Goal: Information Seeking & Learning: Check status

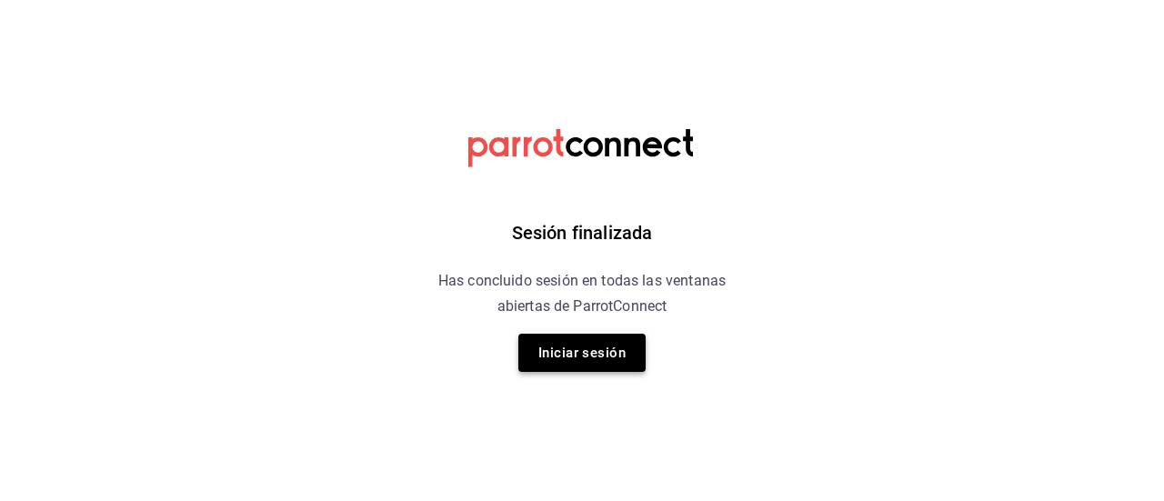
click at [579, 356] on button "Iniciar sesión" at bounding box center [581, 353] width 127 height 38
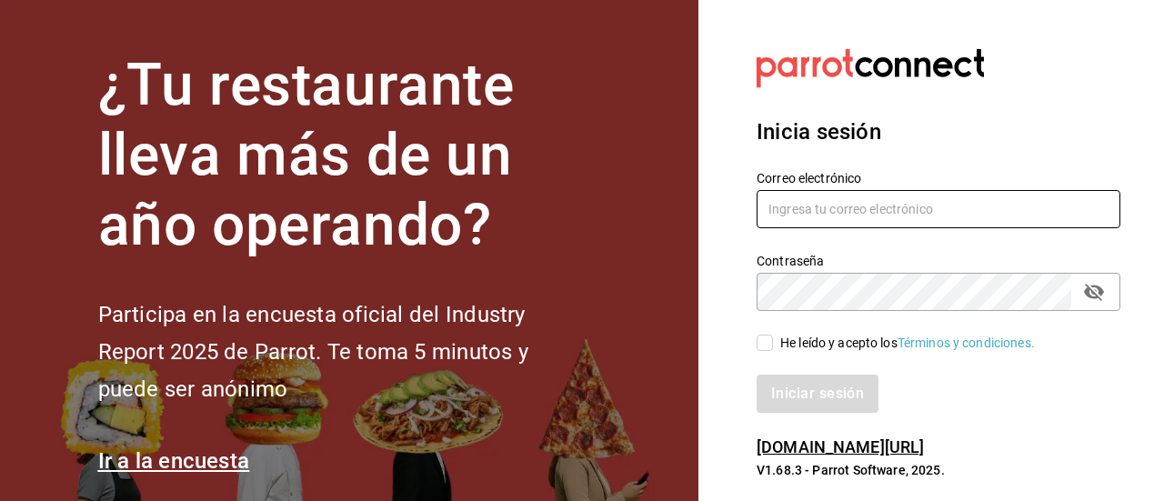
type input "[EMAIL_ADDRESS][DOMAIN_NAME]"
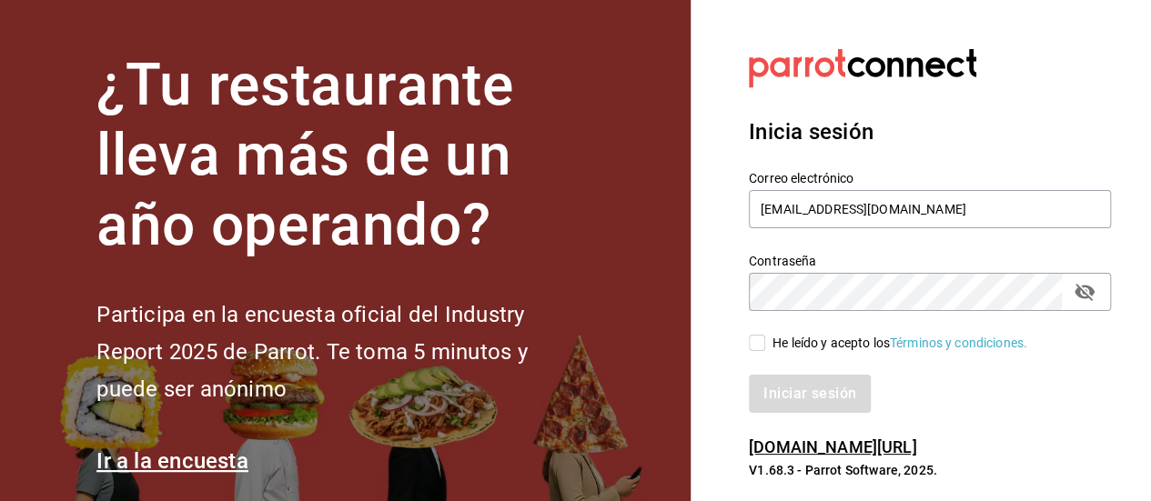
click at [756, 336] on input "He leído y acepto los Términos y condiciones." at bounding box center [757, 343] width 16 height 16
checkbox input "true"
click at [784, 379] on button "Iniciar sesión" at bounding box center [811, 394] width 124 height 38
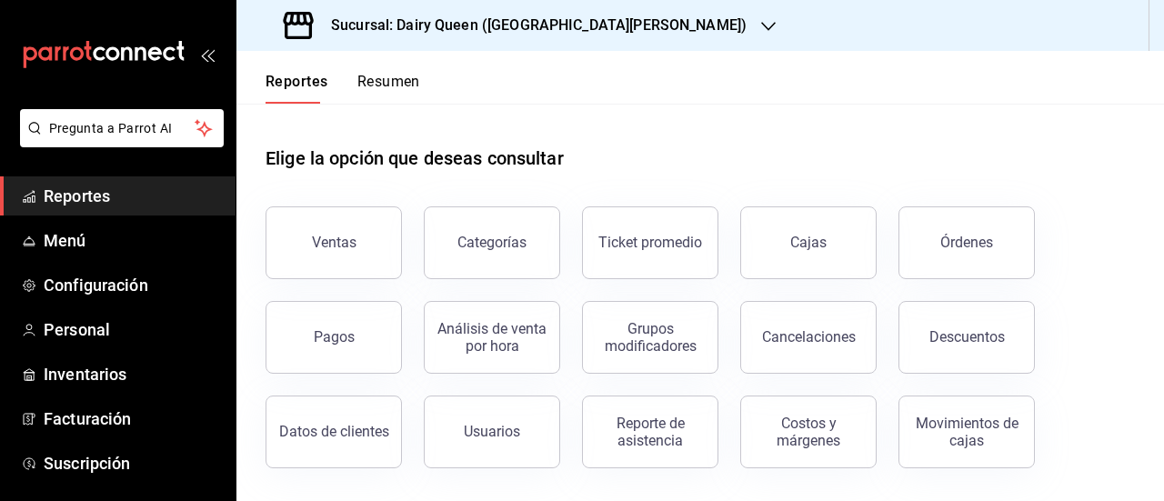
click at [761, 24] on icon "button" at bounding box center [768, 26] width 15 height 15
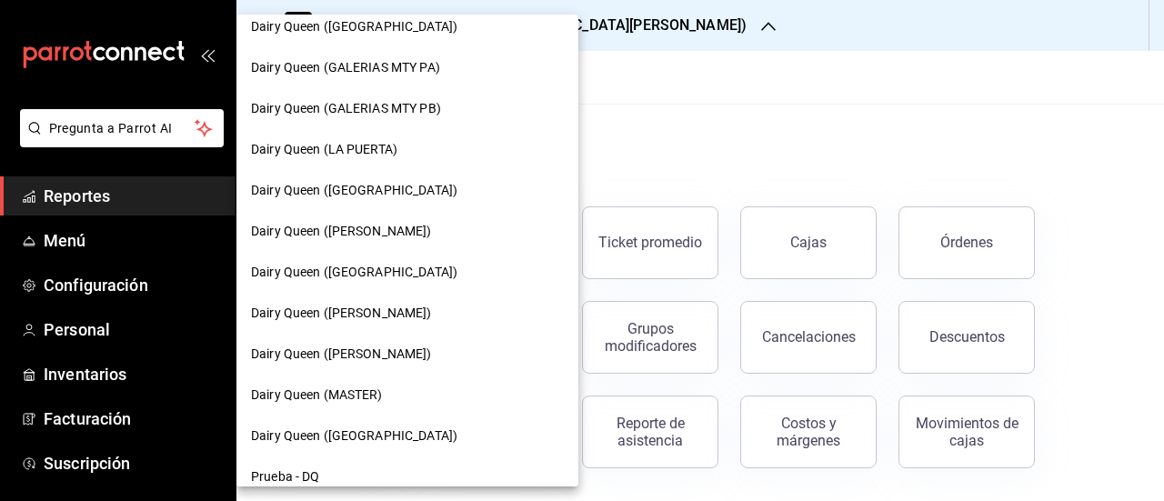
scroll to position [620, 0]
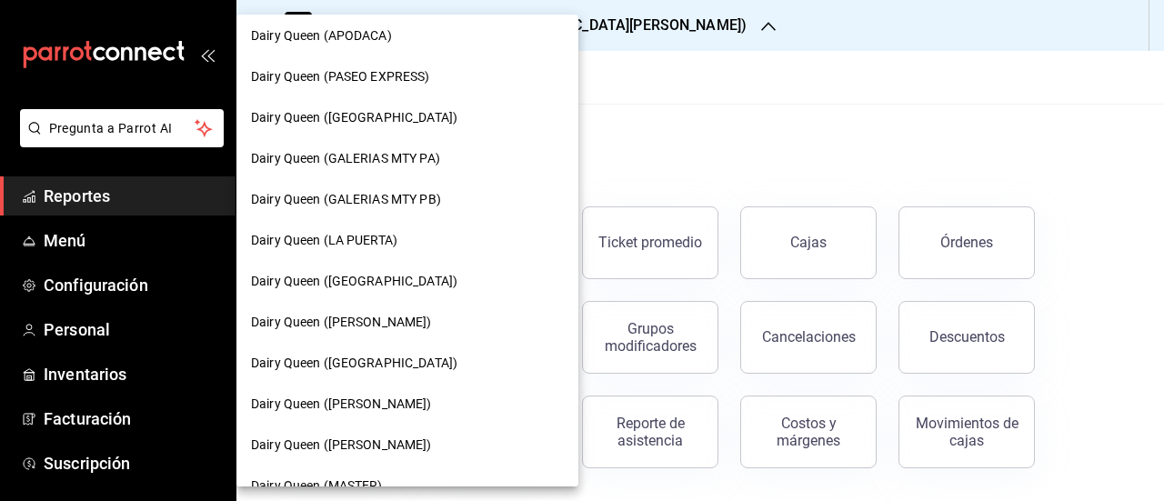
click at [395, 232] on span "Dairy Queen (LA PUERTA)" at bounding box center [324, 240] width 146 height 19
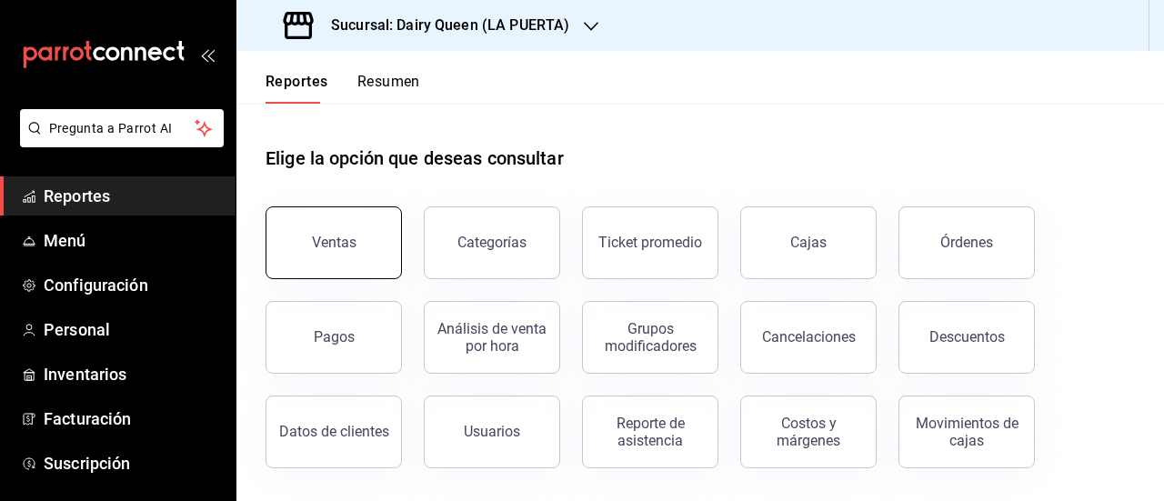
click at [344, 206] on button "Ventas" at bounding box center [334, 242] width 136 height 73
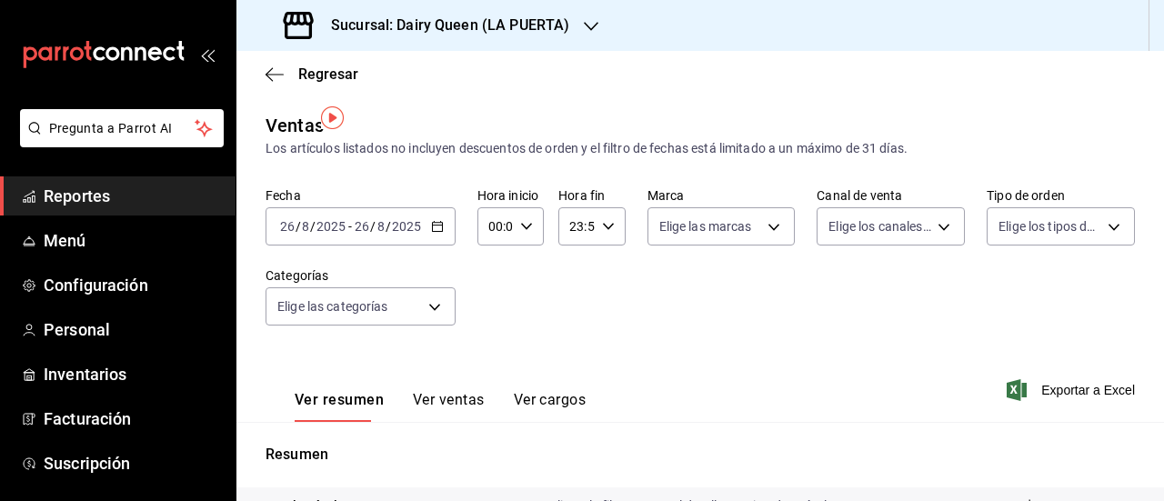
click at [432, 222] on \(Stroke\) "button" at bounding box center [437, 227] width 11 height 10
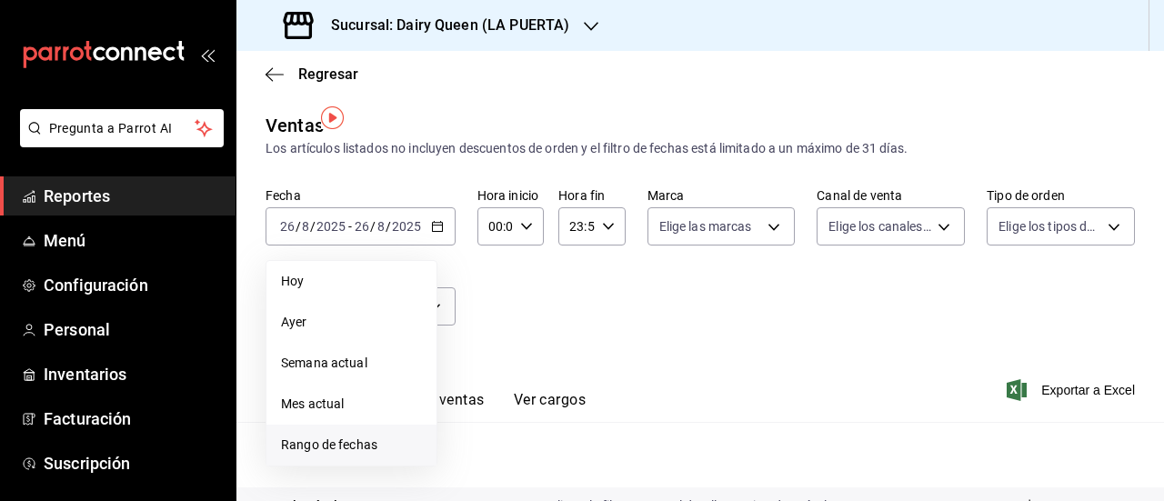
click at [370, 436] on span "Rango de fechas" at bounding box center [351, 445] width 141 height 19
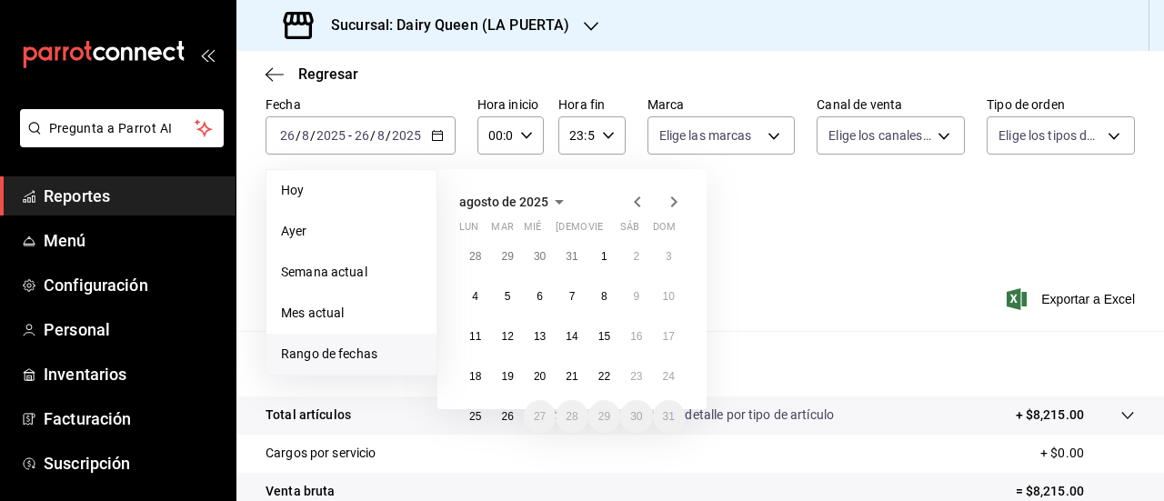
scroll to position [182, 0]
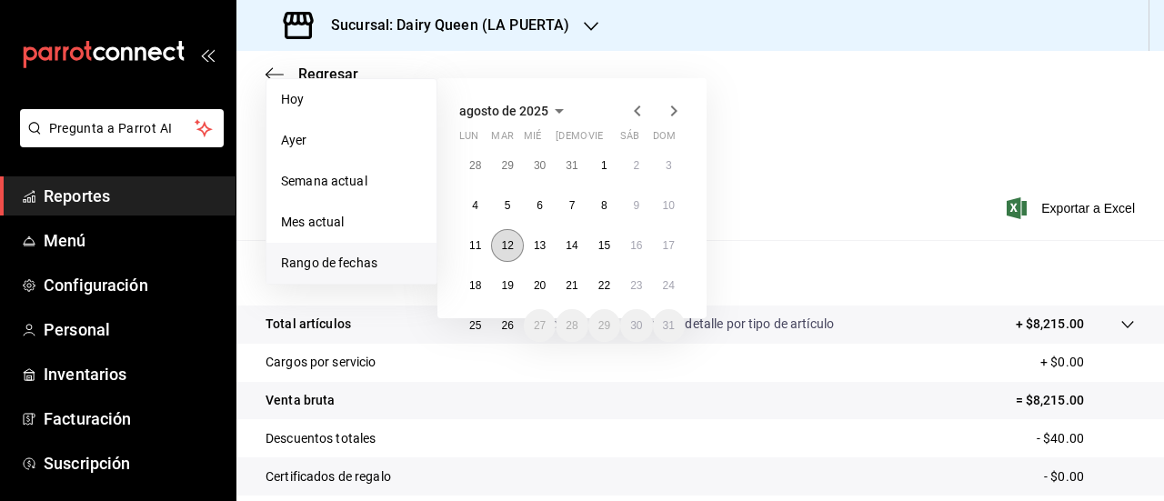
click at [506, 239] on abbr "12" at bounding box center [507, 245] width 12 height 13
click at [473, 279] on abbr "18" at bounding box center [475, 285] width 12 height 13
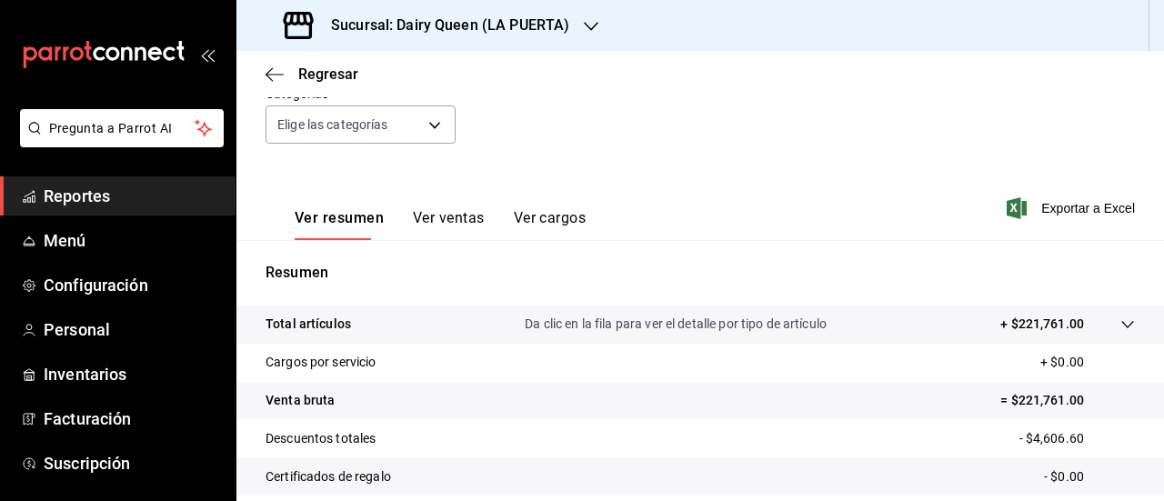
scroll to position [354, 0]
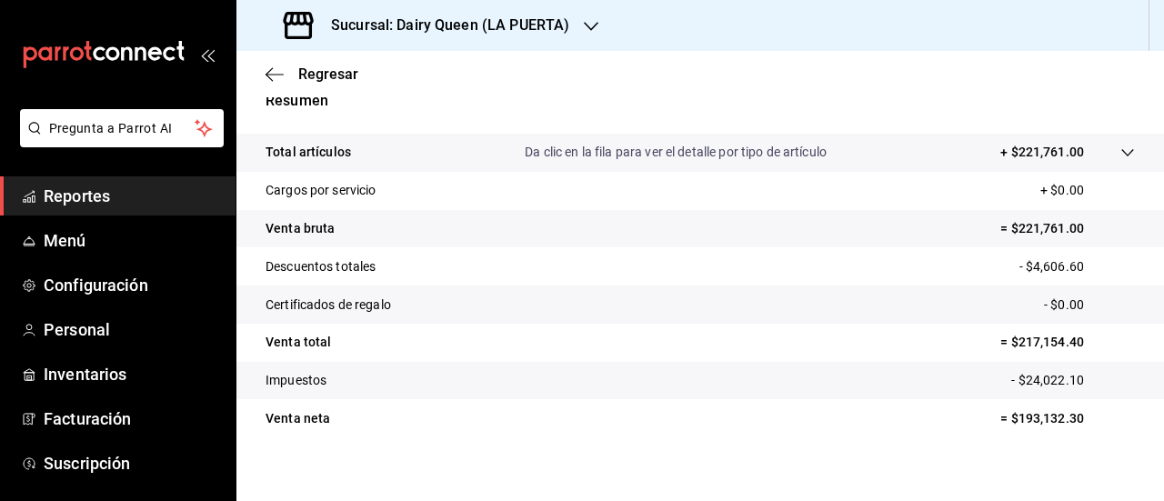
click at [587, 25] on icon "button" at bounding box center [591, 26] width 15 height 15
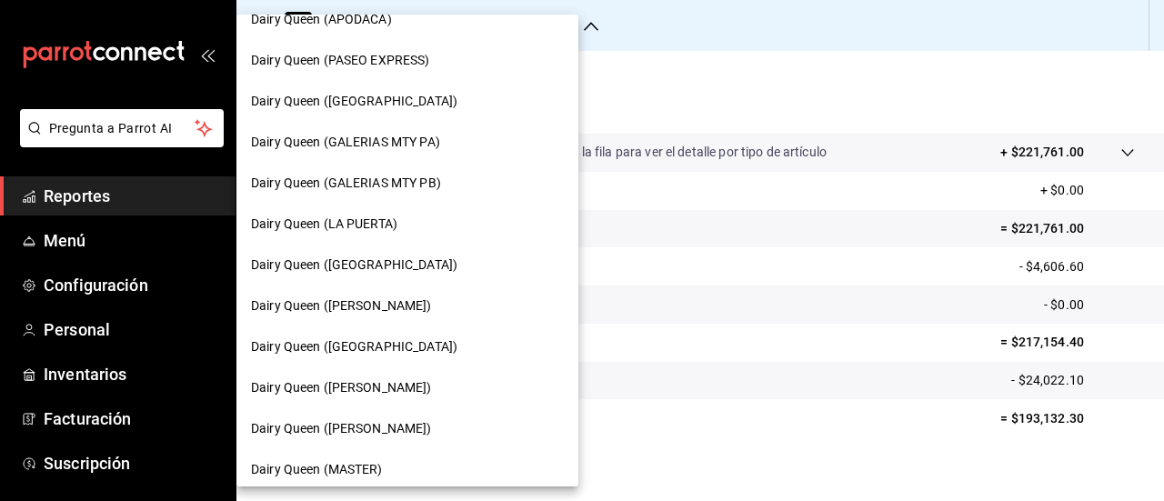
scroll to position [819, 0]
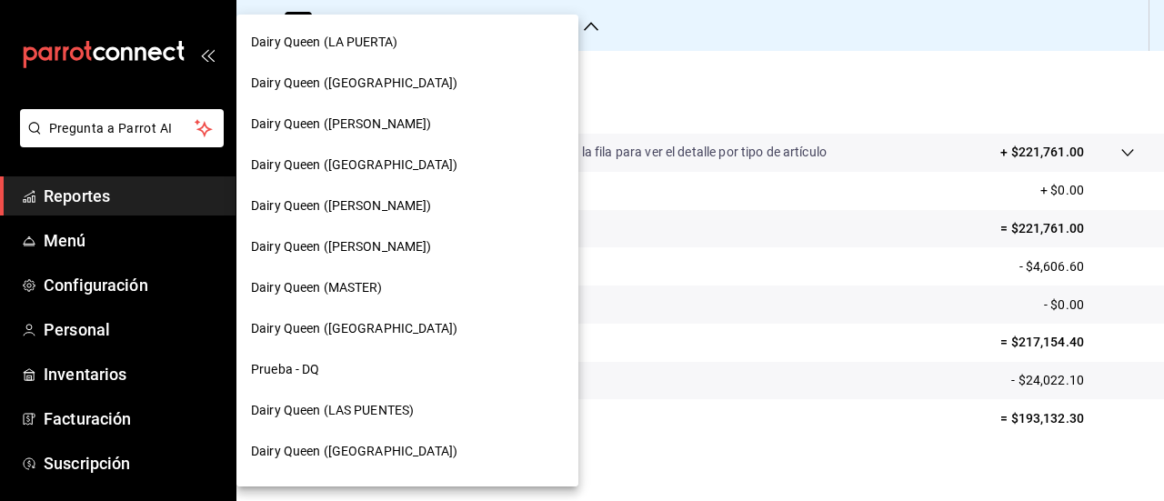
click at [377, 131] on span "Dairy Queen ([PERSON_NAME])" at bounding box center [341, 124] width 181 height 19
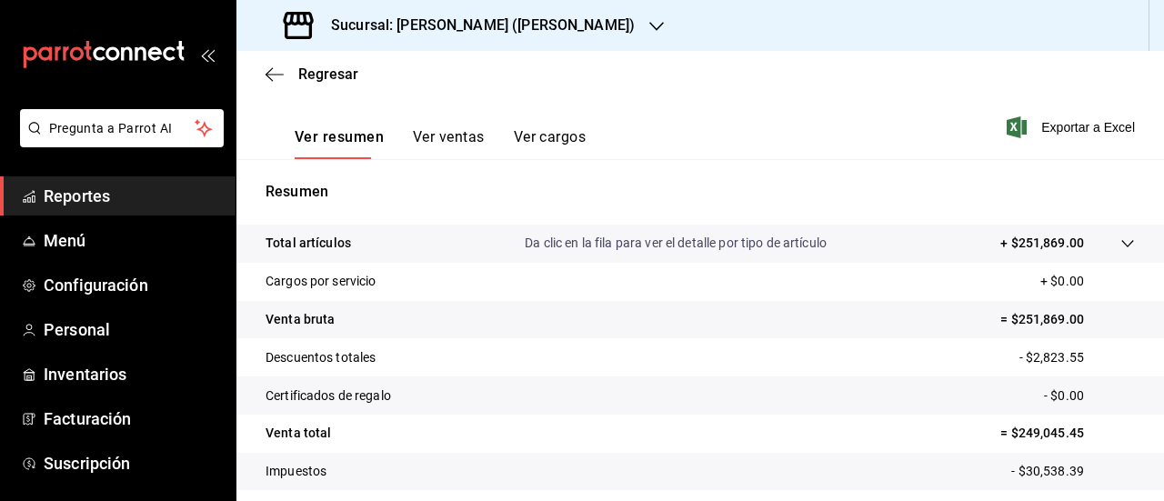
scroll to position [354, 0]
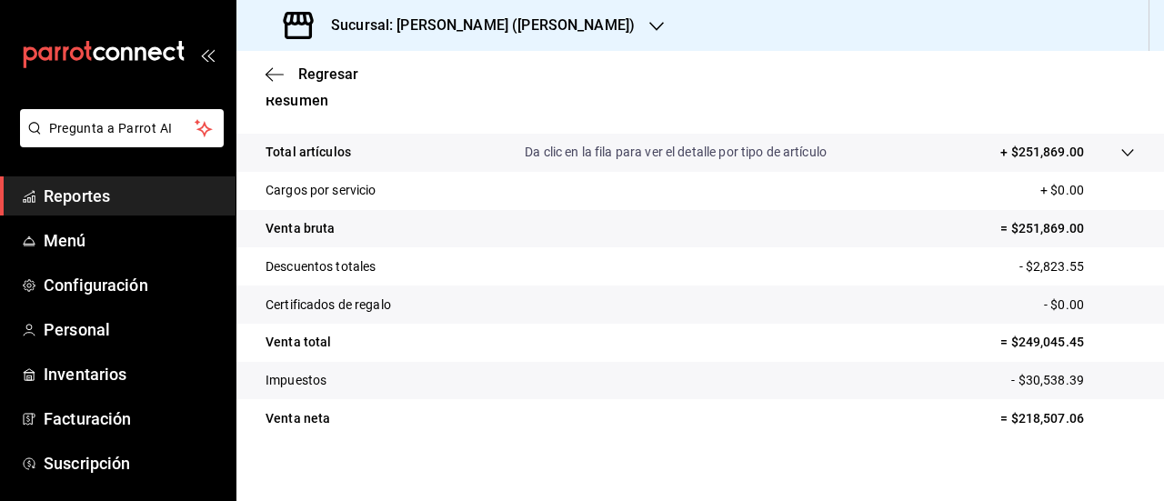
click at [649, 24] on icon "button" at bounding box center [656, 26] width 15 height 9
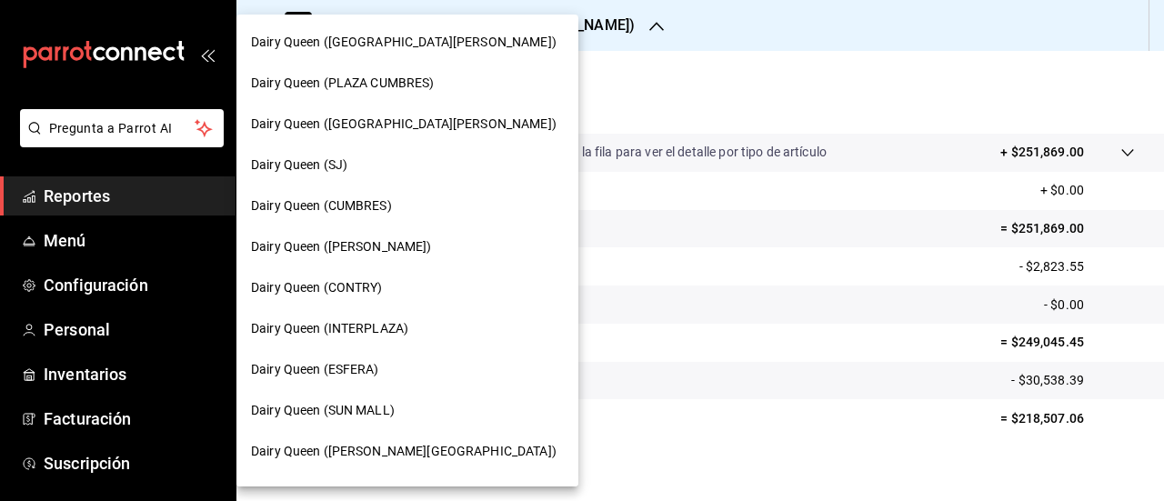
click at [378, 35] on span "Dairy Queen ([GEOGRAPHIC_DATA][PERSON_NAME])" at bounding box center [404, 42] width 306 height 19
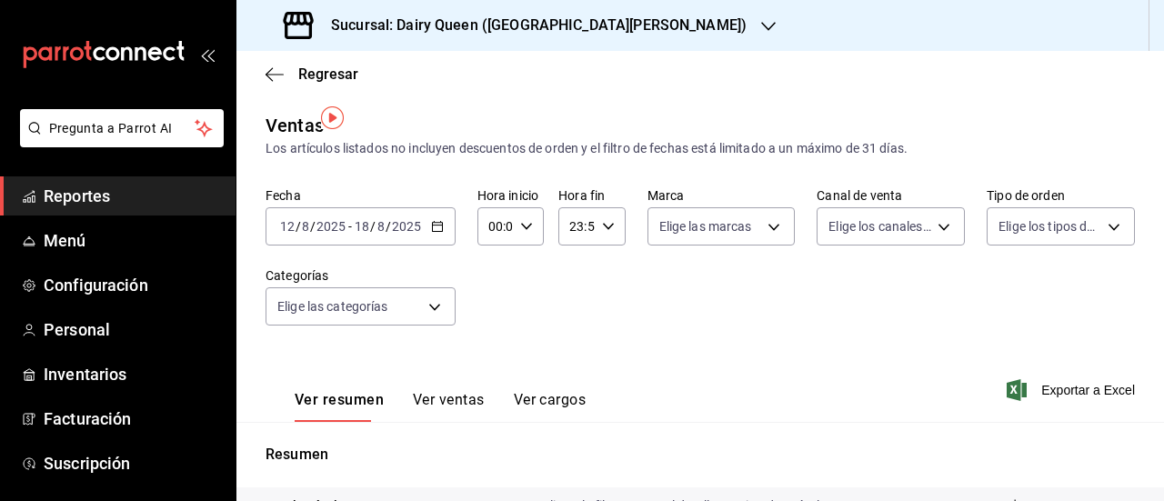
click at [761, 24] on icon "button" at bounding box center [768, 26] width 15 height 15
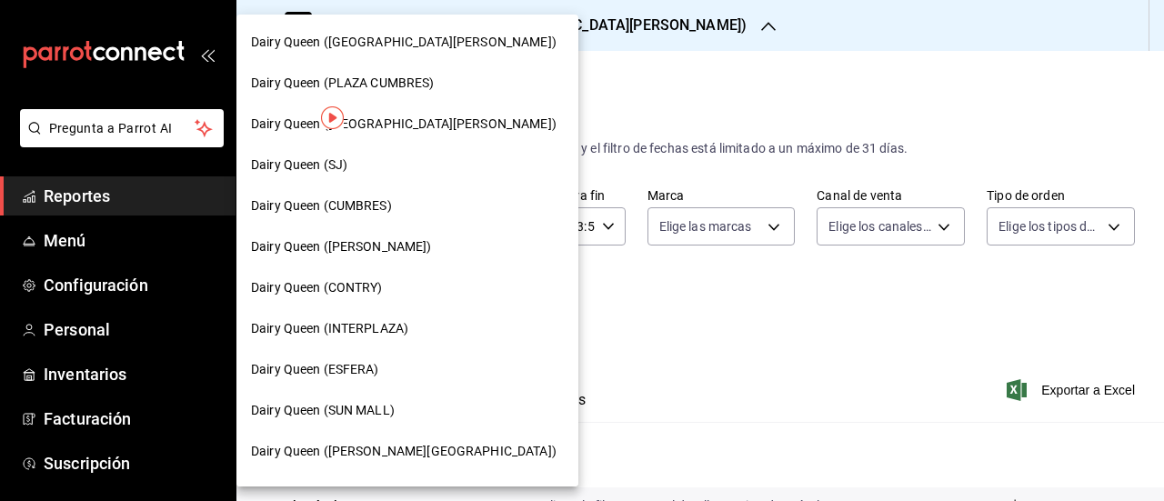
click at [386, 248] on span "Dairy Queen ([PERSON_NAME])" at bounding box center [341, 246] width 181 height 19
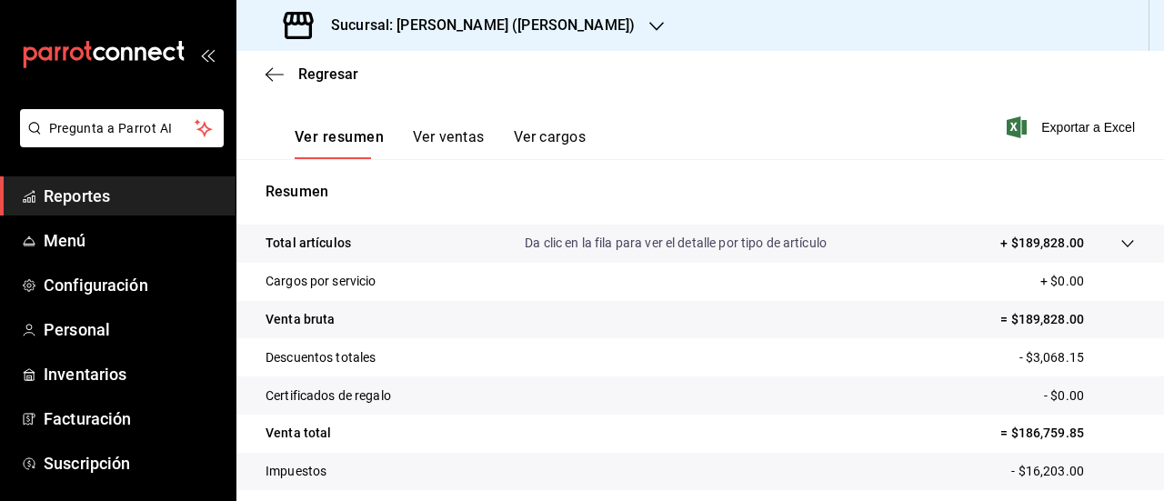
scroll to position [172, 0]
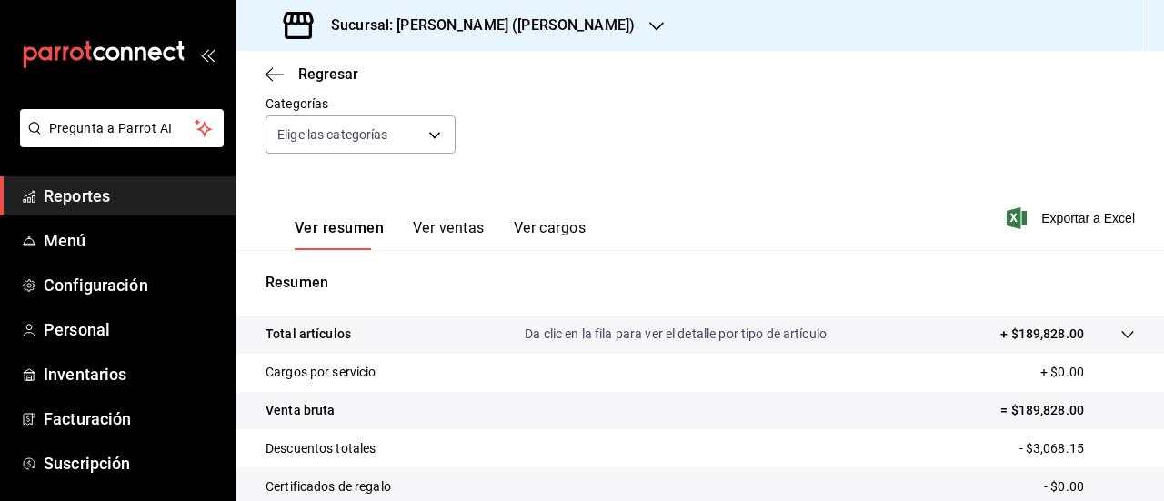
click at [649, 29] on icon "button" at bounding box center [656, 26] width 15 height 15
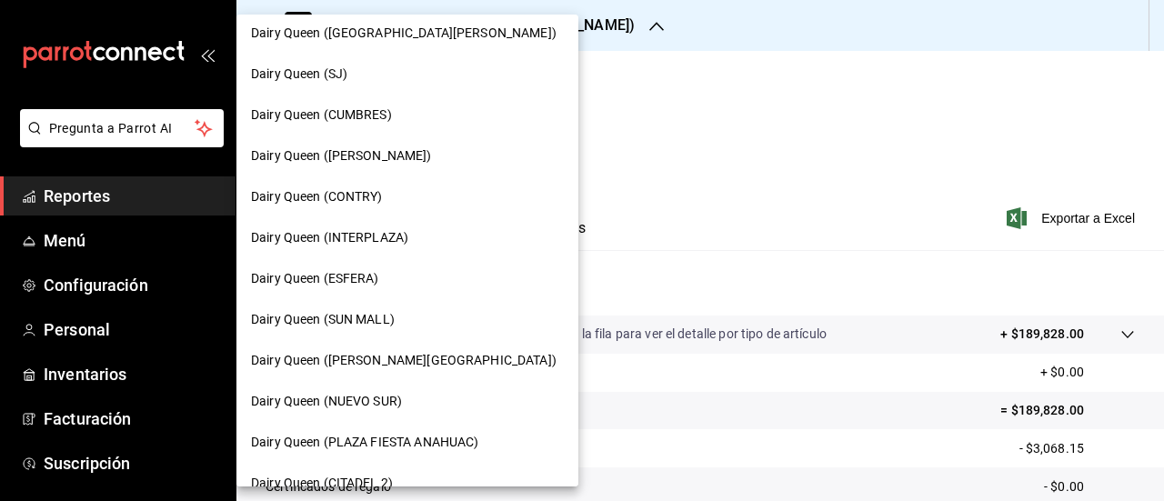
scroll to position [182, 0]
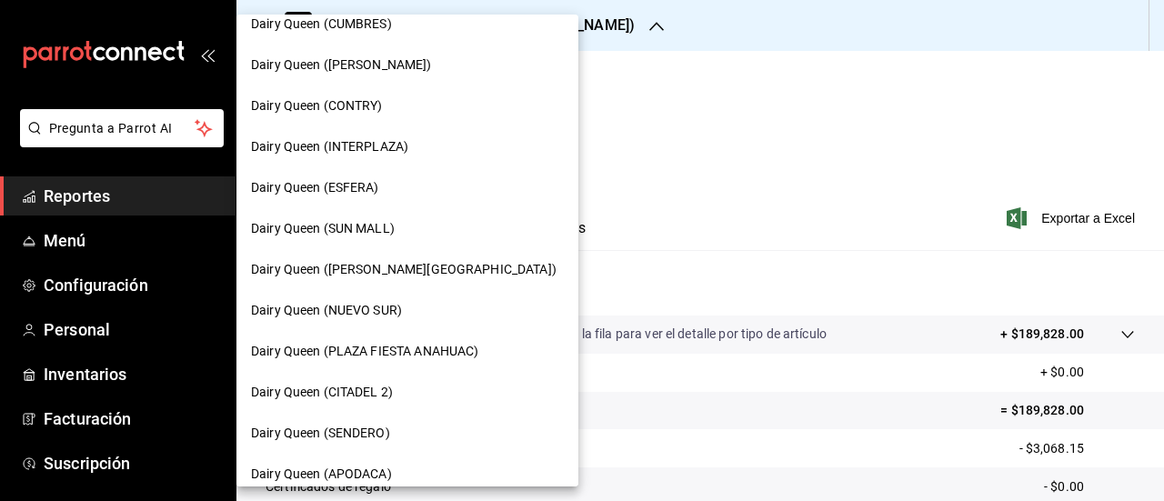
click at [385, 151] on span "Dairy Queen (INTERPLAZA)" at bounding box center [329, 146] width 157 height 19
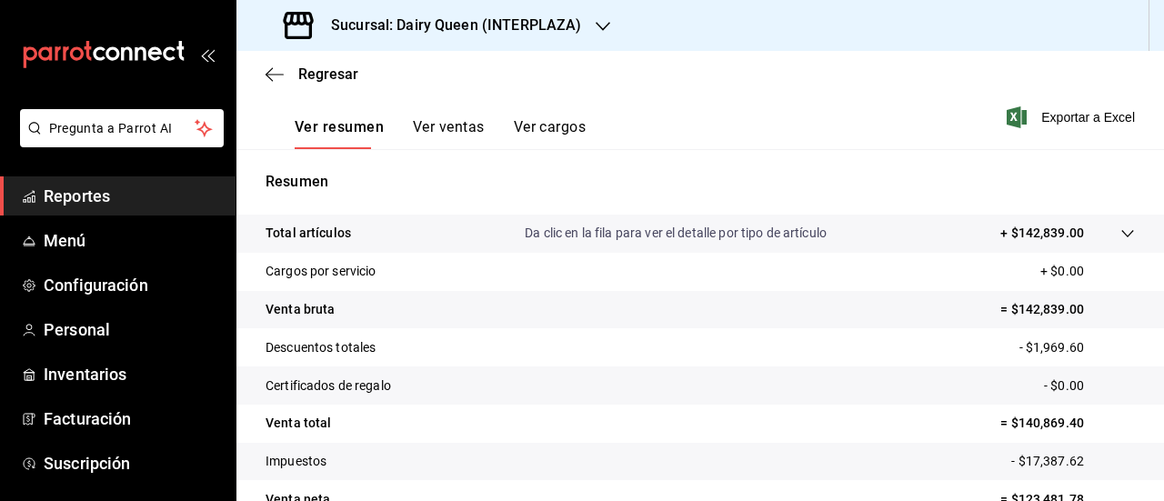
scroll to position [354, 0]
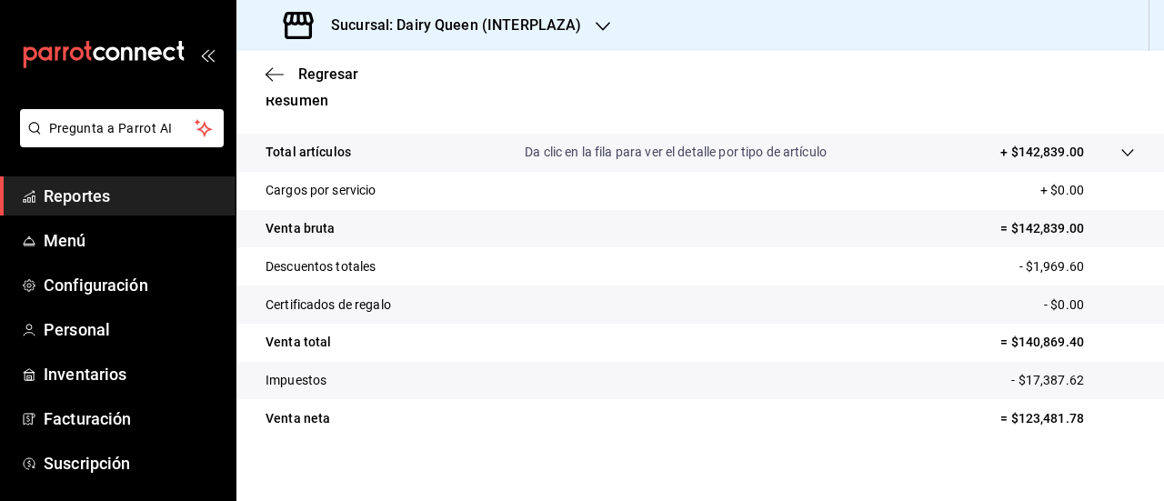
click at [596, 25] on icon "button" at bounding box center [603, 26] width 15 height 15
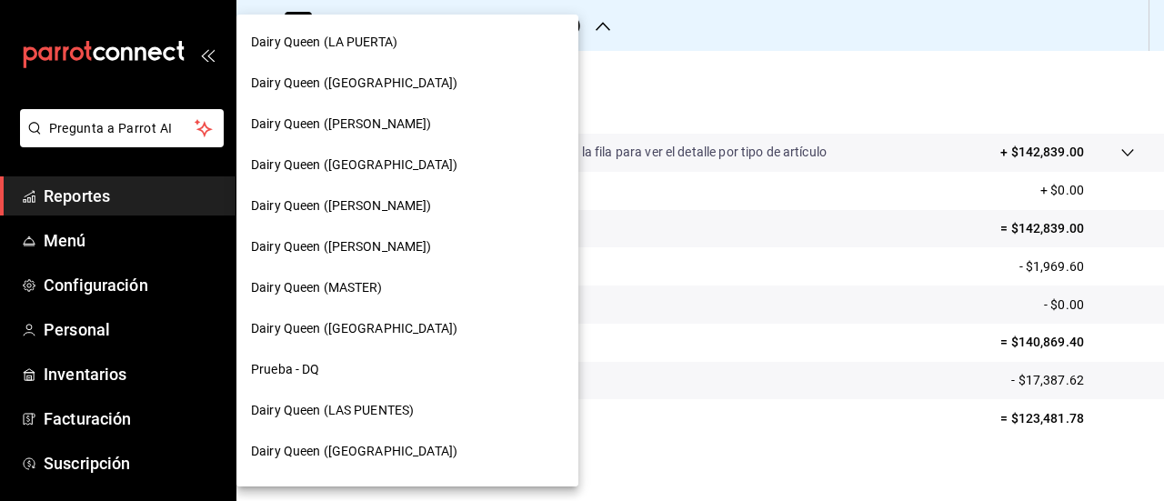
scroll to position [893, 0]
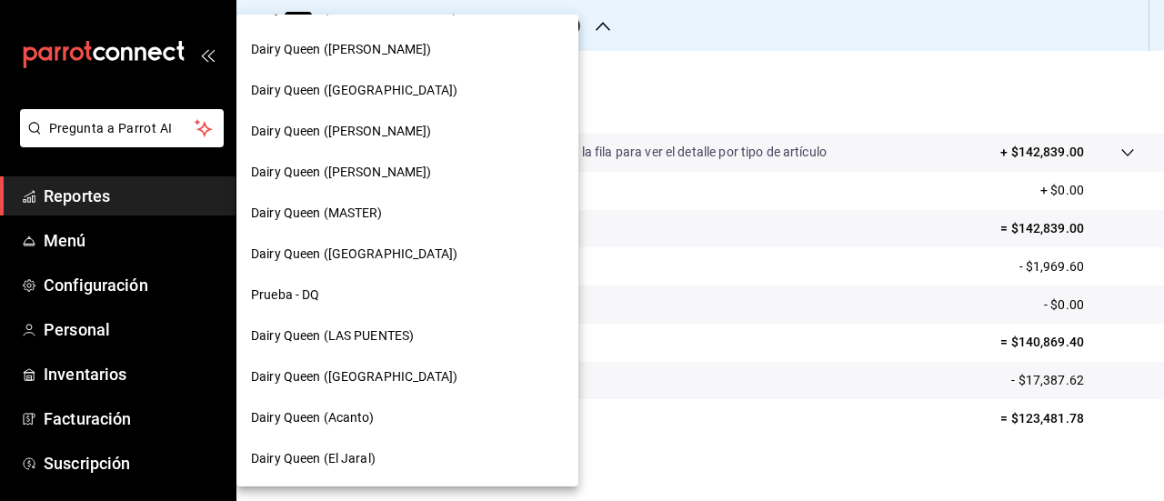
click at [411, 369] on div "Dairy Queen ([GEOGRAPHIC_DATA])" at bounding box center [407, 376] width 313 height 19
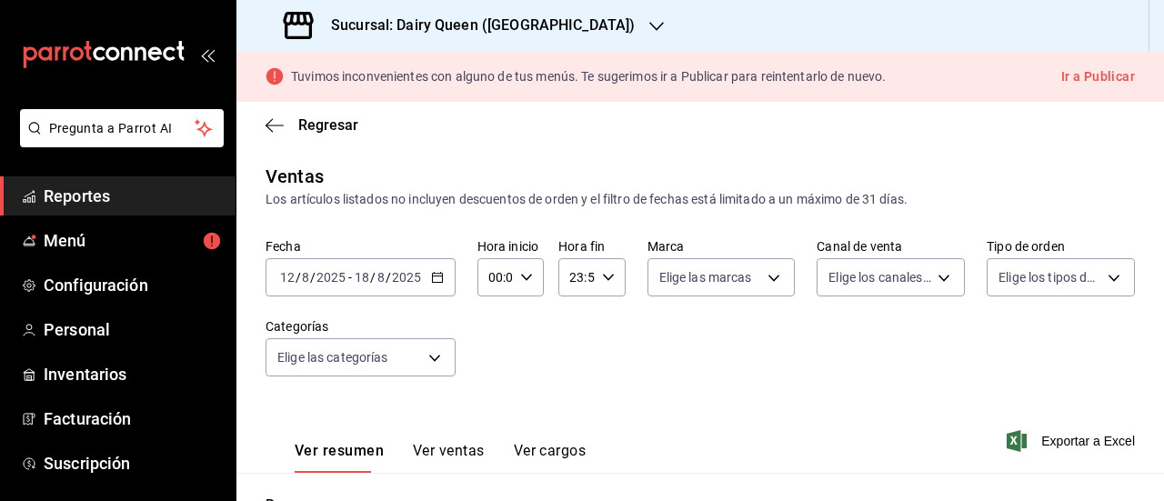
scroll to position [405, 0]
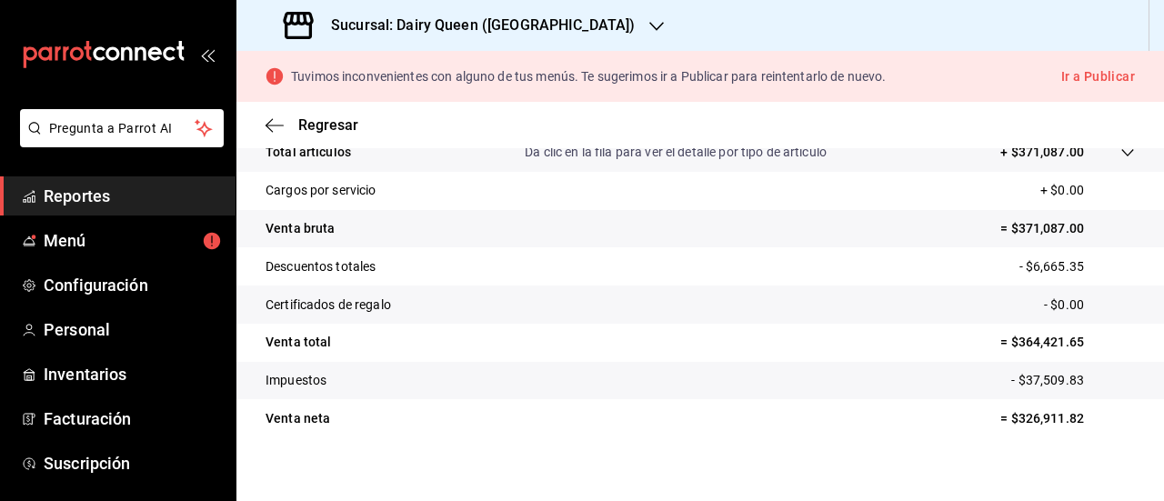
click at [649, 20] on icon "button" at bounding box center [656, 26] width 15 height 15
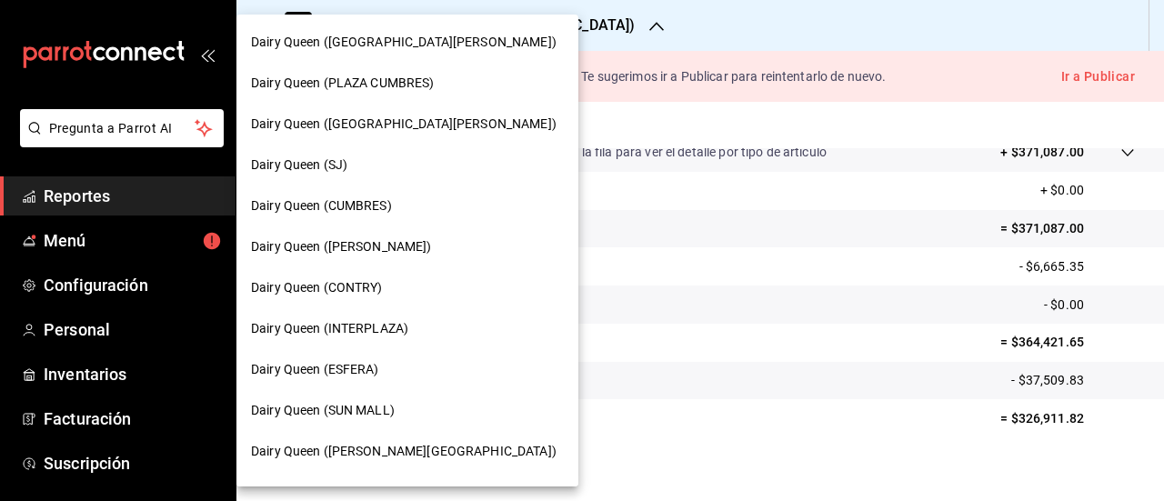
scroll to position [91, 0]
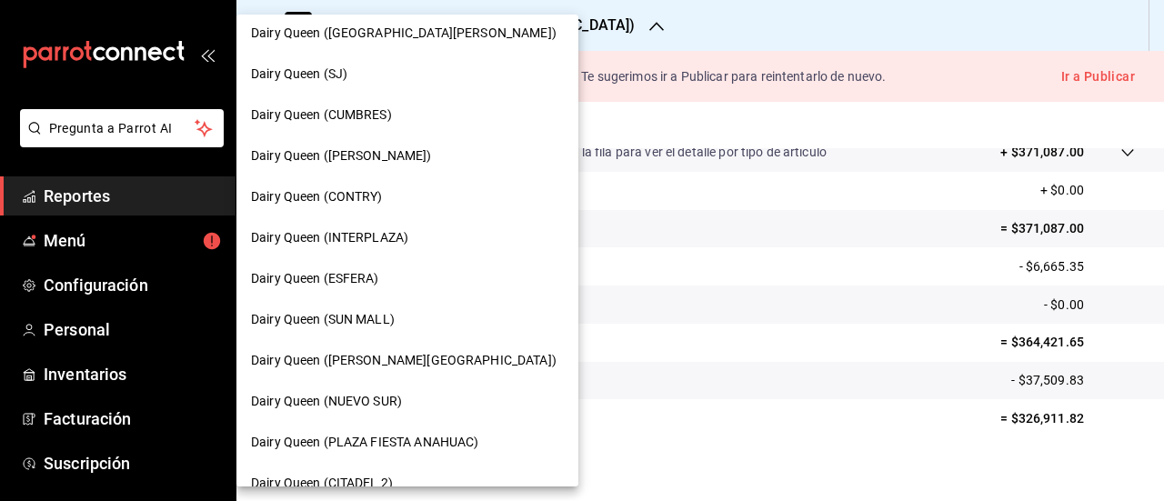
click at [365, 76] on div "Dairy Queen (SJ)" at bounding box center [407, 74] width 313 height 19
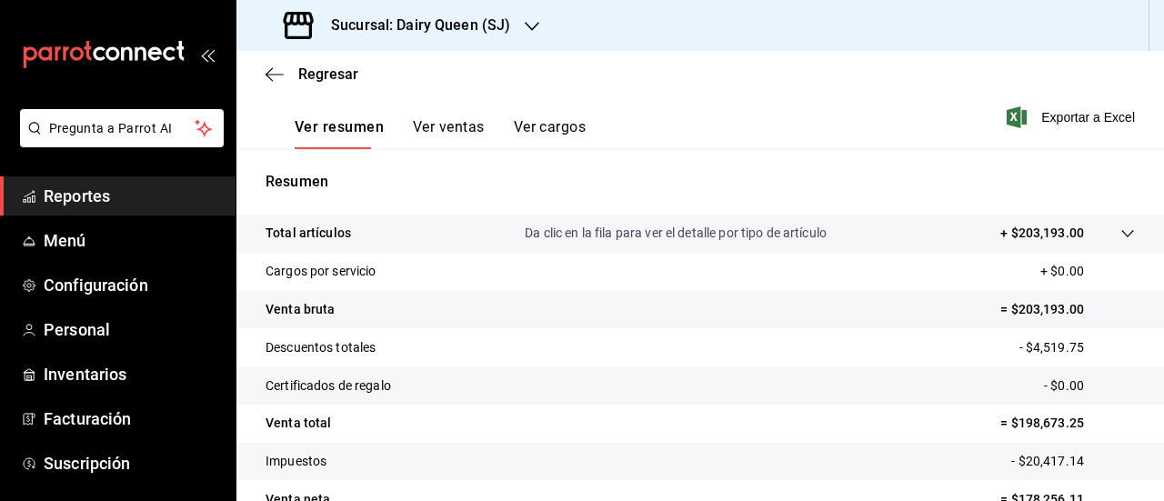
scroll to position [354, 0]
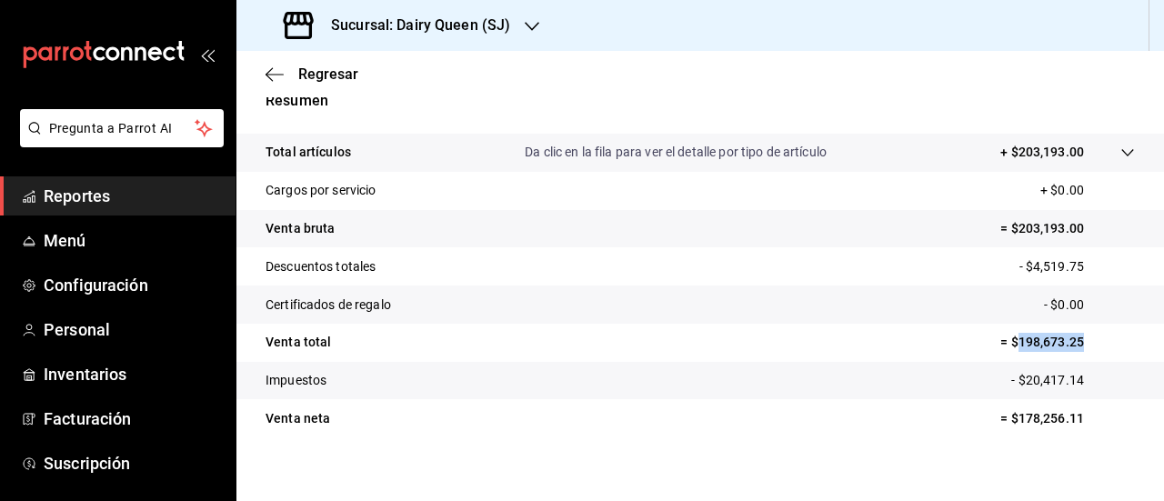
drag, startPoint x: 1015, startPoint y: 311, endPoint x: 1144, endPoint y: 316, distance: 129.2
click at [1153, 310] on div "Regresar Ventas Los artículos listados no incluyen descuentos de orden y el fil…" at bounding box center [700, 276] width 928 height 450
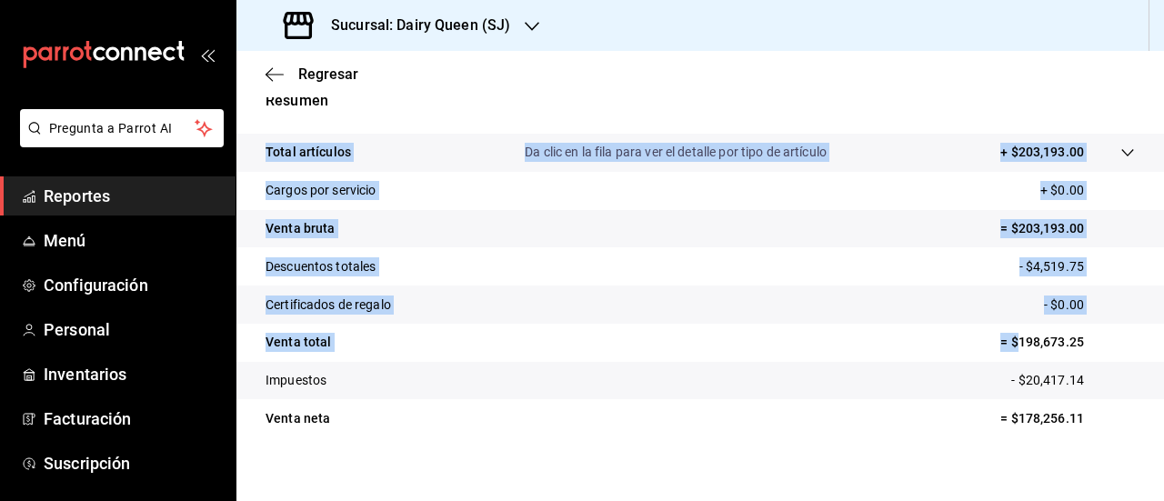
click at [529, 25] on icon "button" at bounding box center [532, 26] width 15 height 15
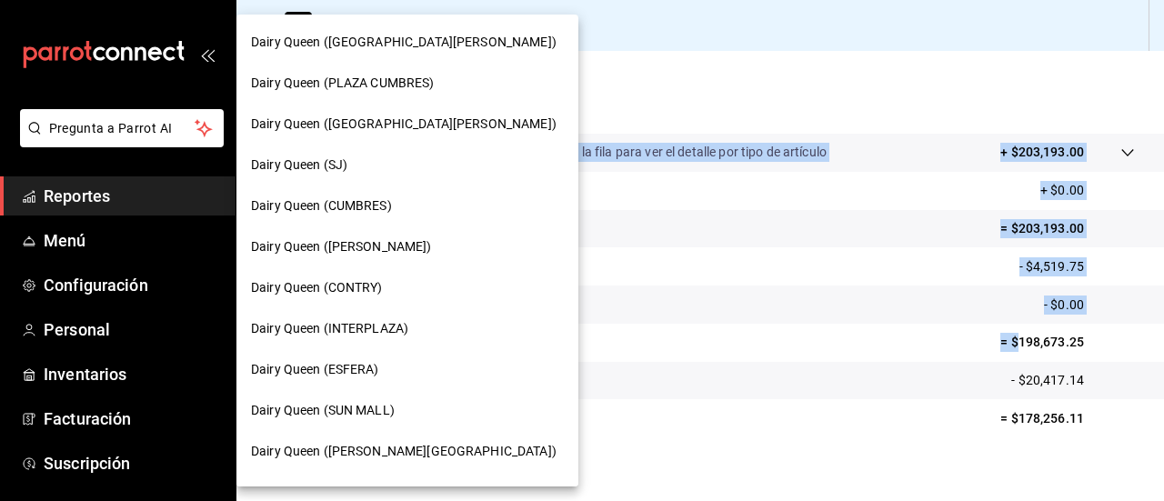
click at [406, 217] on div "Dairy Queen (CUMBRES)" at bounding box center [407, 206] width 342 height 41
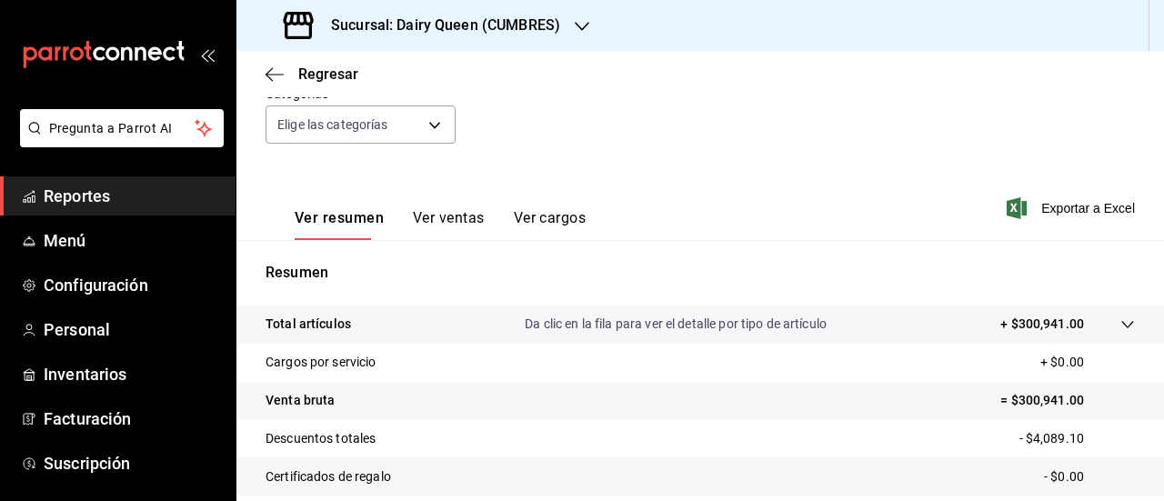
scroll to position [354, 0]
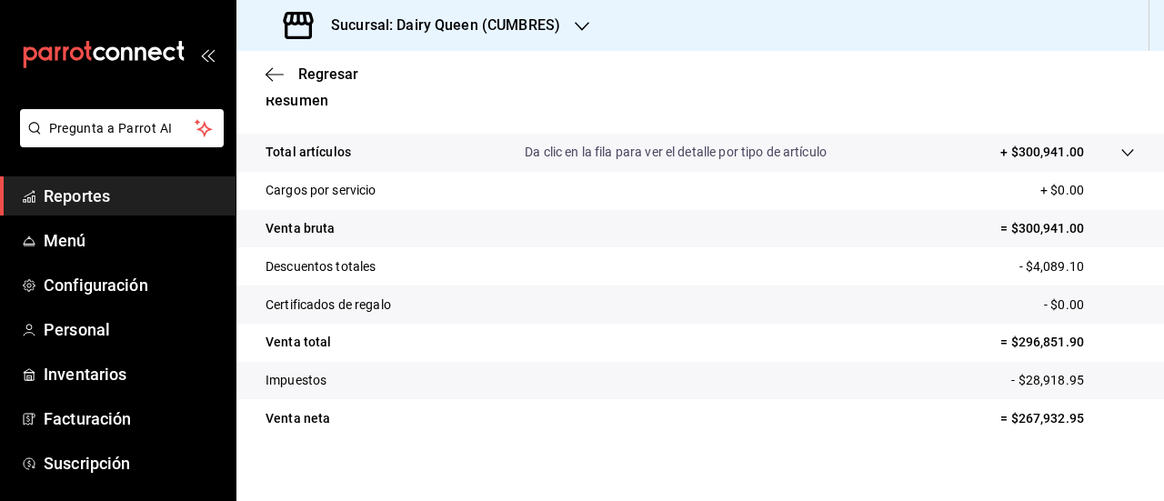
click at [582, 30] on icon "button" at bounding box center [582, 26] width 15 height 15
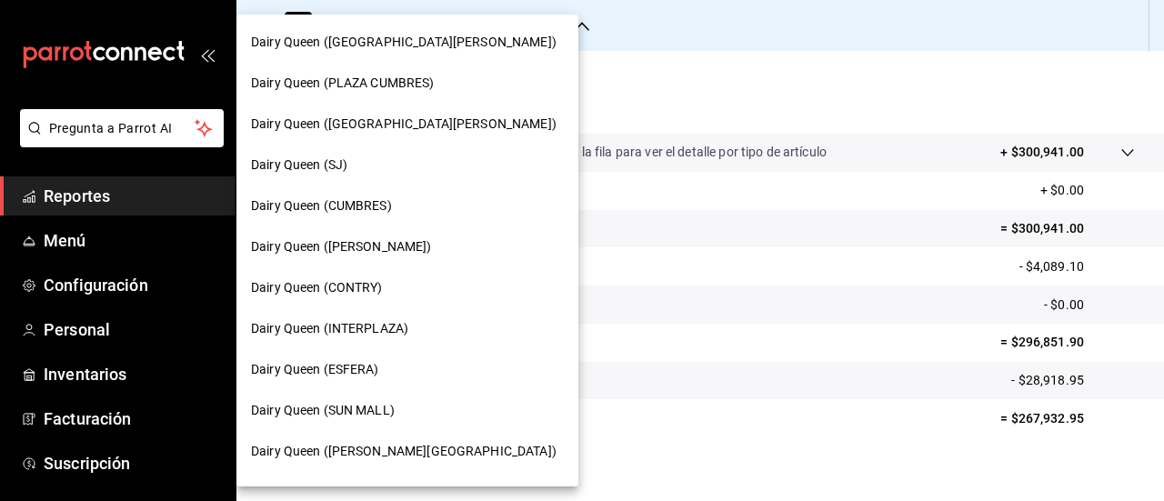
click at [384, 81] on span "Dairy Queen (PLAZA CUMBRES)" at bounding box center [343, 83] width 184 height 19
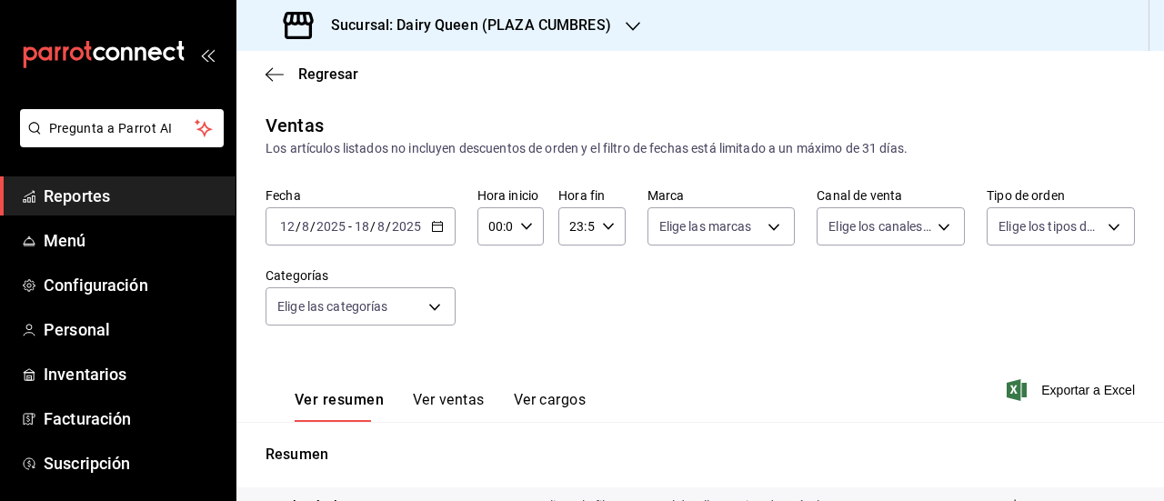
scroll to position [354, 0]
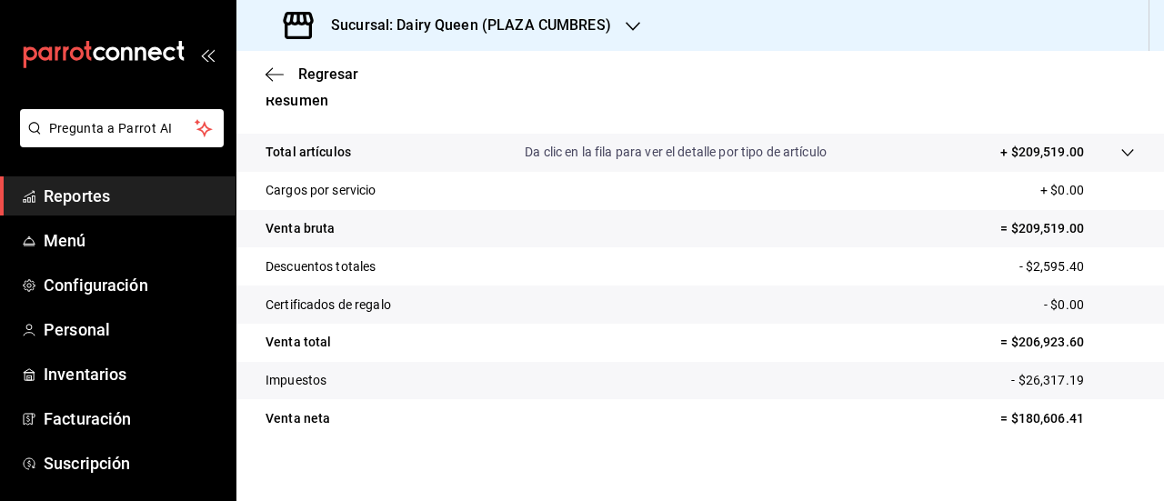
click at [629, 29] on icon "button" at bounding box center [633, 26] width 15 height 9
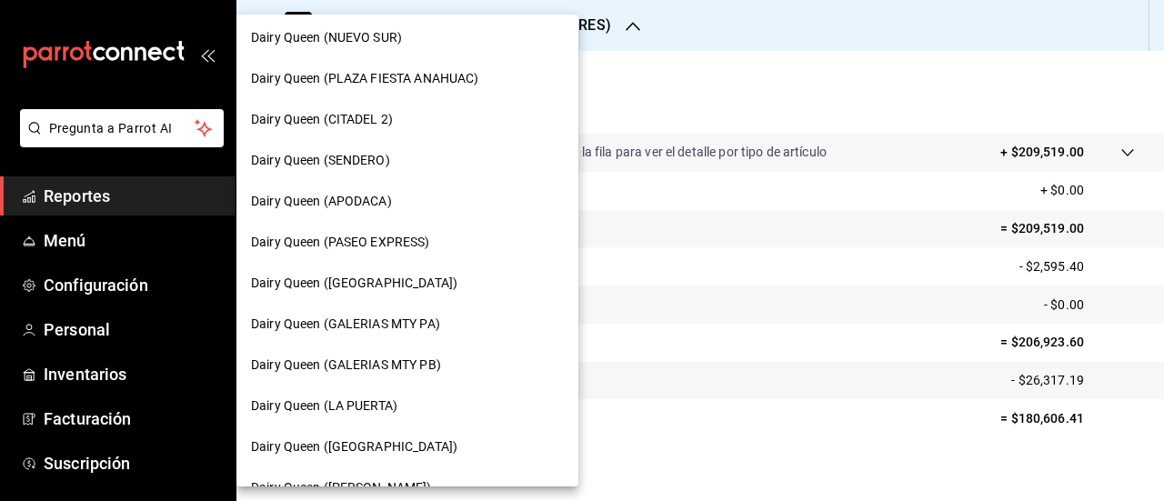
scroll to position [546, 0]
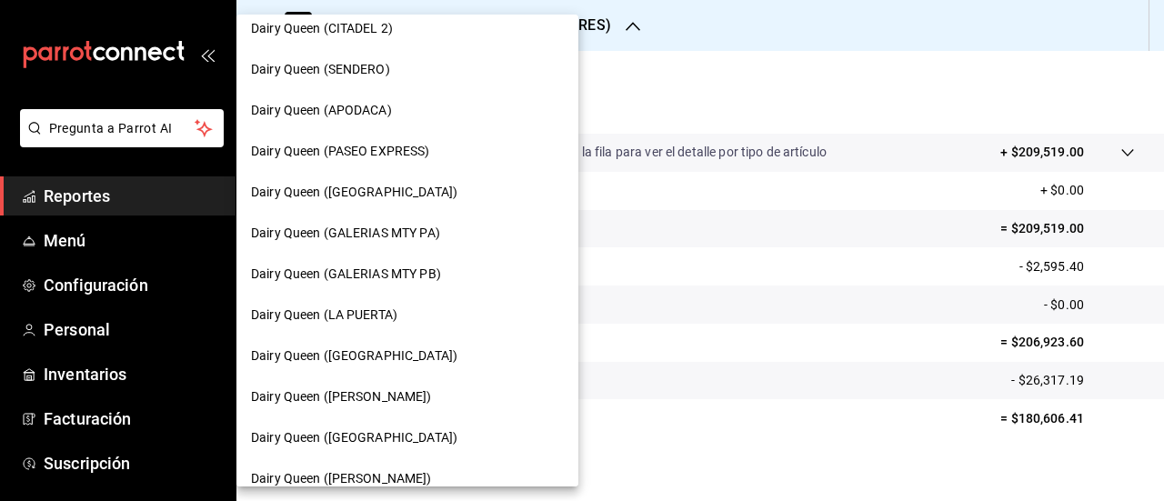
click at [438, 272] on span "Dairy Queen (GALERIAS MTY PB)" at bounding box center [346, 274] width 190 height 19
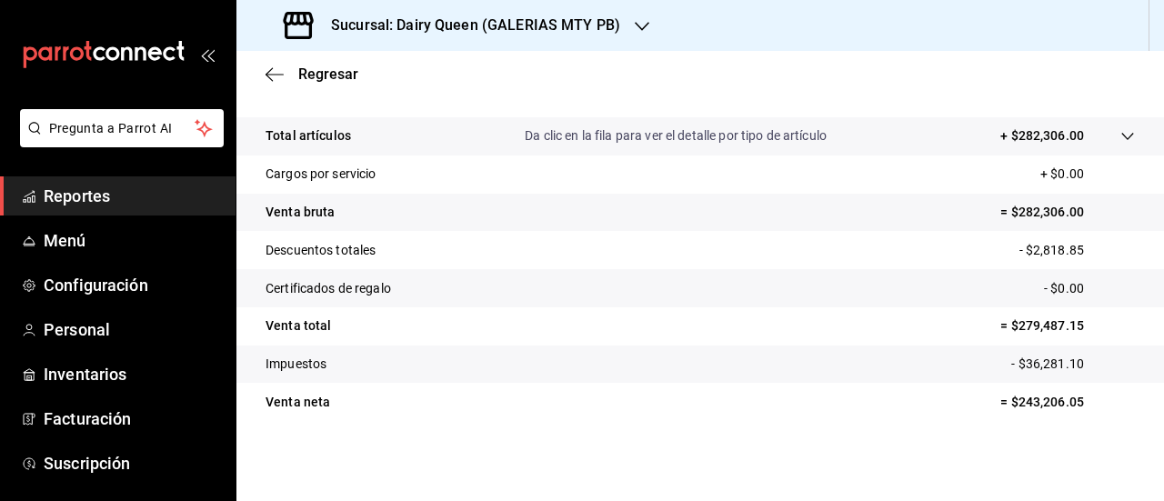
scroll to position [354, 0]
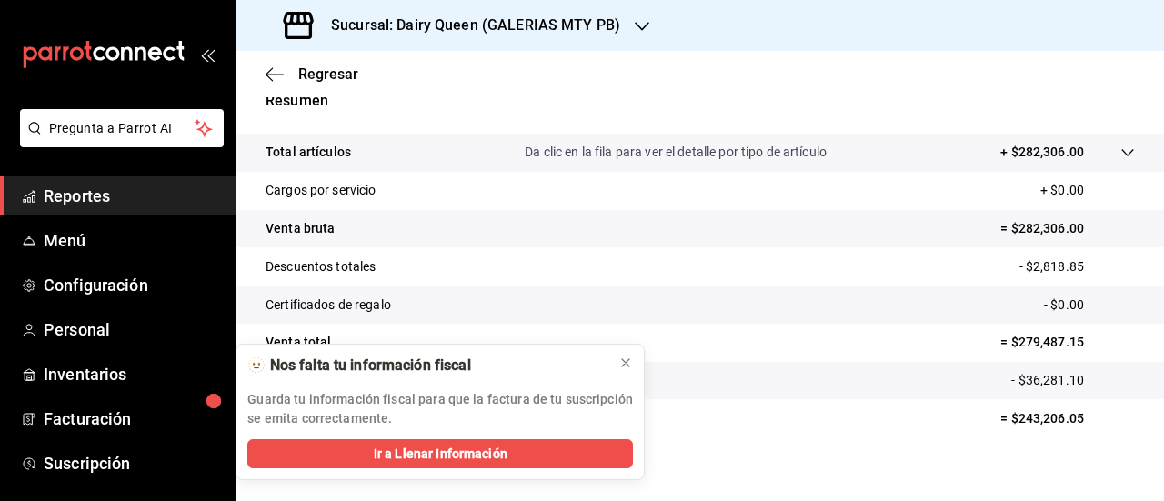
click at [639, 25] on icon "button" at bounding box center [642, 26] width 15 height 15
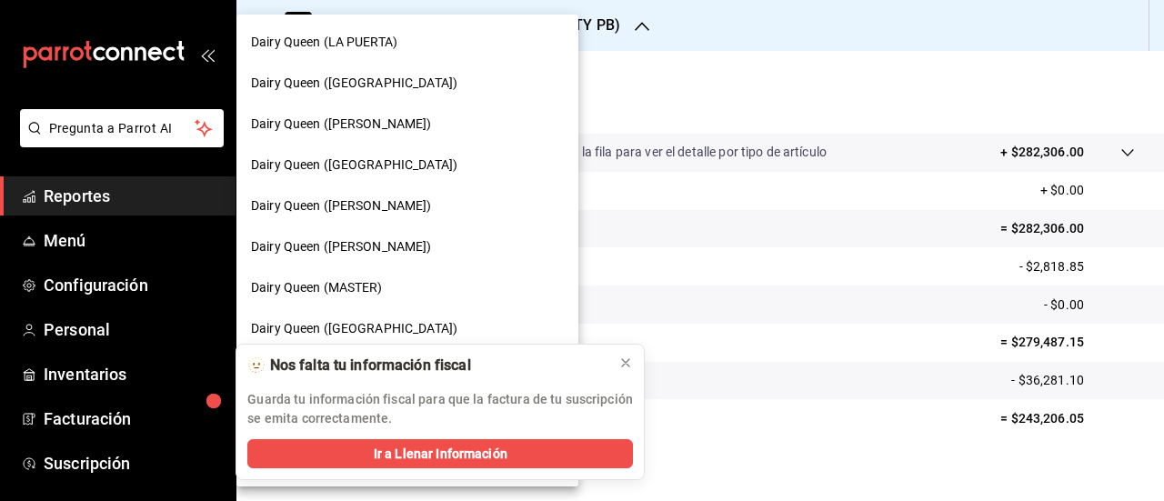
scroll to position [637, 0]
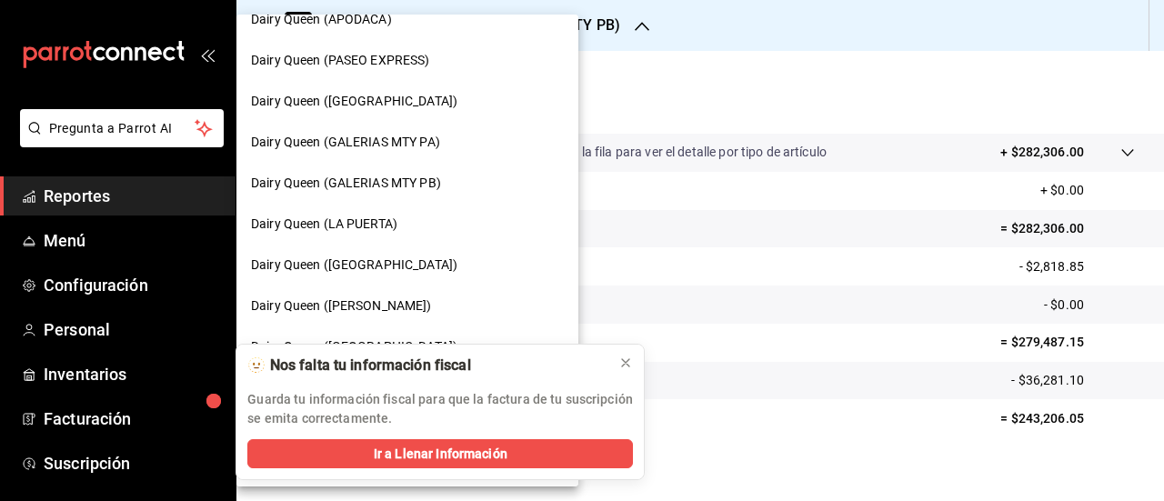
click at [432, 136] on span "Dairy Queen (GALERIAS MTY PA)" at bounding box center [345, 142] width 189 height 19
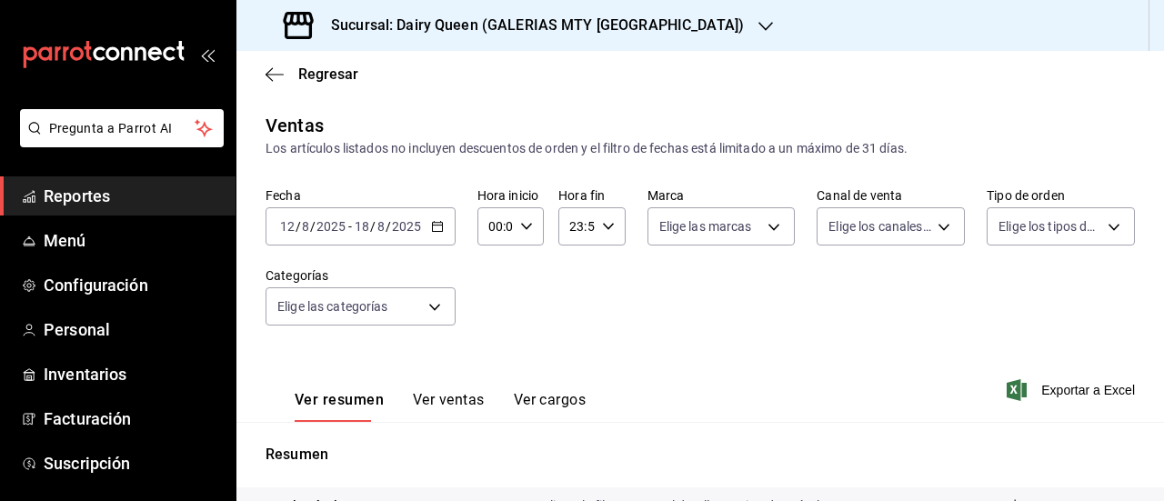
scroll to position [354, 0]
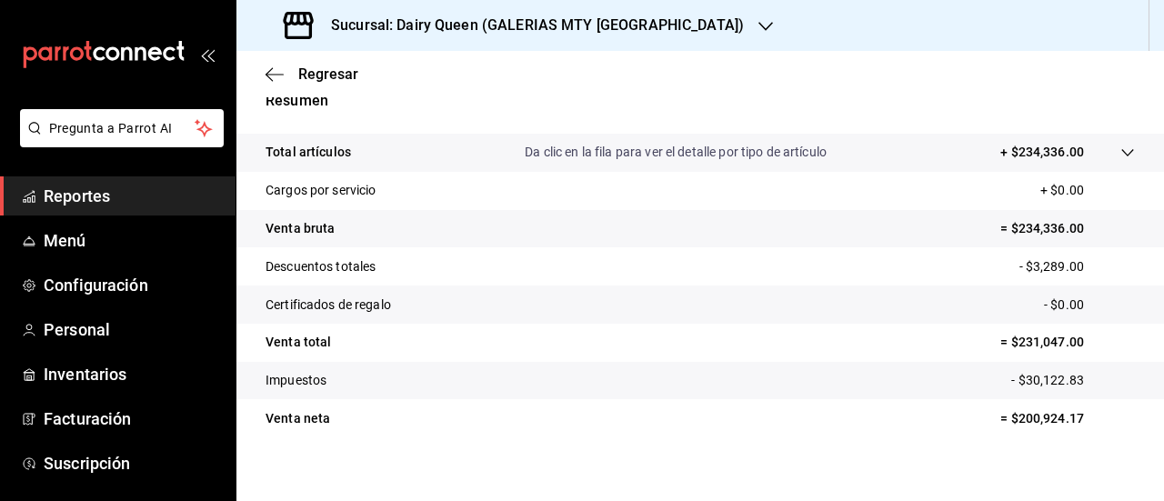
click at [627, 25] on div "Sucursal: Dairy Queen (GALERIAS MTY [GEOGRAPHIC_DATA])" at bounding box center [515, 25] width 529 height 51
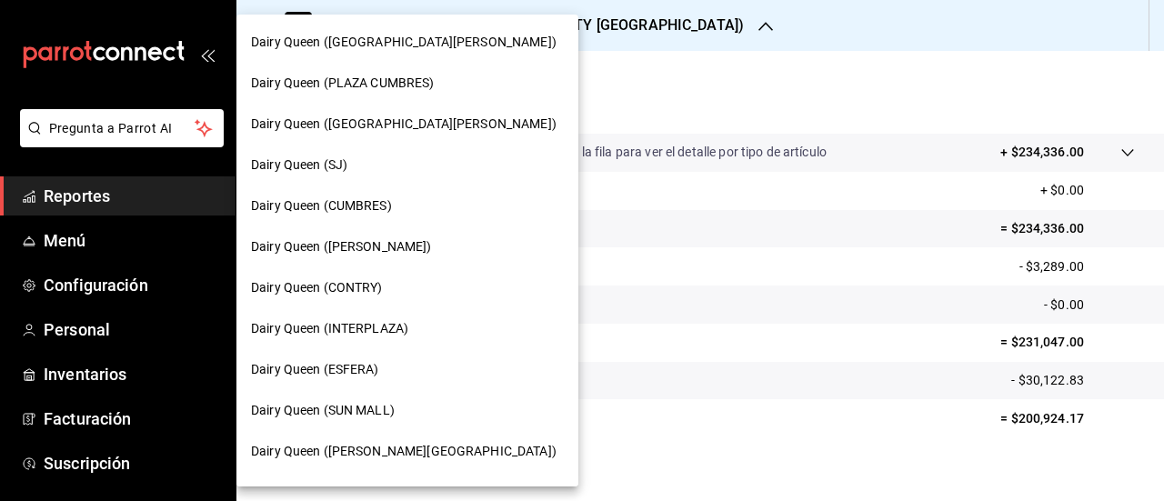
scroll to position [91, 0]
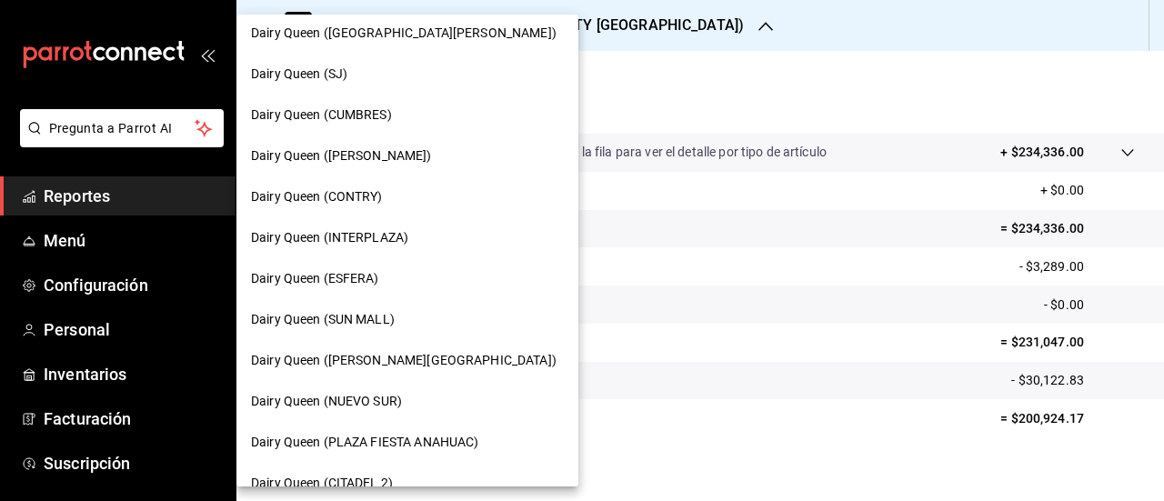
click at [382, 203] on div "Dairy Queen (CONTRY)" at bounding box center [407, 196] width 313 height 19
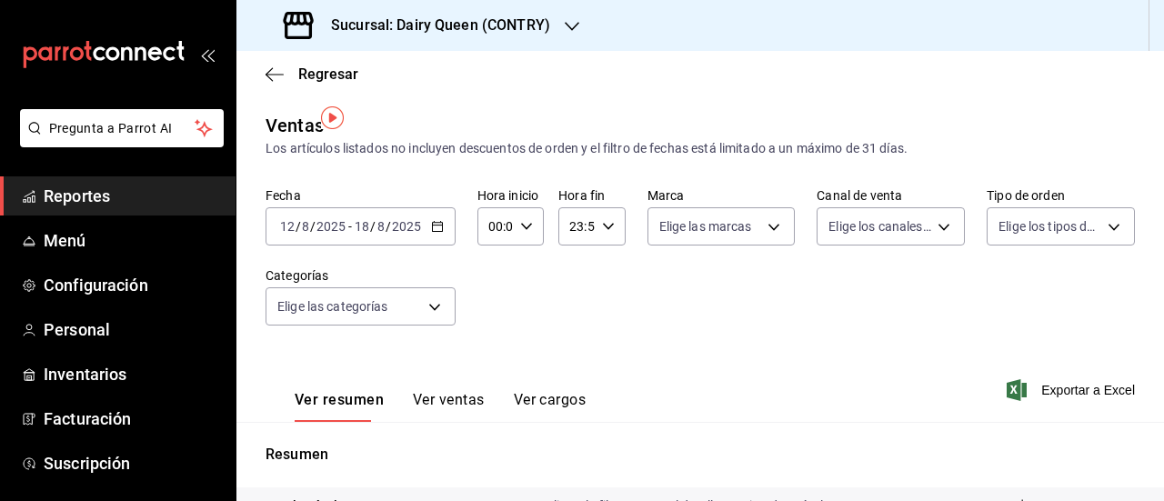
scroll to position [354, 0]
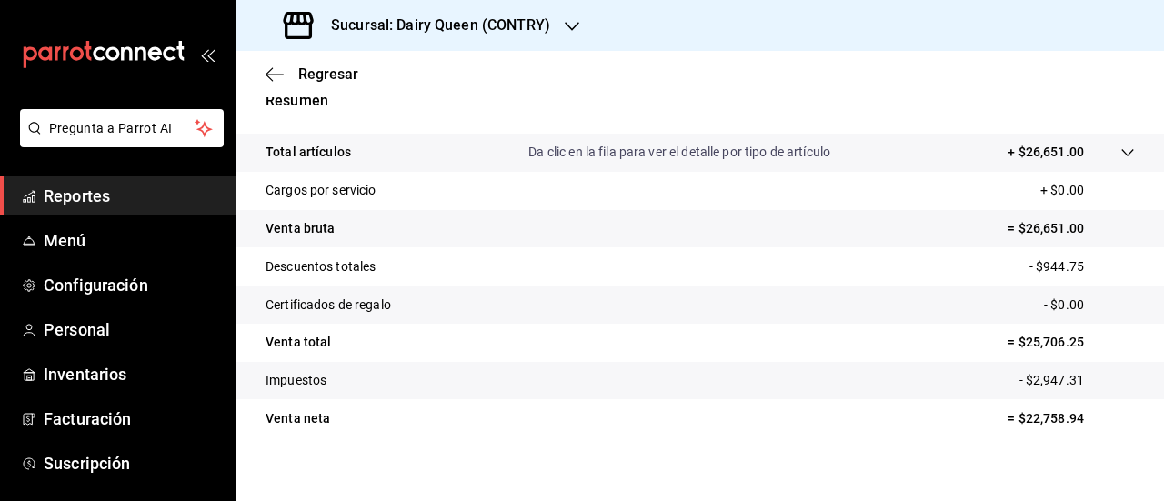
click at [577, 28] on icon "button" at bounding box center [572, 26] width 15 height 15
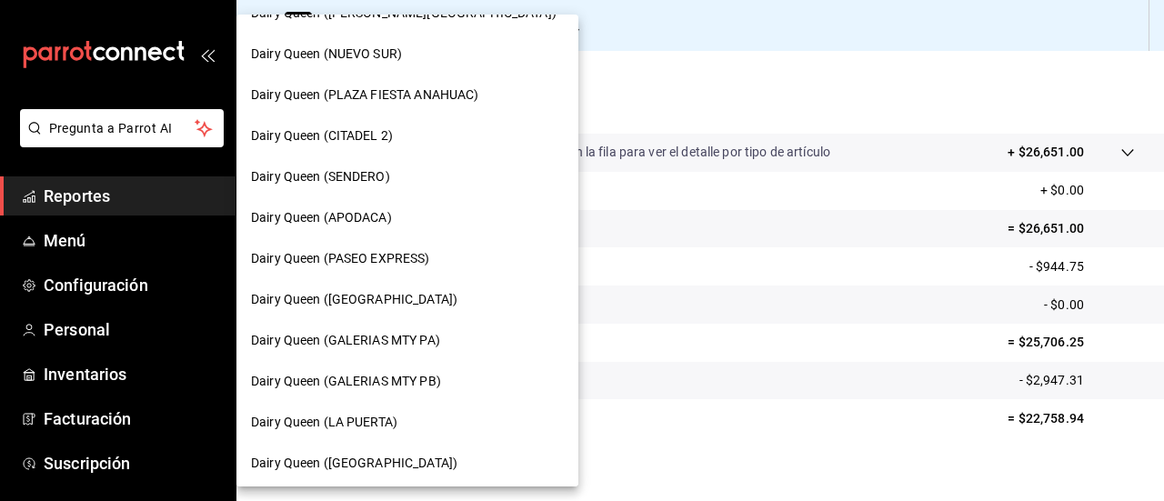
scroll to position [347, 0]
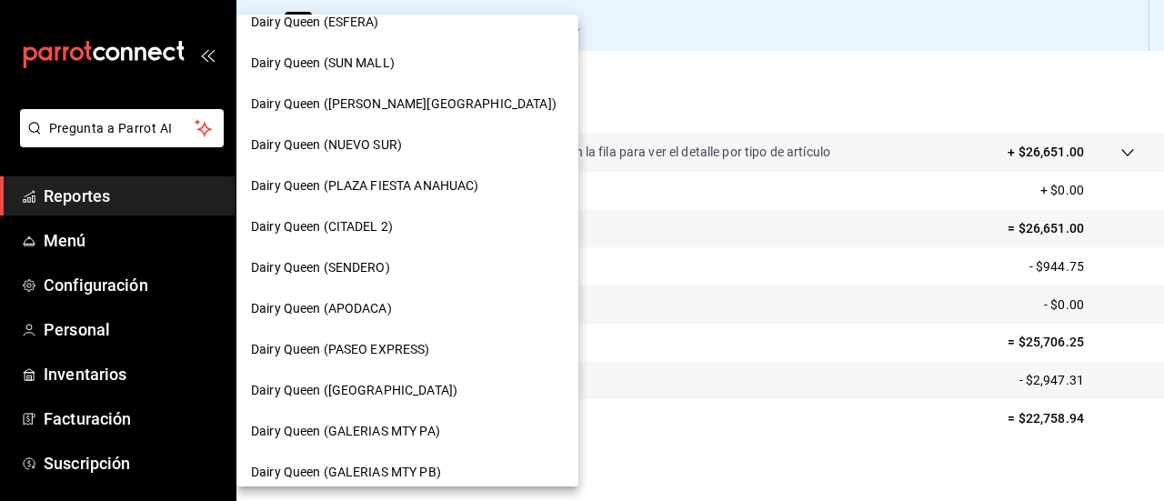
click at [386, 112] on span "Dairy Queen ([PERSON_NAME][GEOGRAPHIC_DATA])" at bounding box center [404, 104] width 306 height 19
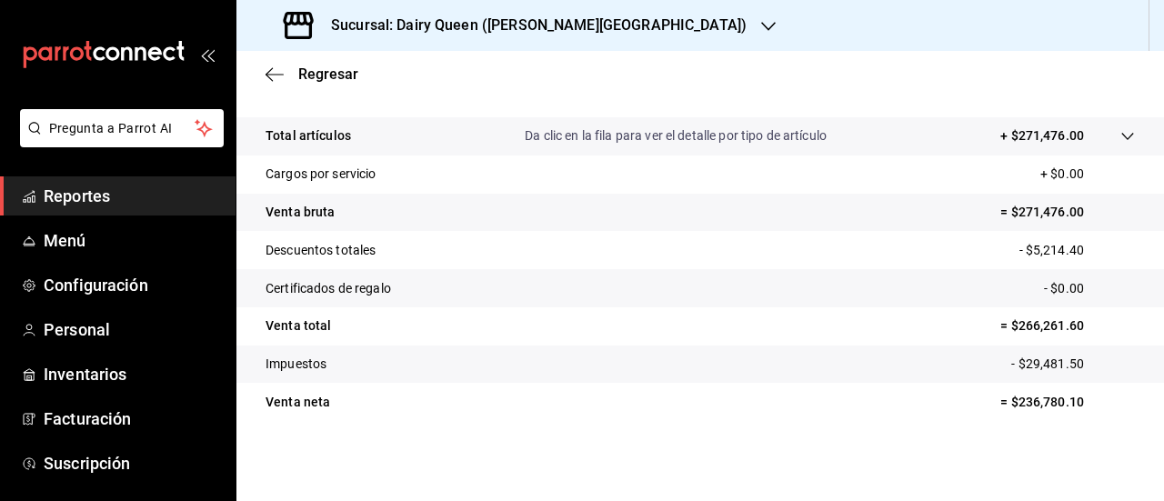
scroll to position [354, 0]
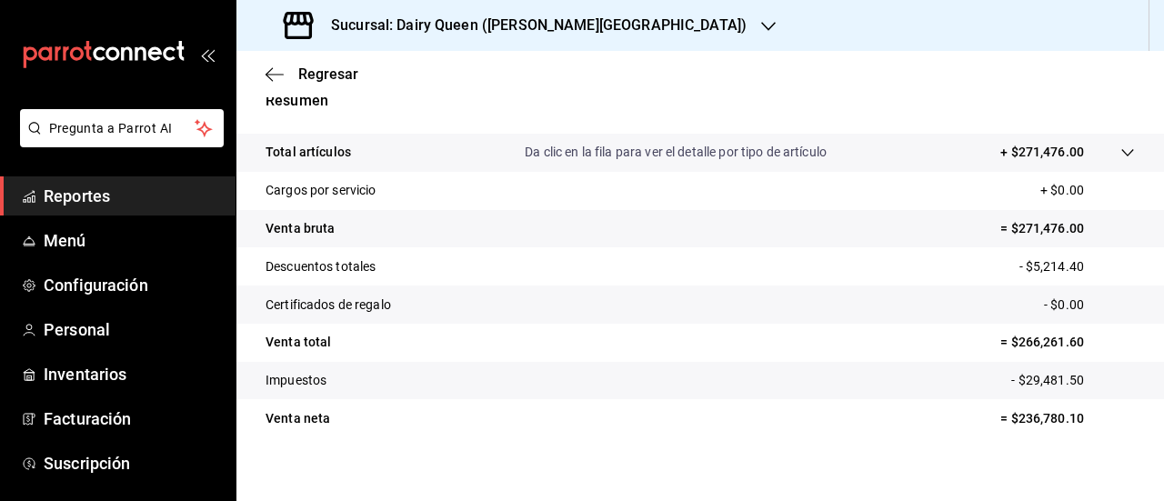
click at [761, 25] on icon "button" at bounding box center [768, 26] width 15 height 15
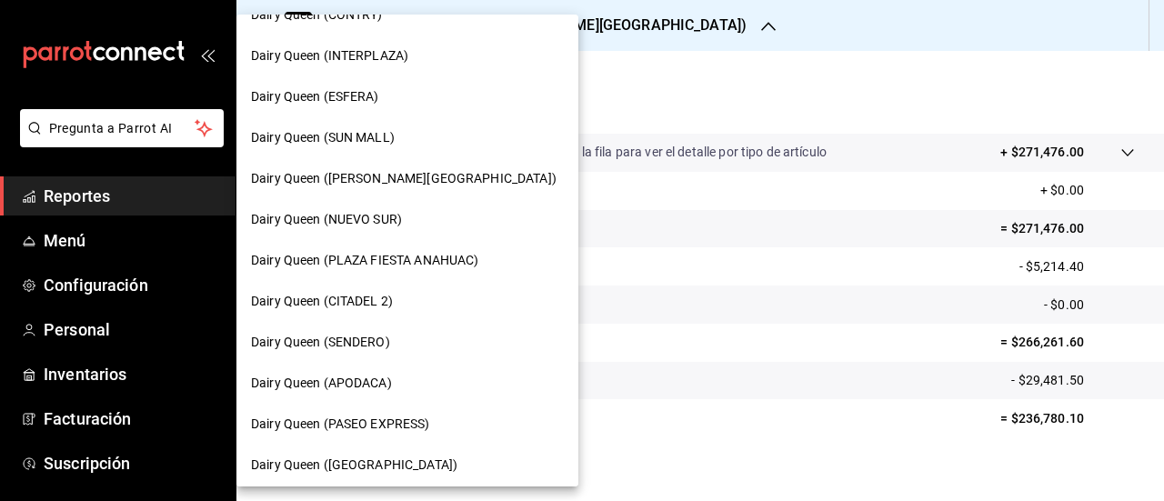
scroll to position [364, 0]
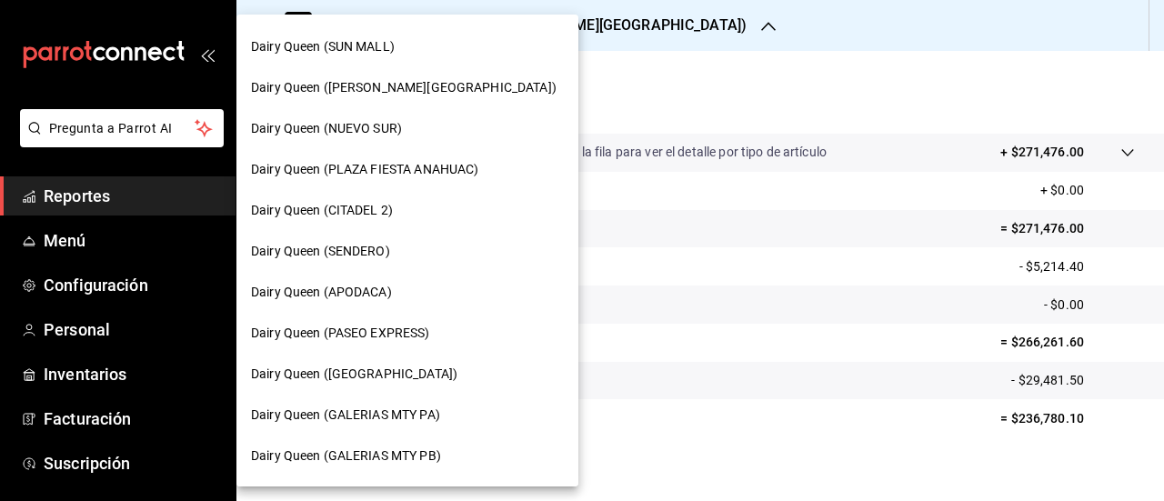
click at [378, 134] on span "Dairy Queen (NUEVO SUR)" at bounding box center [326, 128] width 151 height 19
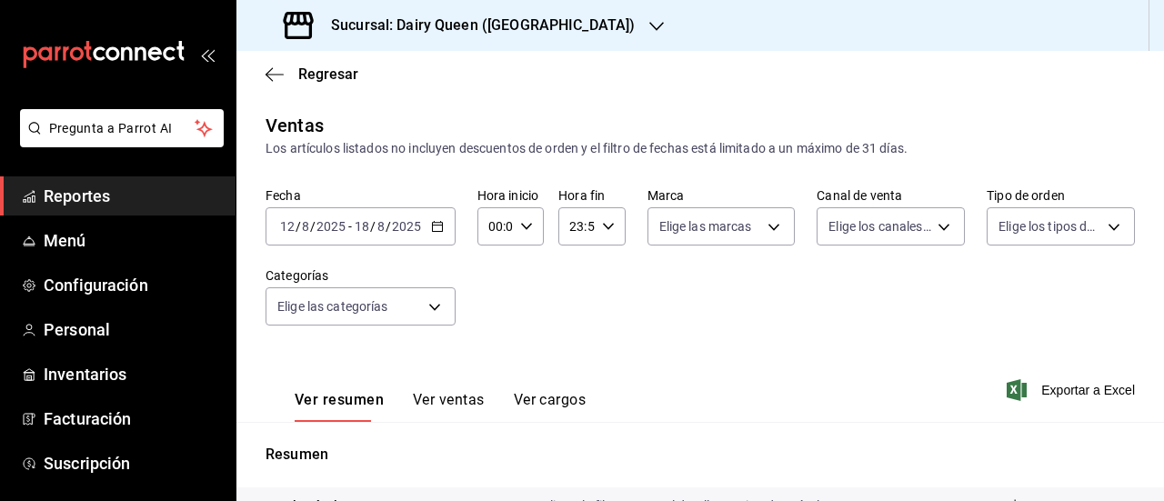
scroll to position [354, 0]
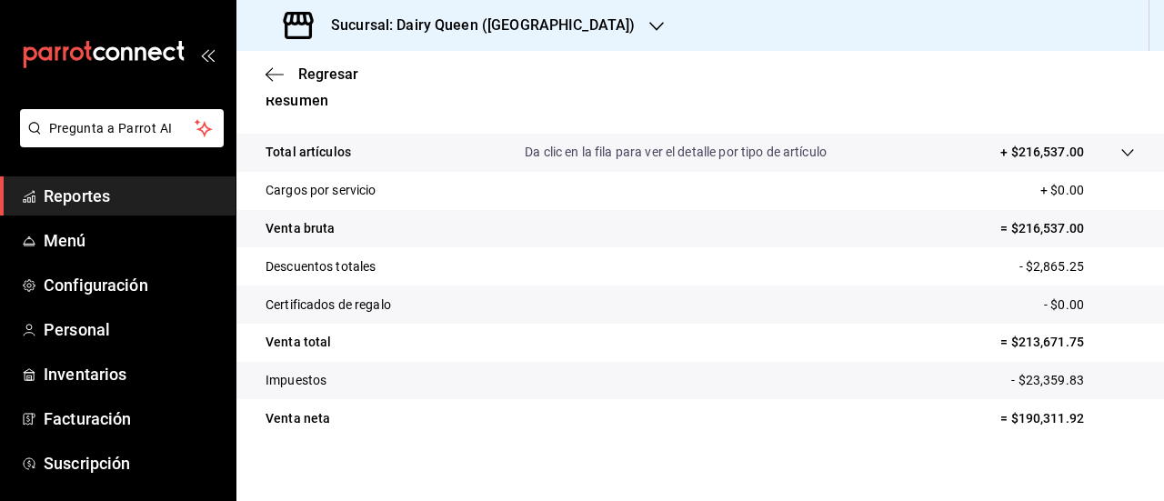
click at [604, 28] on div "Sucursal: Dairy Queen ([GEOGRAPHIC_DATA])" at bounding box center [461, 25] width 420 height 51
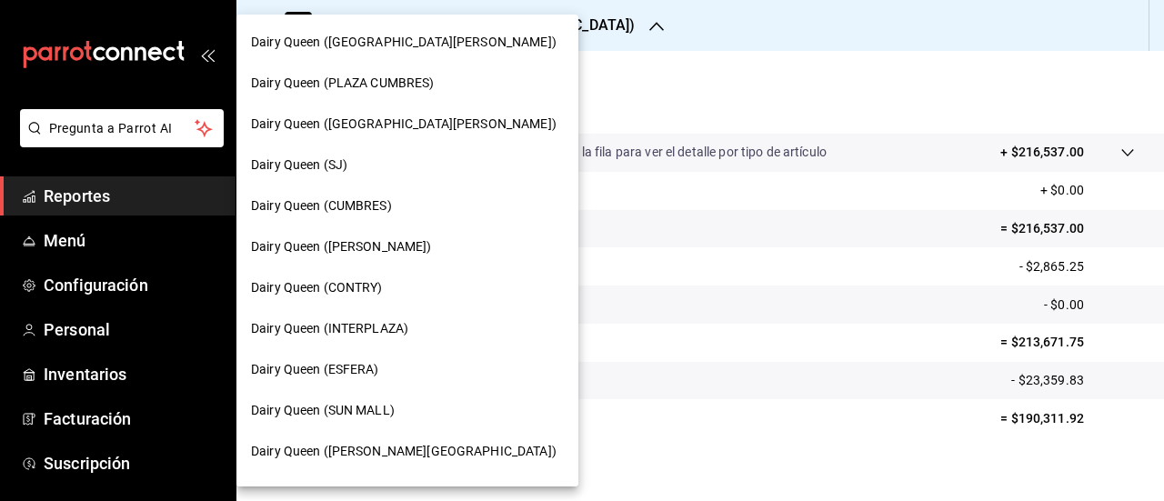
click at [382, 125] on span "Dairy Queen ([GEOGRAPHIC_DATA][PERSON_NAME])" at bounding box center [404, 124] width 306 height 19
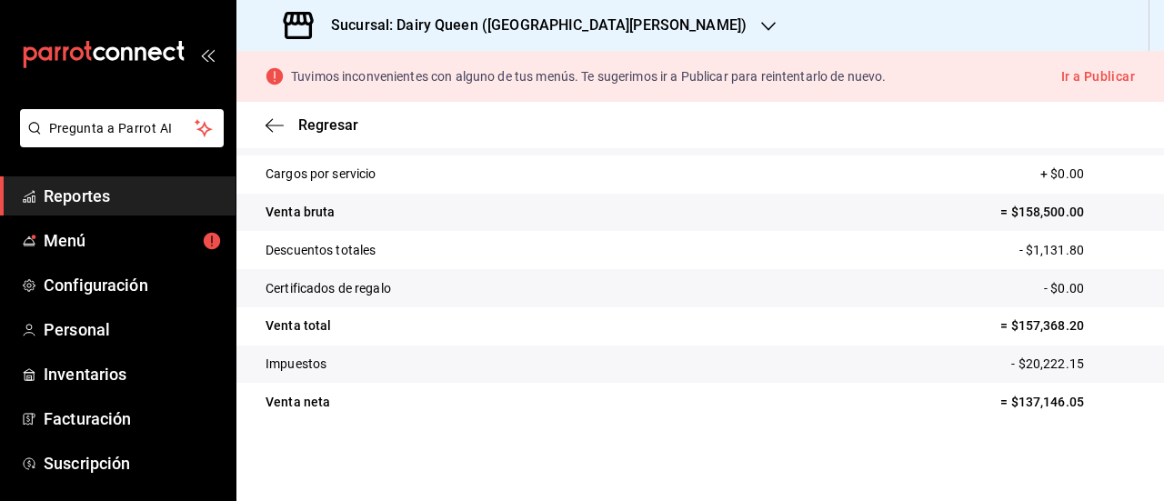
scroll to position [405, 0]
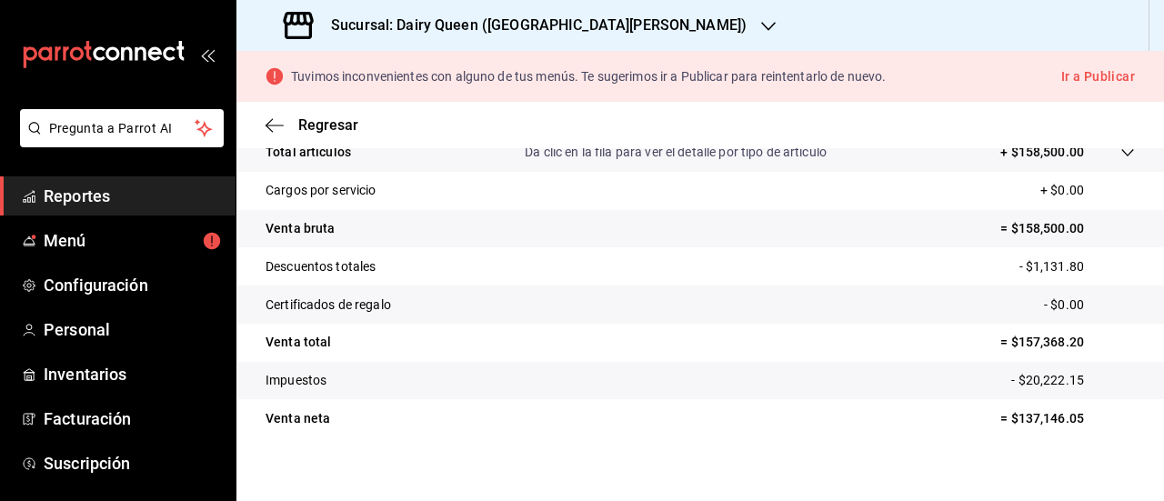
click at [761, 31] on icon "button" at bounding box center [768, 26] width 15 height 15
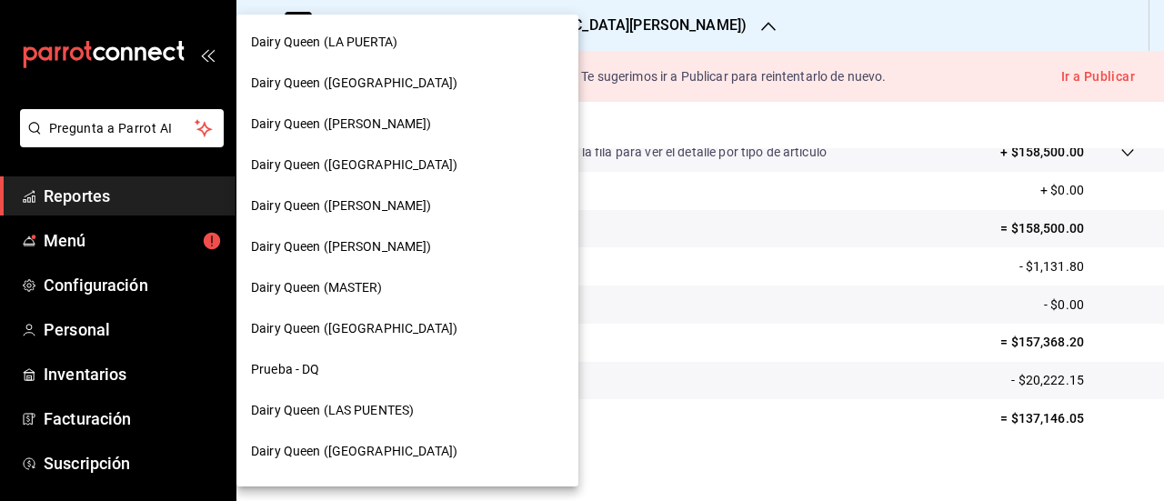
scroll to position [893, 0]
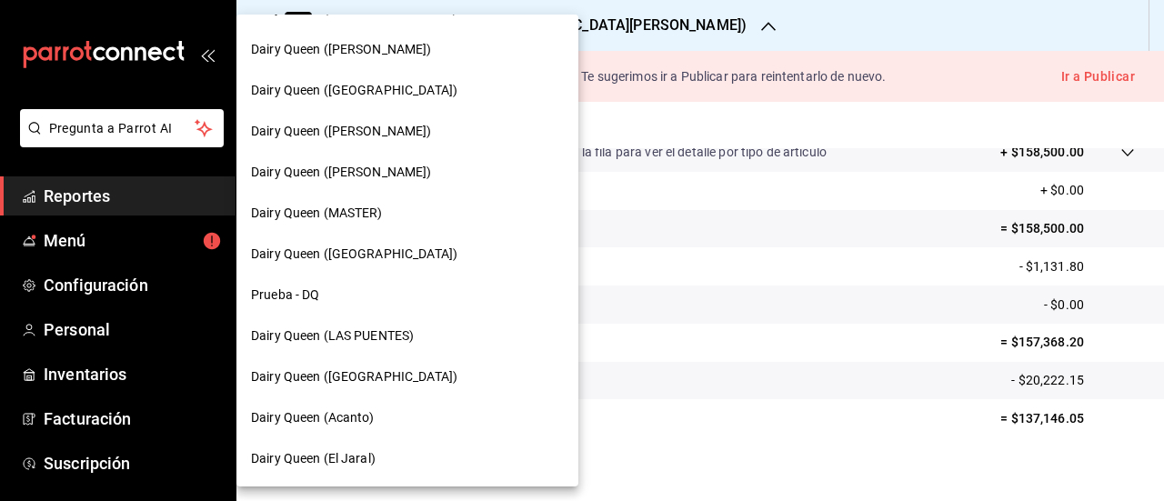
click at [398, 168] on span "Dairy Queen ([PERSON_NAME])" at bounding box center [341, 172] width 181 height 19
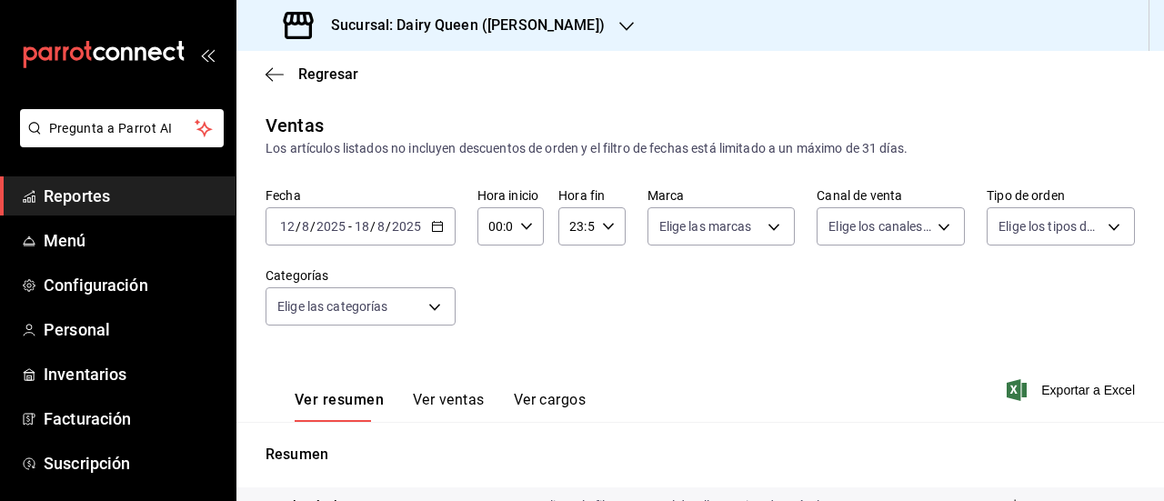
scroll to position [354, 0]
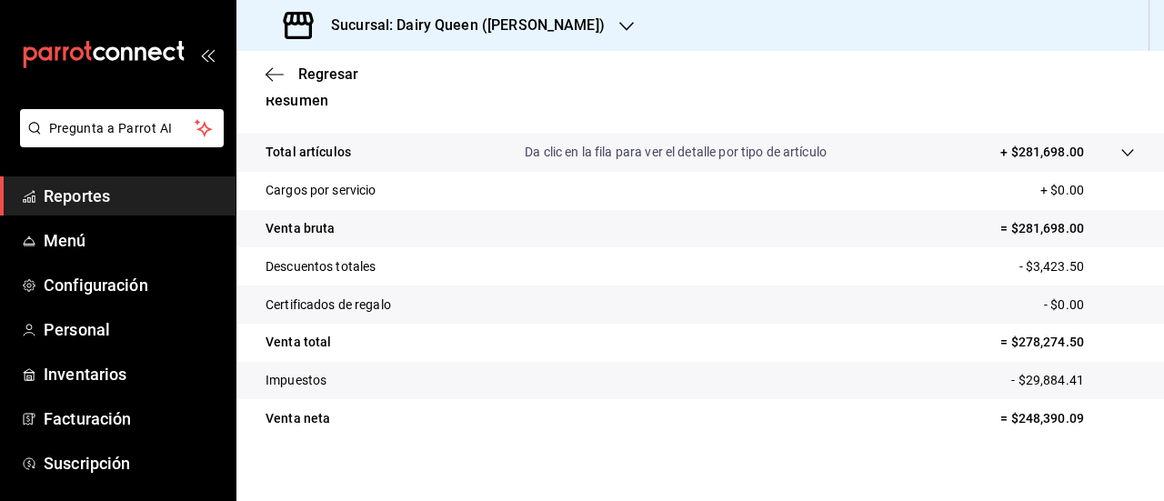
click at [620, 28] on div "Sucursal: Dairy Queen ([PERSON_NAME])" at bounding box center [700, 25] width 928 height 51
click at [619, 26] on icon "button" at bounding box center [626, 26] width 15 height 15
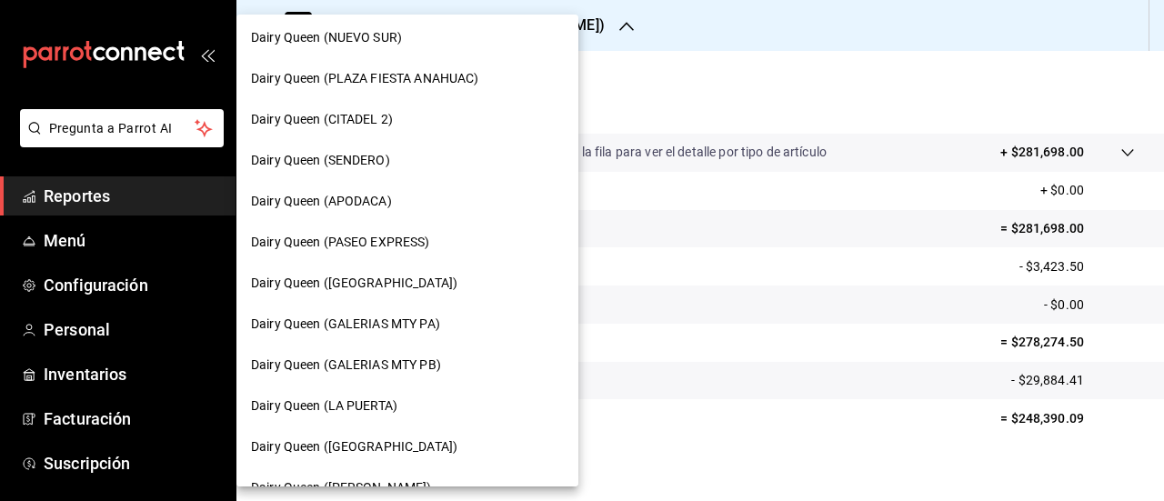
scroll to position [546, 0]
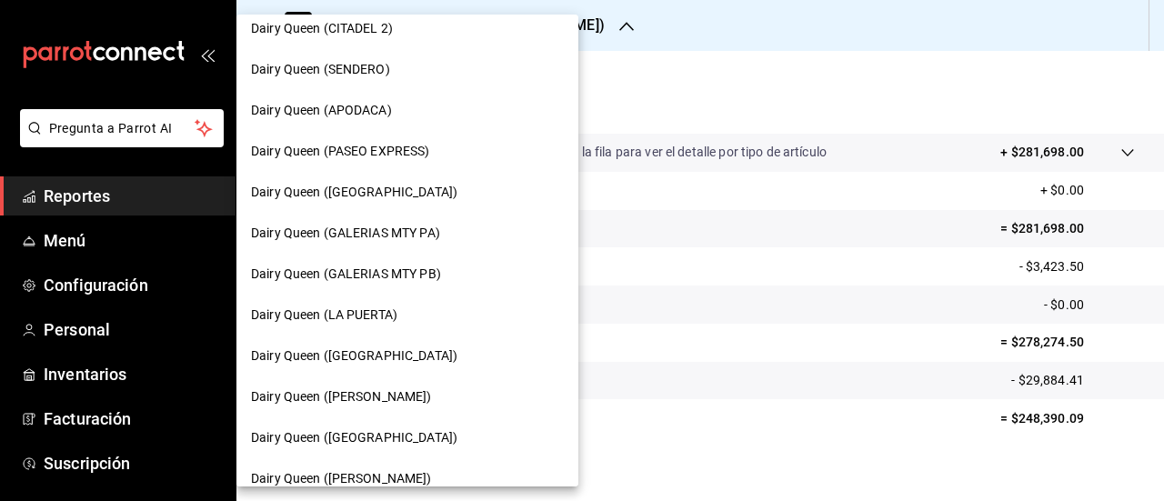
click at [403, 150] on span "Dairy Queen (PASEO EXPRESS)" at bounding box center [340, 151] width 179 height 19
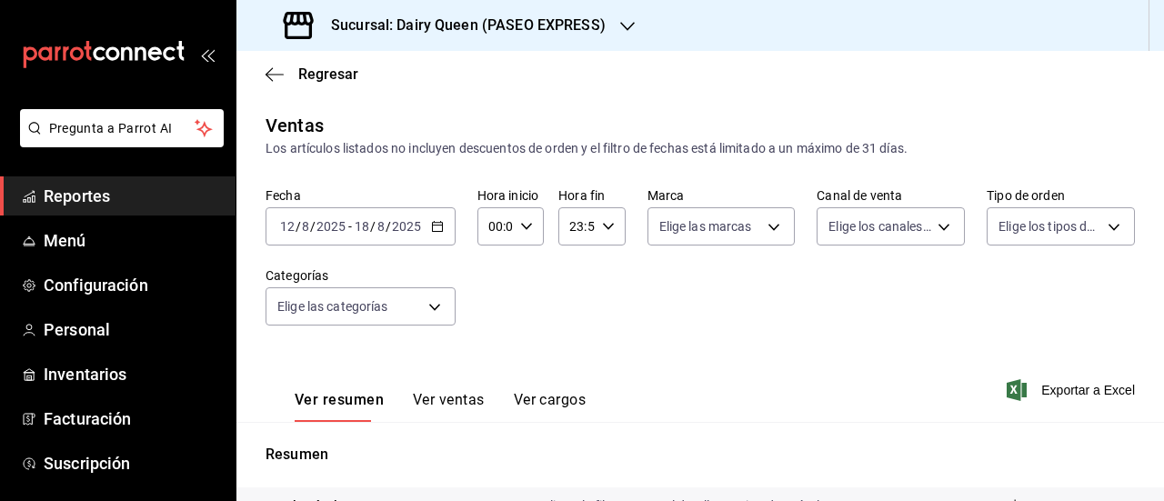
scroll to position [354, 0]
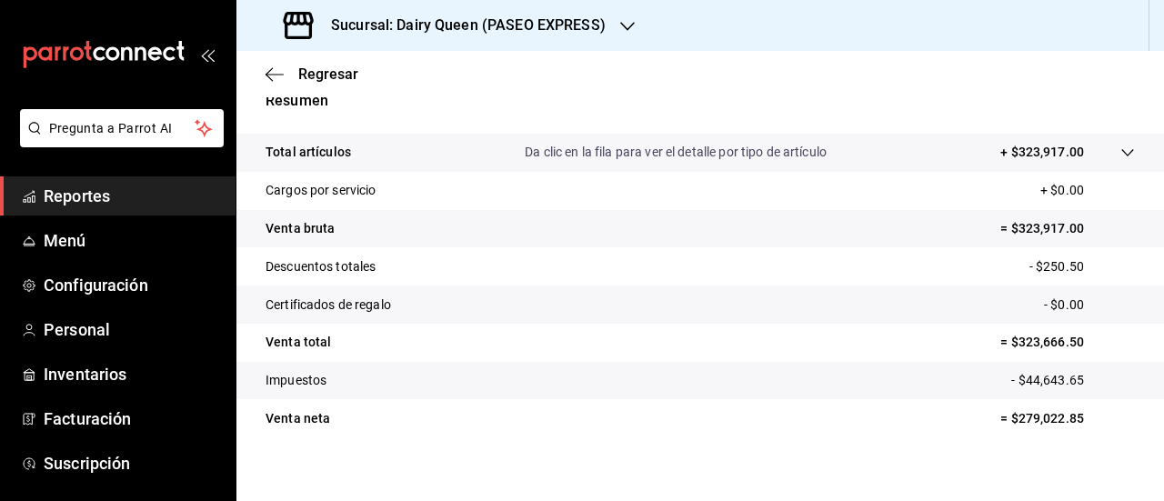
click at [633, 27] on div "Sucursal: Dairy Queen (PASEO EXPRESS)" at bounding box center [446, 25] width 391 height 51
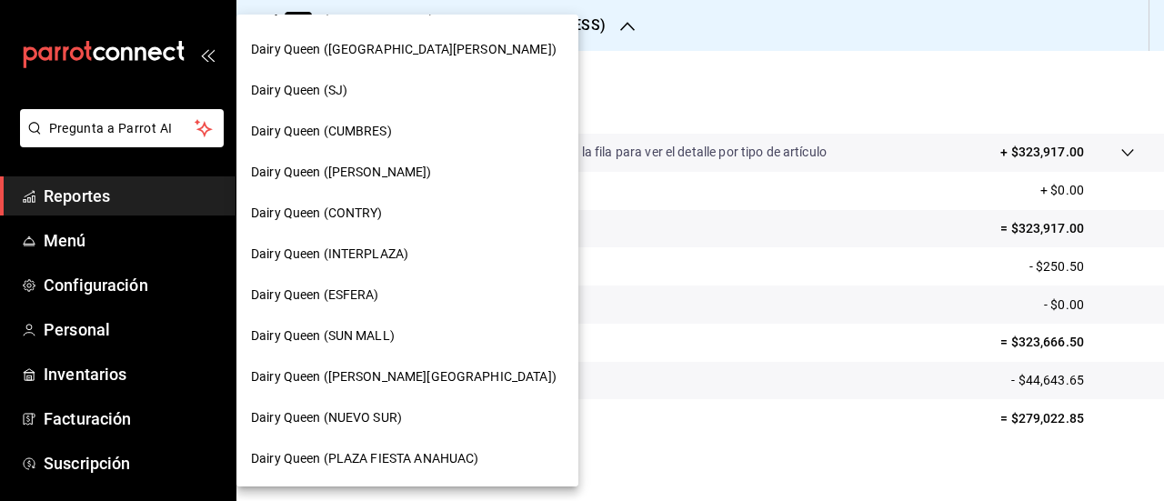
scroll to position [0, 0]
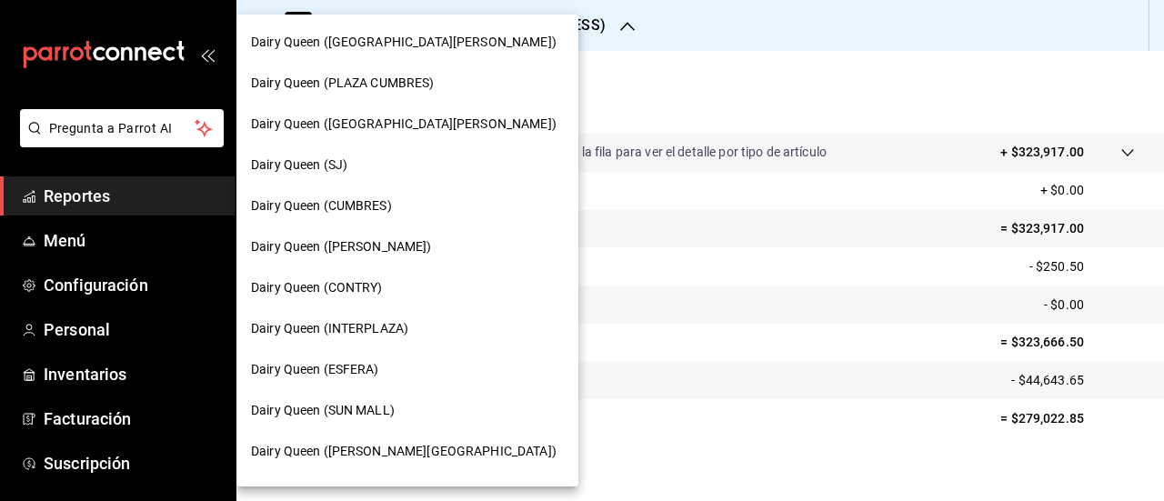
click at [349, 372] on span "Dairy Queen (ESFERA)" at bounding box center [315, 369] width 128 height 19
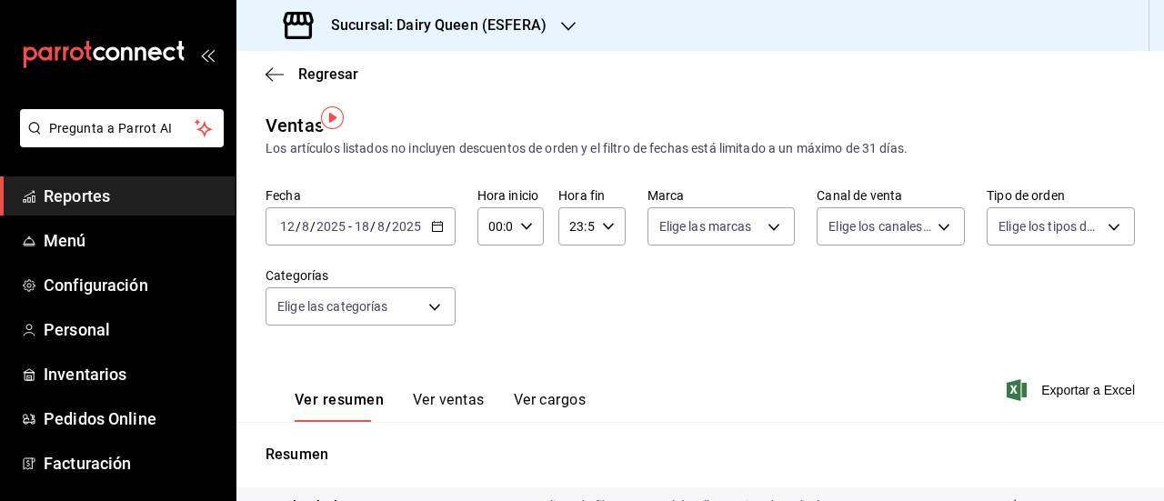
scroll to position [354, 0]
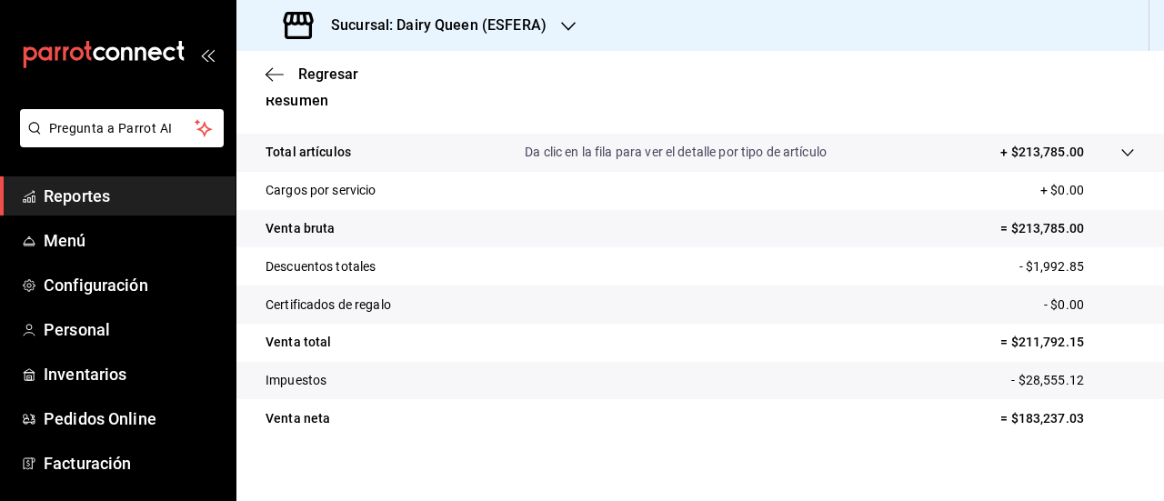
click at [569, 23] on icon "button" at bounding box center [568, 26] width 15 height 15
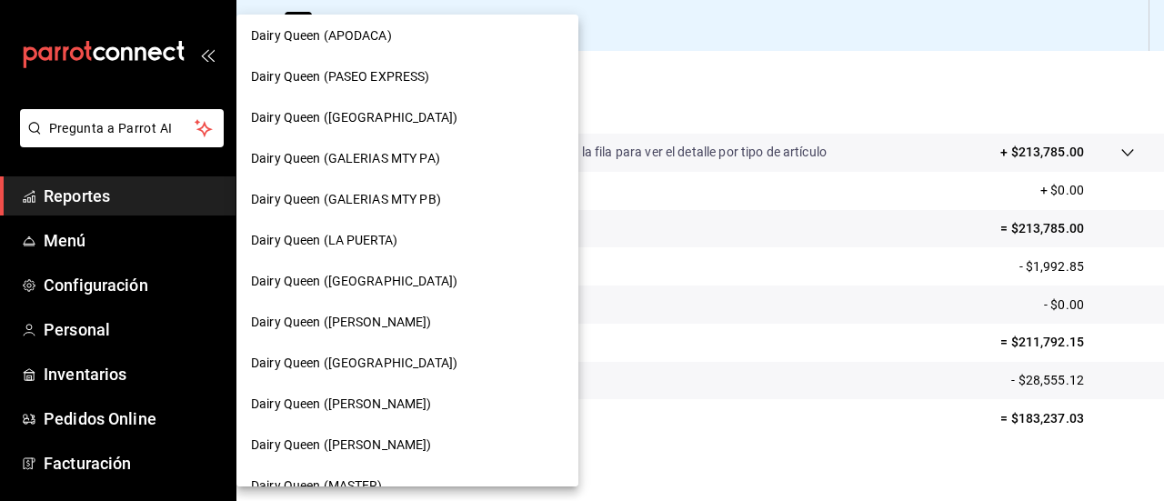
scroll to position [438, 0]
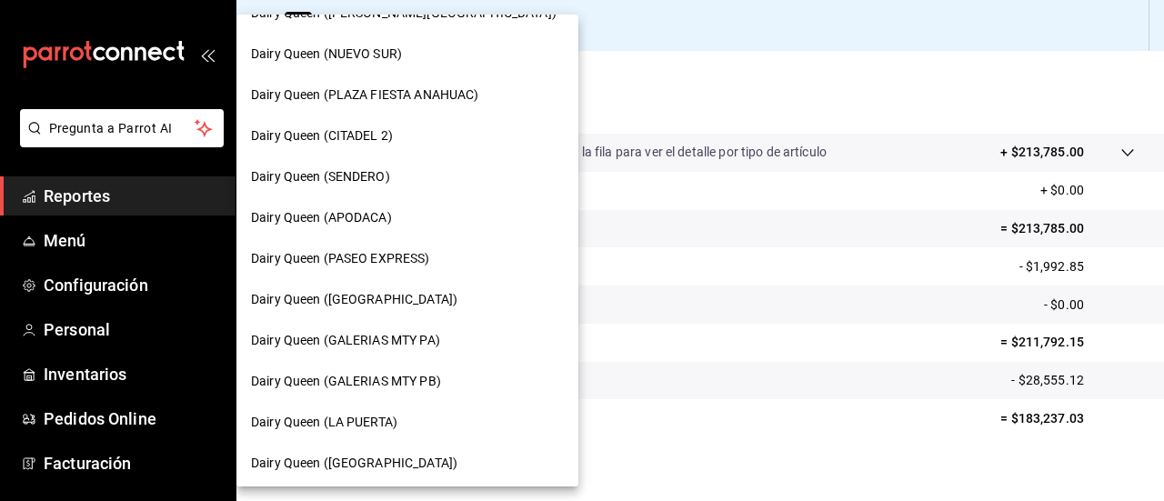
click at [374, 181] on span "Dairy Queen (SENDERO)" at bounding box center [320, 176] width 139 height 19
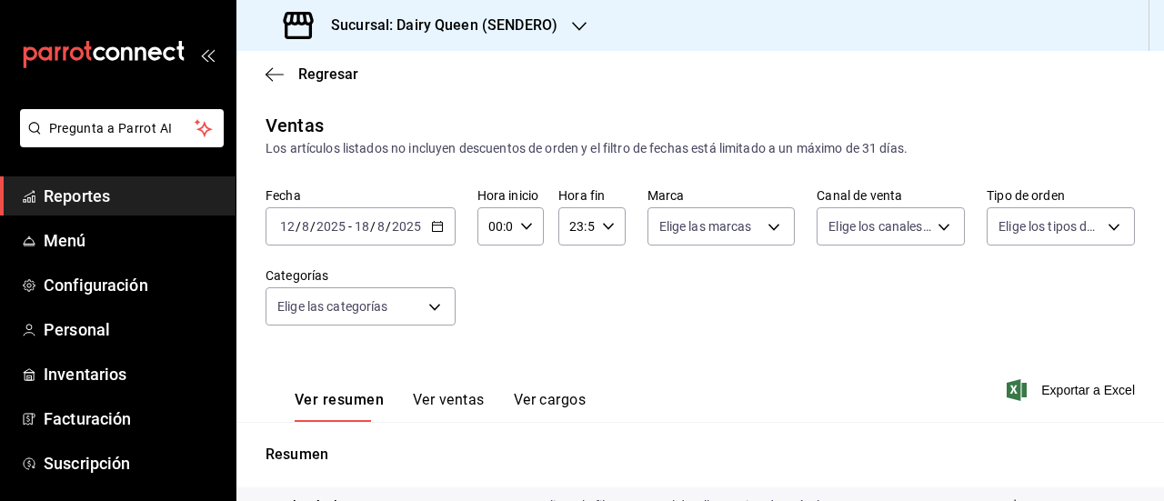
scroll to position [354, 0]
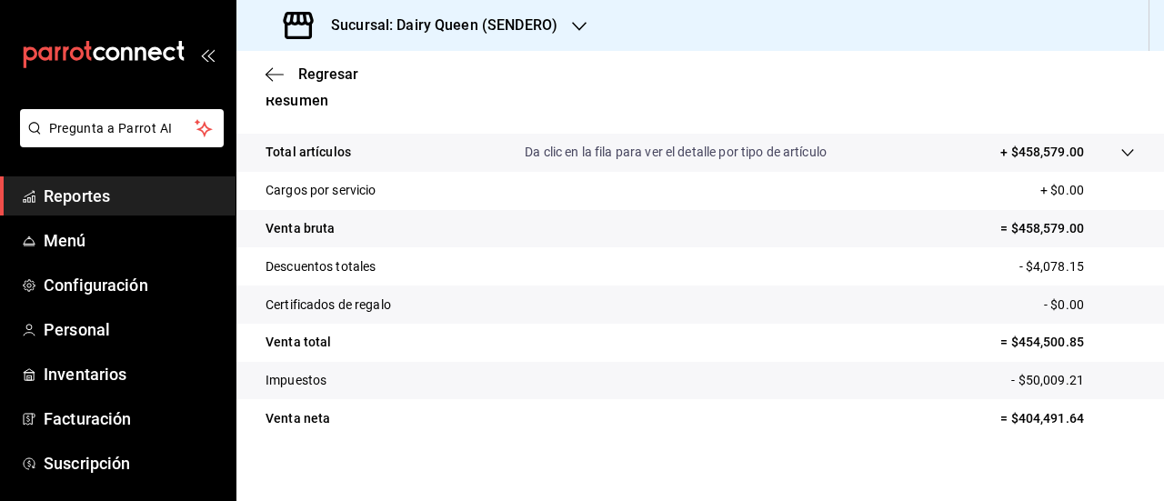
click at [573, 26] on icon "button" at bounding box center [579, 26] width 15 height 15
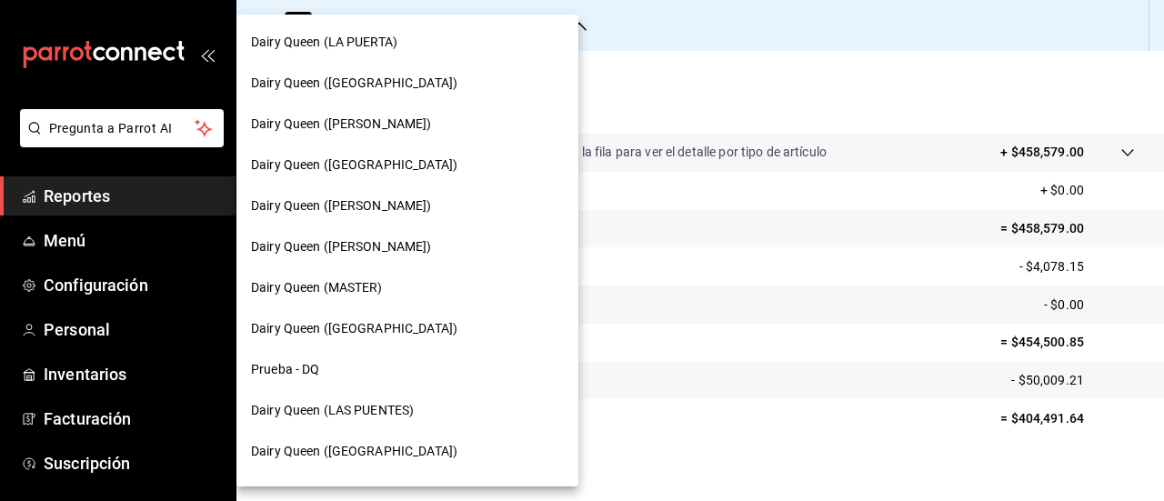
scroll to position [893, 0]
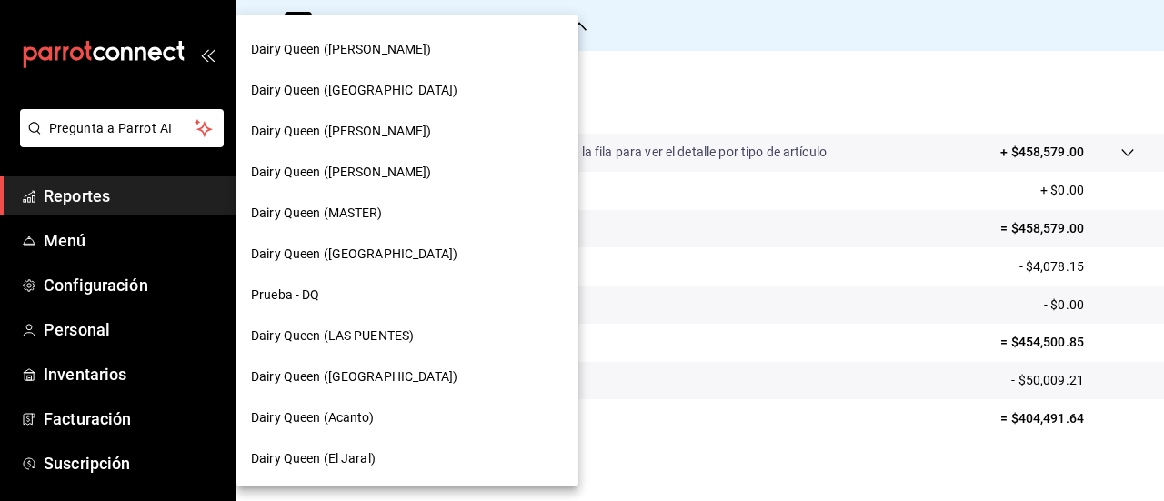
click at [377, 345] on span "Dairy Queen (LAS PUENTES)" at bounding box center [332, 336] width 163 height 19
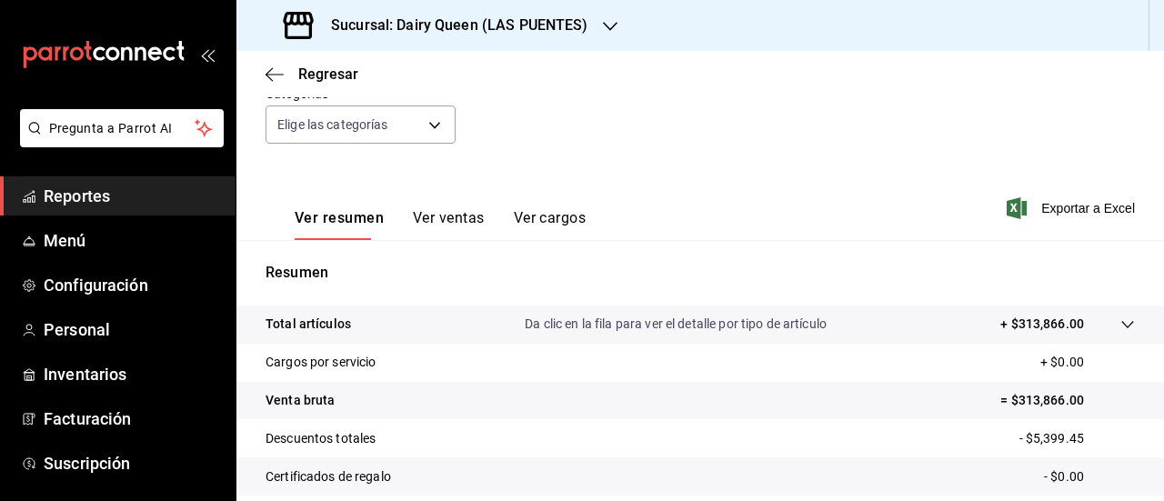
scroll to position [354, 0]
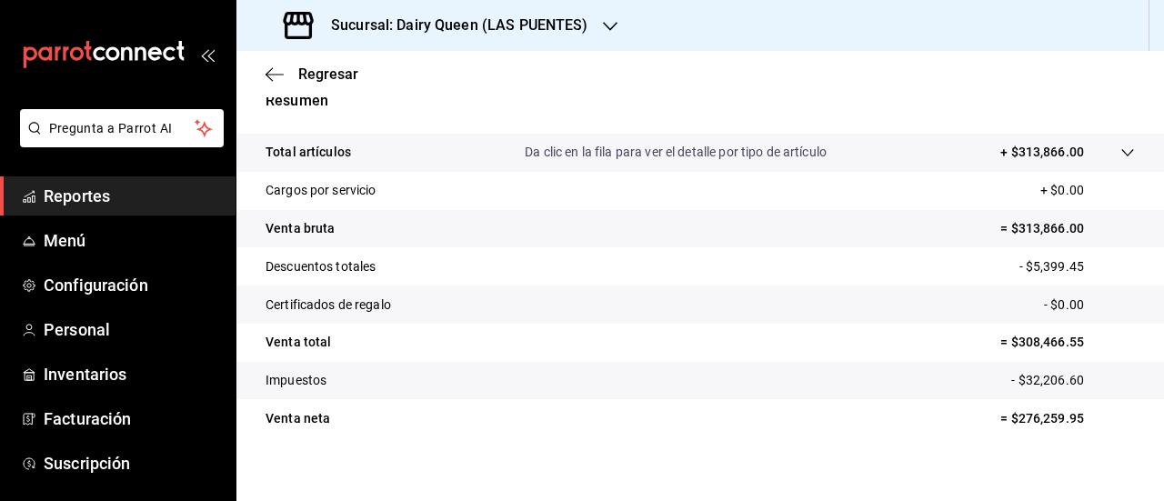
click at [606, 25] on icon "button" at bounding box center [610, 26] width 15 height 15
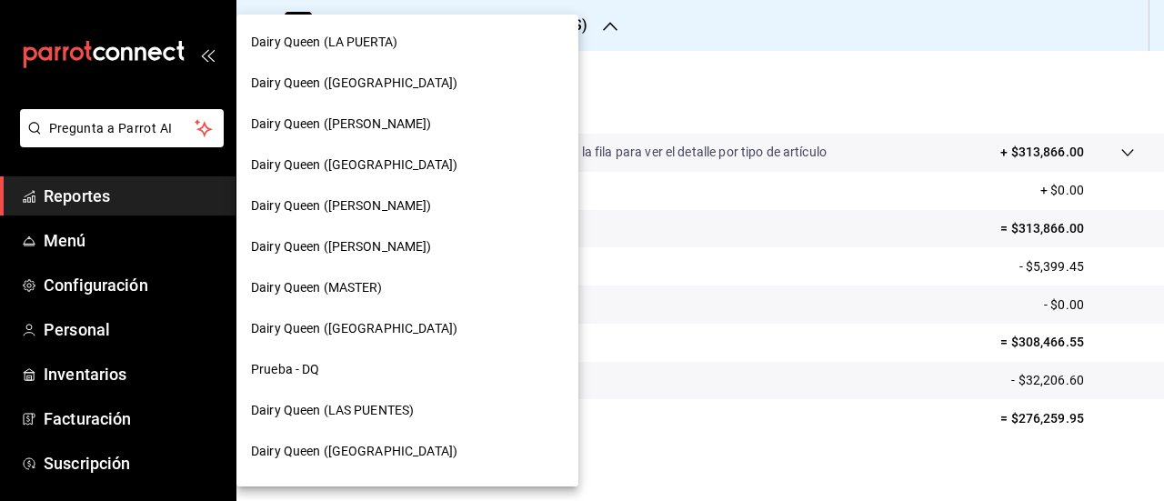
scroll to position [893, 0]
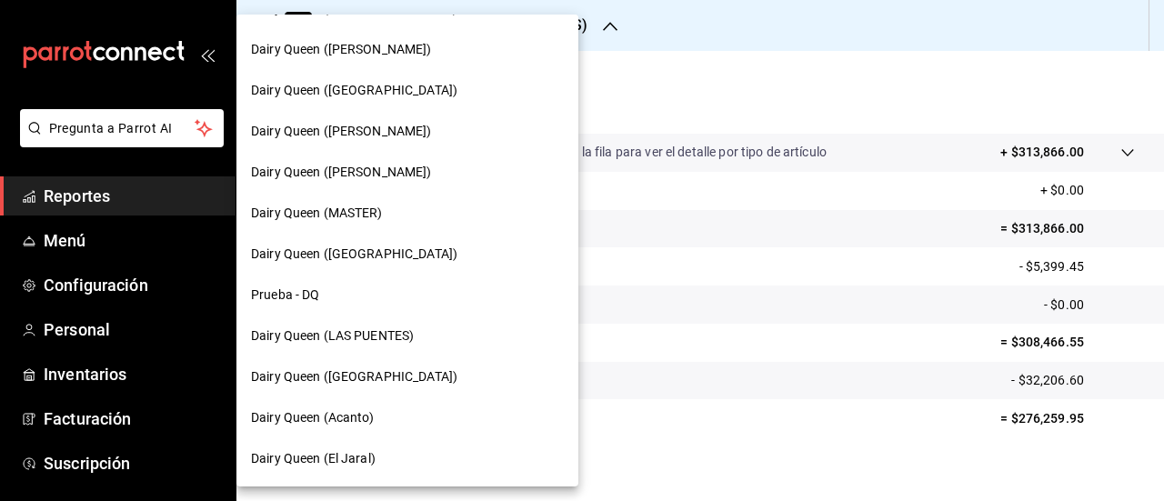
click at [413, 135] on span "Dairy Queen ([PERSON_NAME])" at bounding box center [341, 131] width 181 height 19
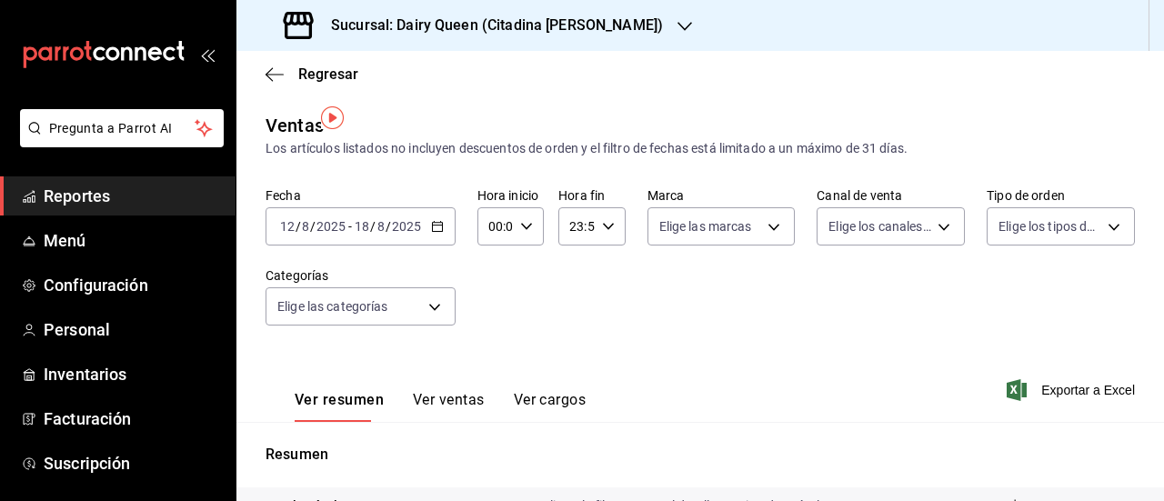
scroll to position [354, 0]
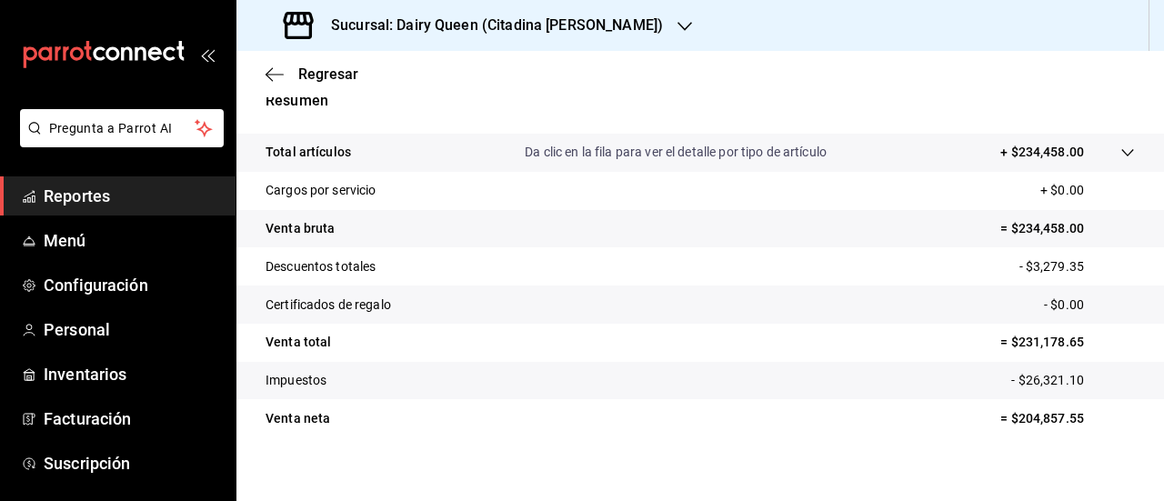
click at [678, 26] on icon "button" at bounding box center [685, 26] width 15 height 15
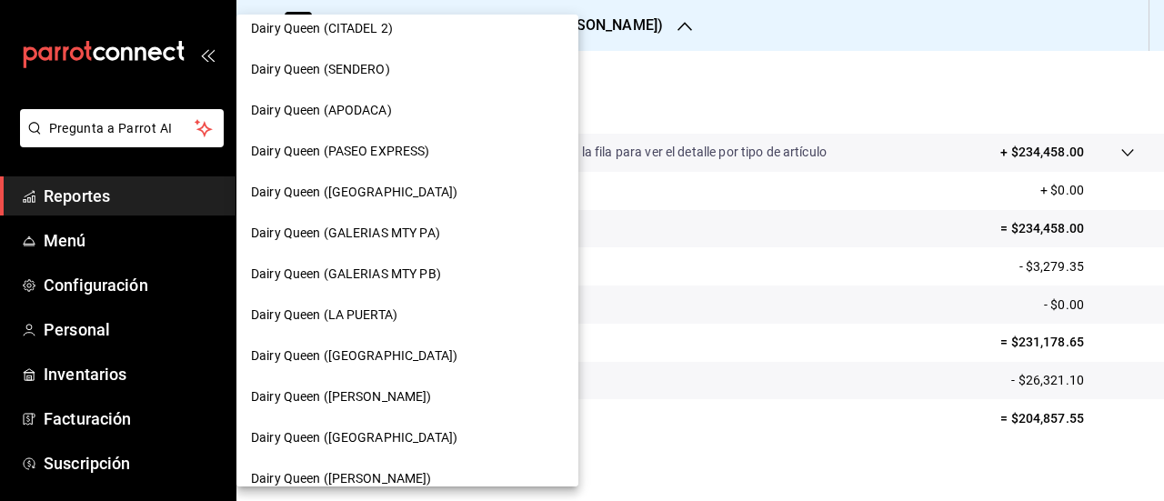
scroll to position [728, 0]
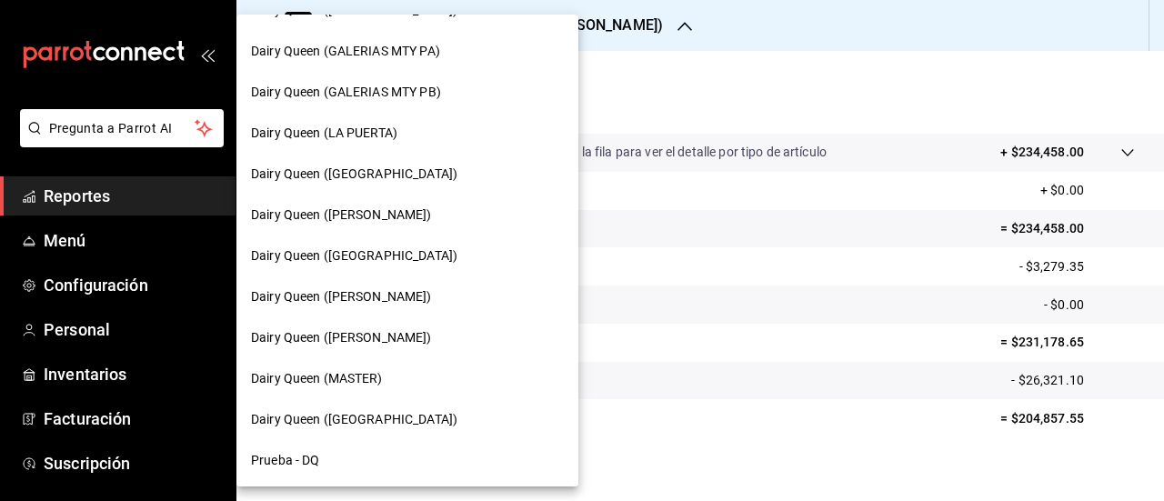
click at [407, 252] on span "Dairy Queen ([GEOGRAPHIC_DATA])" at bounding box center [354, 255] width 206 height 19
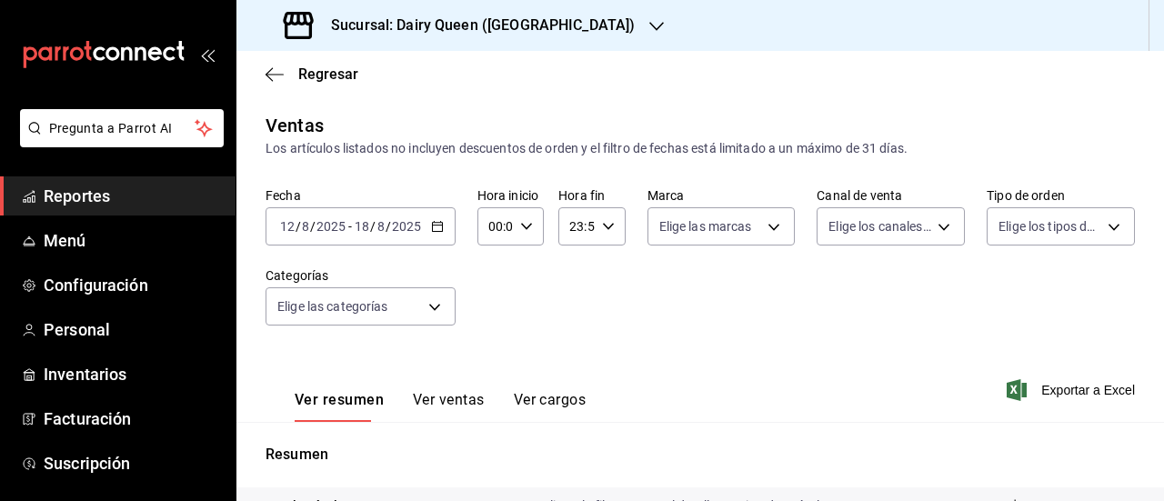
scroll to position [354, 0]
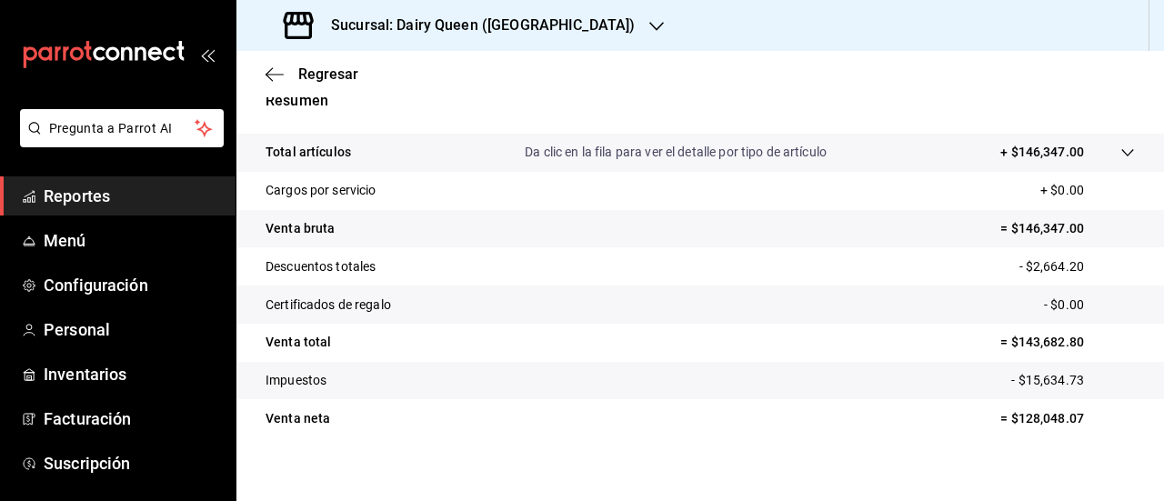
click at [649, 26] on icon "button" at bounding box center [656, 26] width 15 height 15
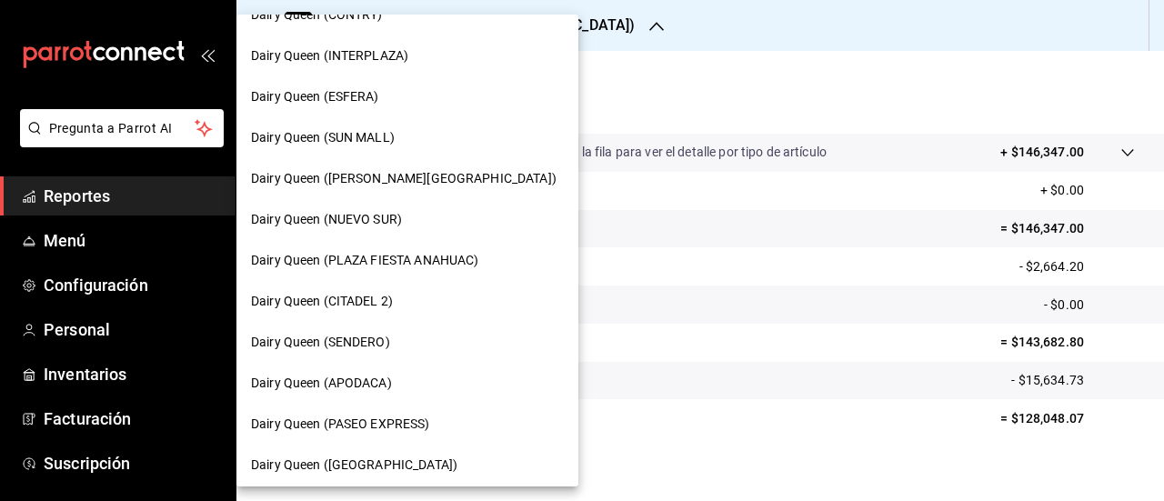
scroll to position [364, 0]
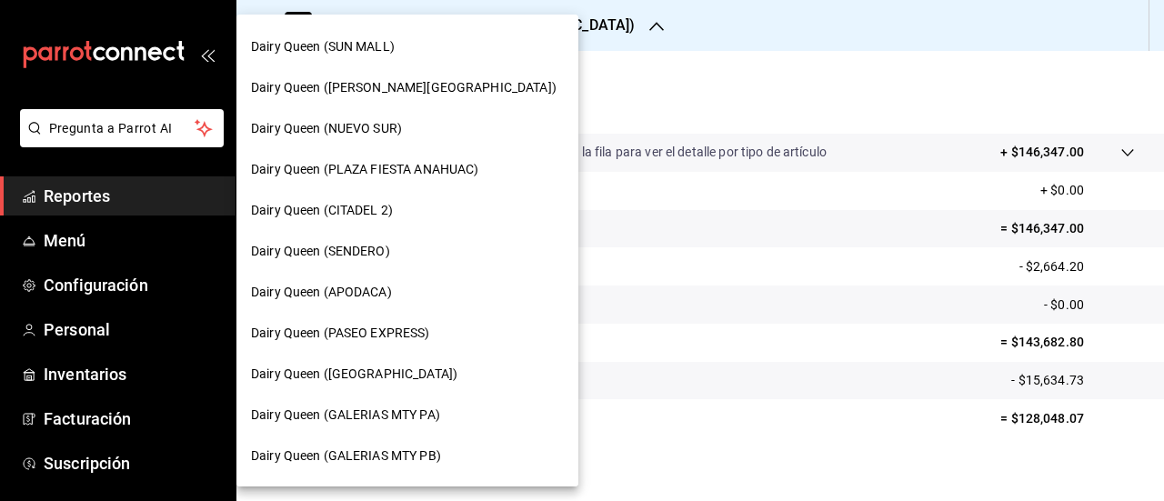
click at [439, 170] on span "Dairy Queen (PLAZA FIESTA ANAHUAC)" at bounding box center [364, 169] width 227 height 19
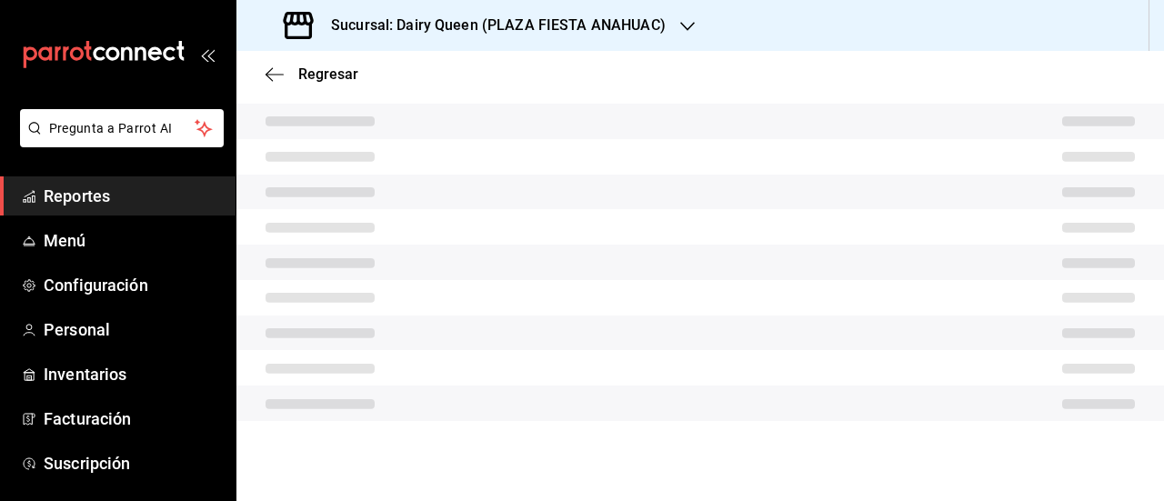
scroll to position [354, 0]
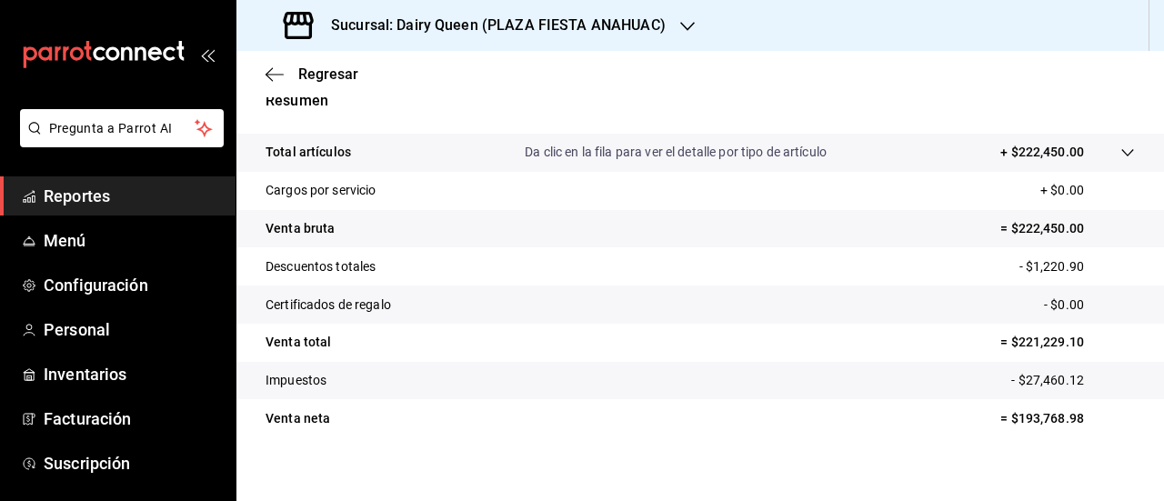
click at [681, 21] on icon "button" at bounding box center [687, 26] width 15 height 15
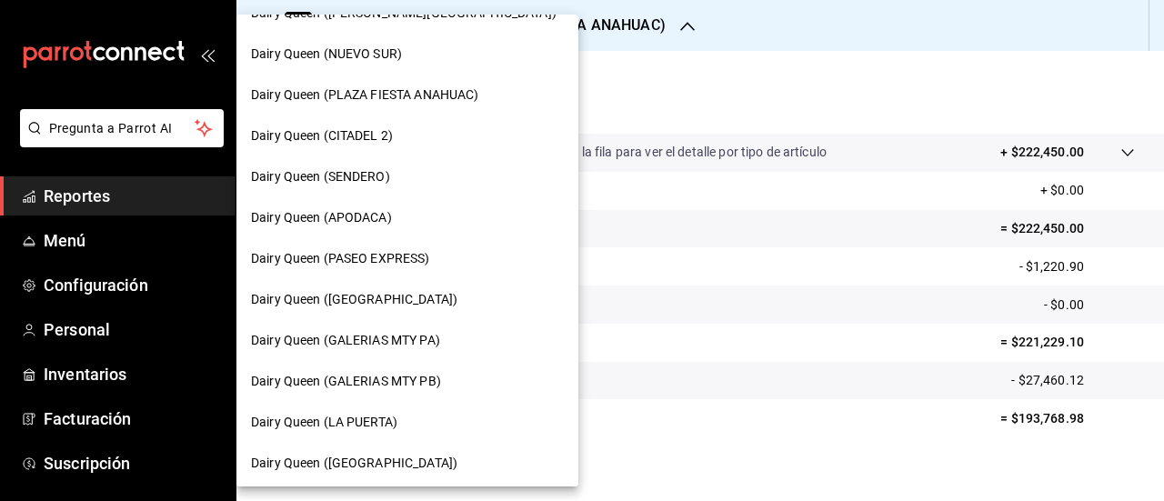
scroll to position [347, 0]
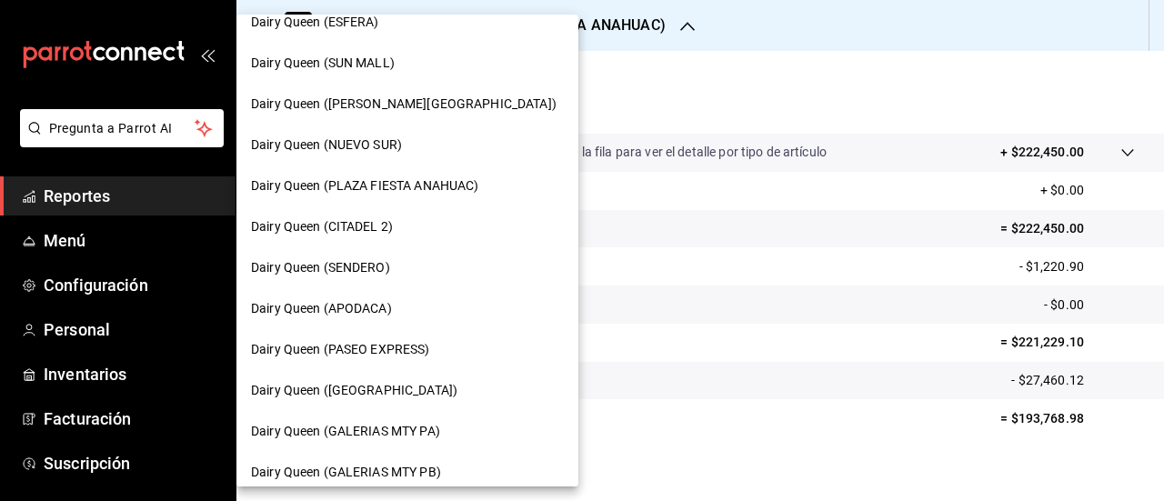
click at [394, 231] on div "Dairy Queen (CITADEL 2)" at bounding box center [407, 226] width 313 height 19
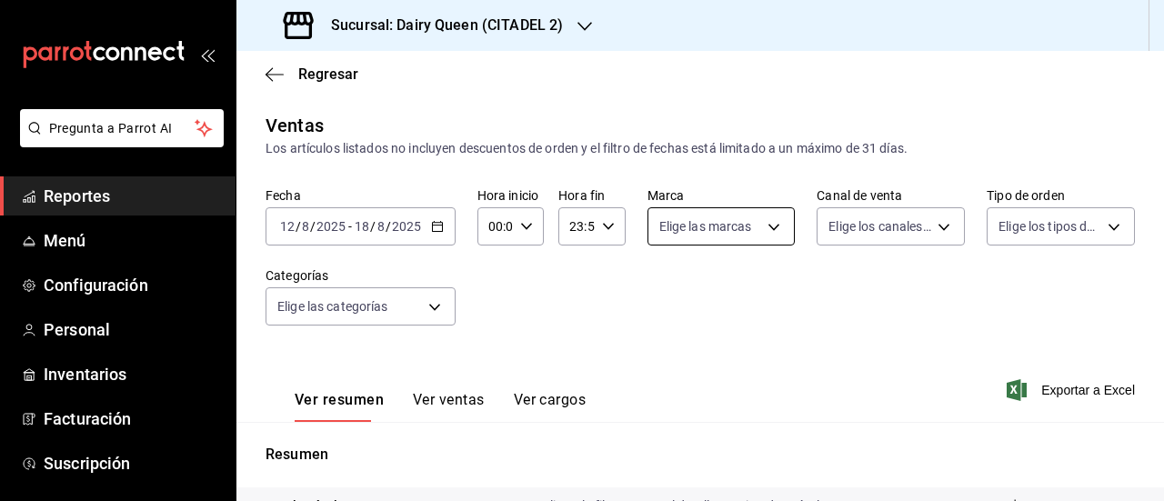
scroll to position [354, 0]
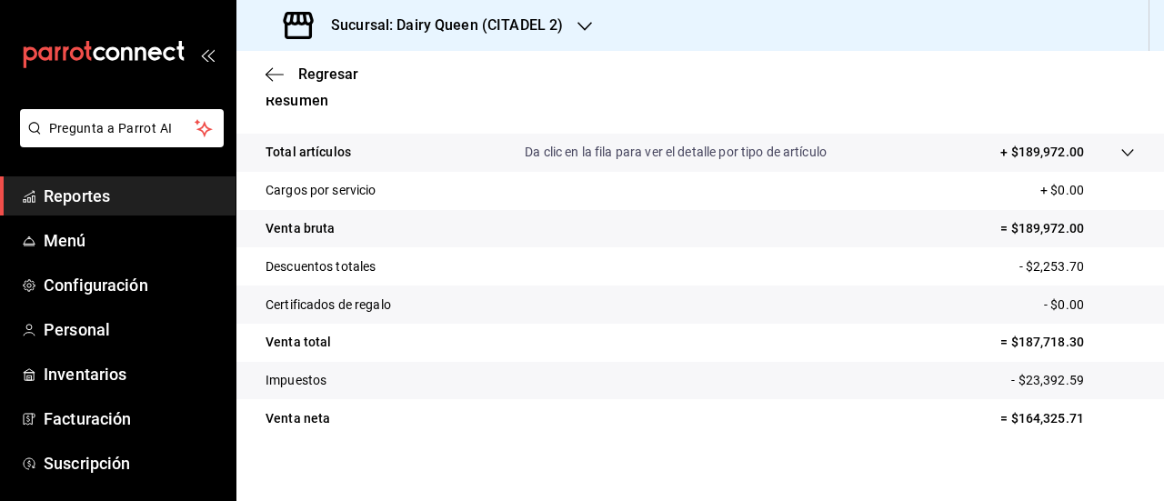
click at [578, 27] on icon "button" at bounding box center [585, 26] width 15 height 15
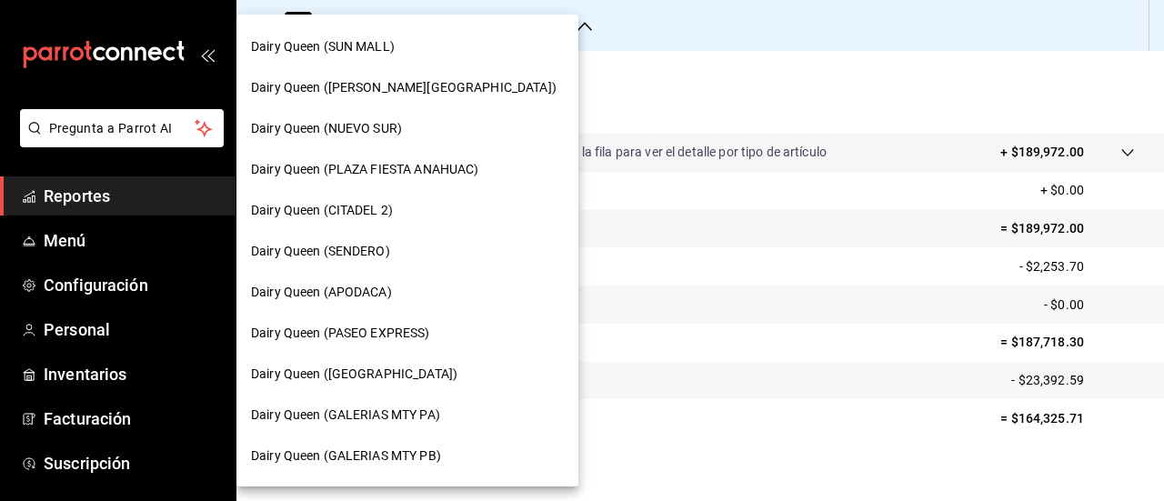
scroll to position [455, 0]
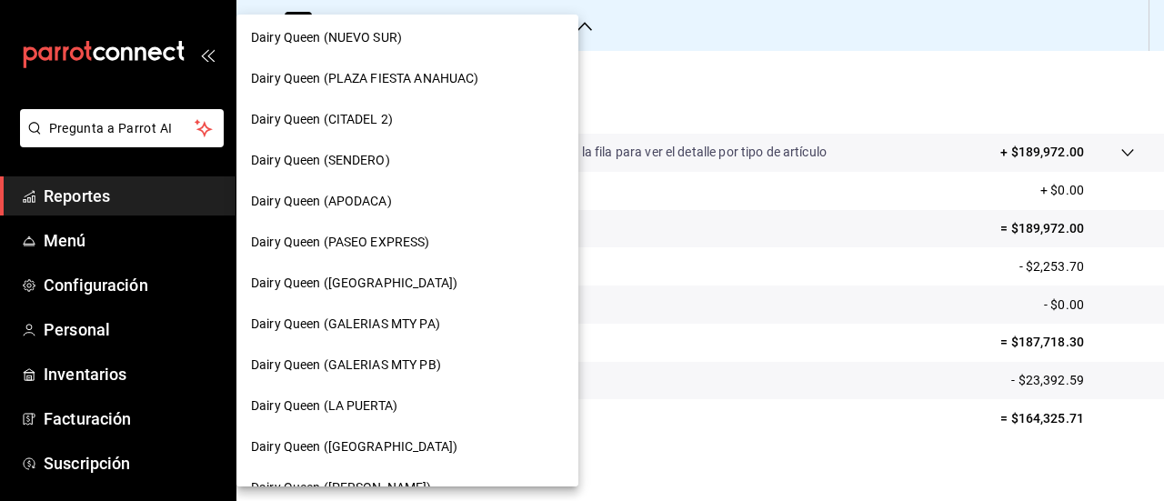
click at [384, 282] on span "Dairy Queen ([GEOGRAPHIC_DATA])" at bounding box center [354, 283] width 206 height 19
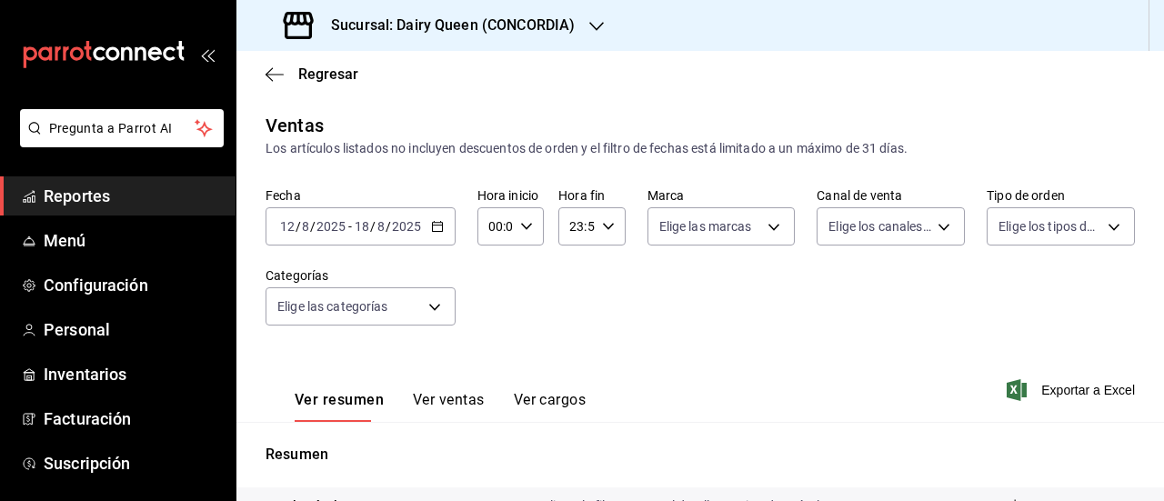
scroll to position [354, 0]
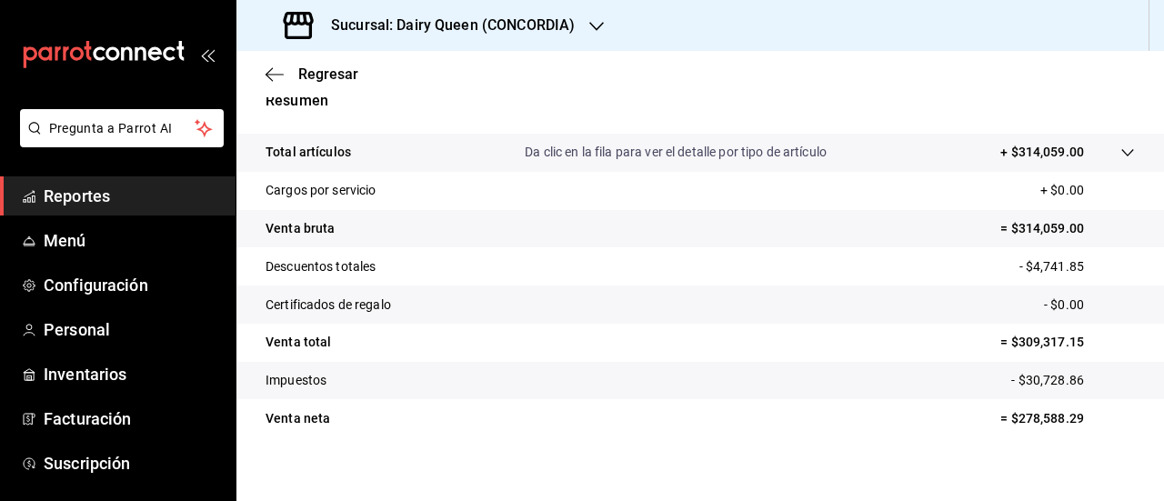
click at [584, 15] on div "Sucursal: Dairy Queen (CONCORDIA)" at bounding box center [431, 25] width 360 height 51
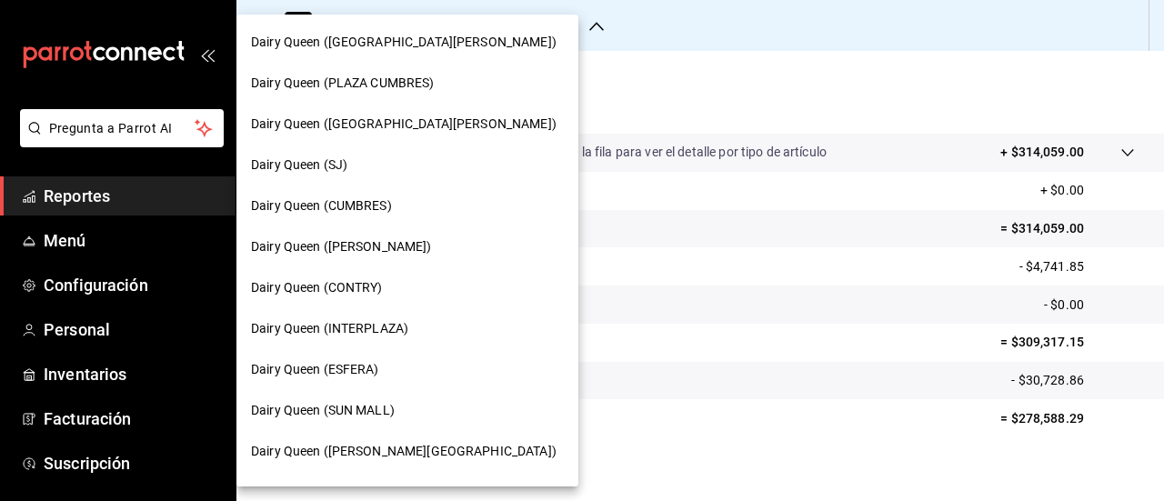
scroll to position [893, 0]
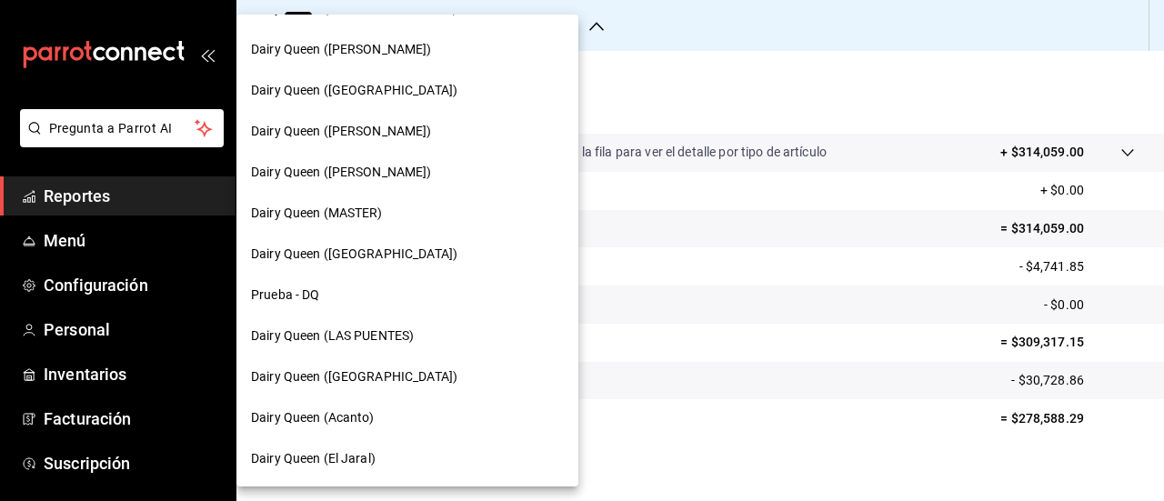
click at [387, 252] on span "Dairy Queen ([GEOGRAPHIC_DATA])" at bounding box center [354, 254] width 206 height 19
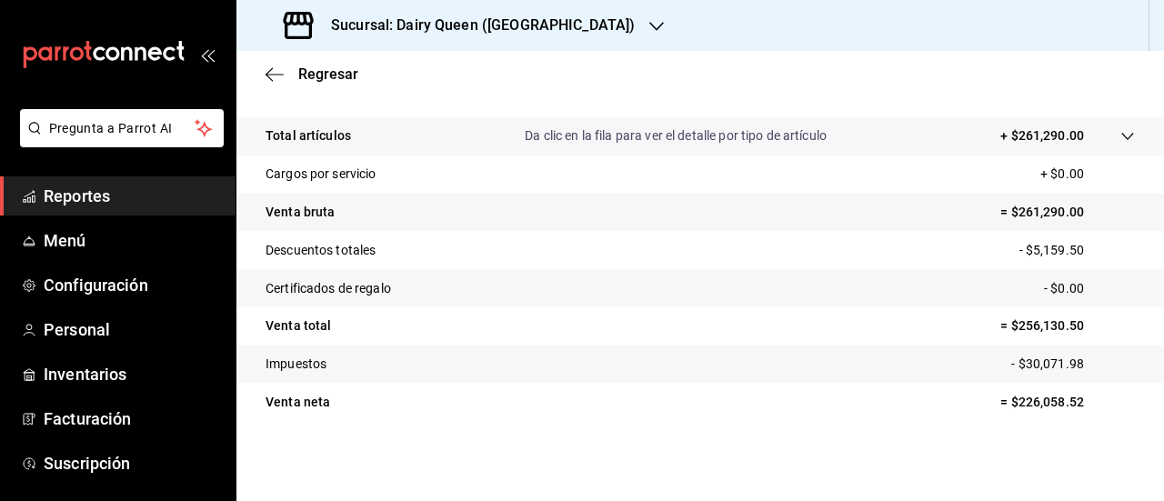
scroll to position [354, 0]
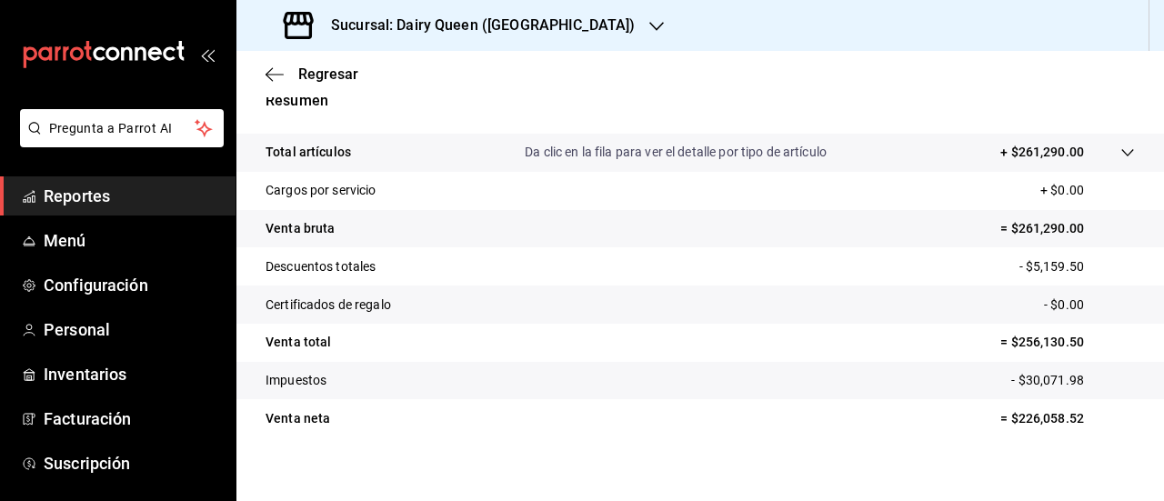
click at [649, 25] on icon "button" at bounding box center [656, 26] width 15 height 15
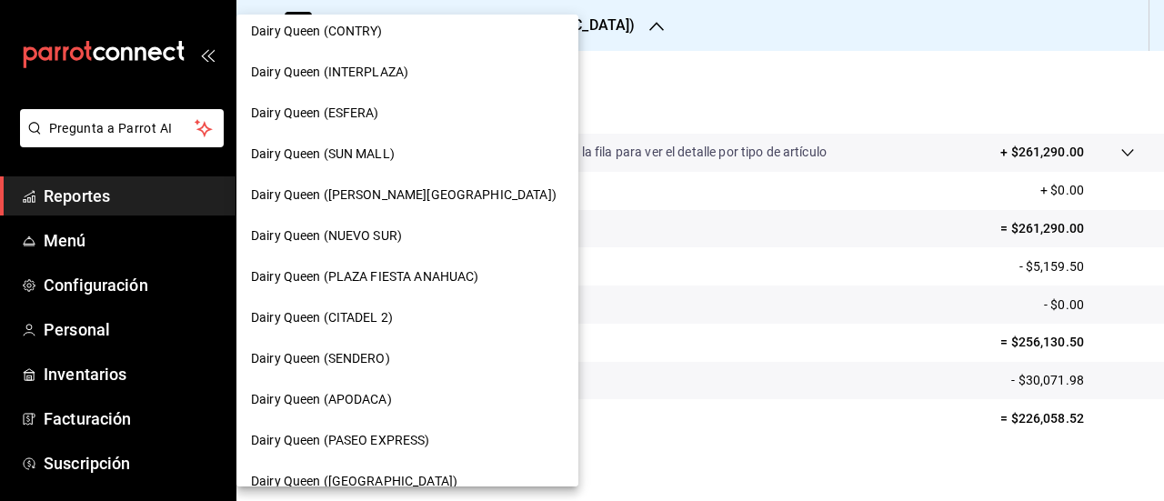
scroll to position [166, 0]
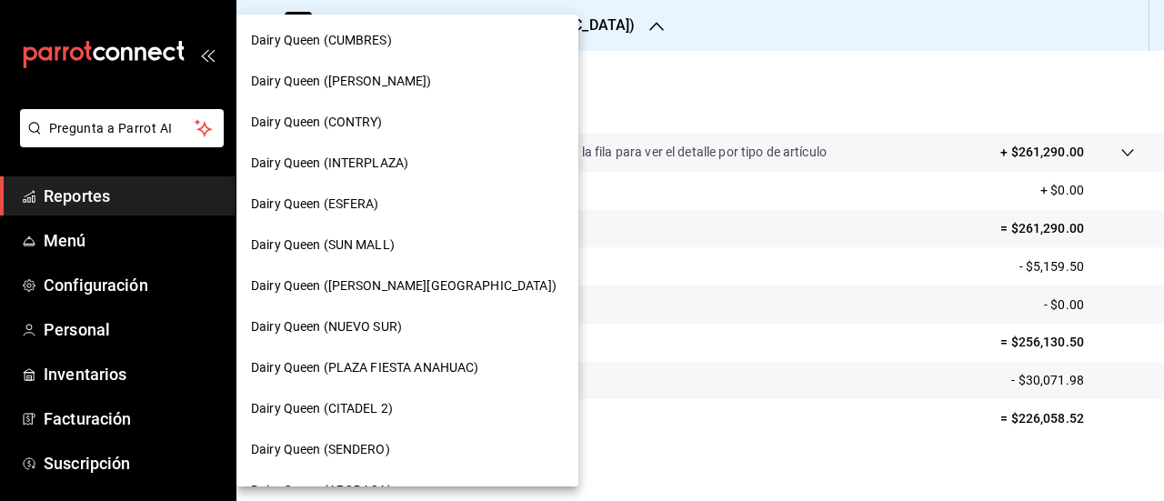
click at [392, 241] on span "Dairy Queen (SUN MALL)" at bounding box center [323, 245] width 144 height 19
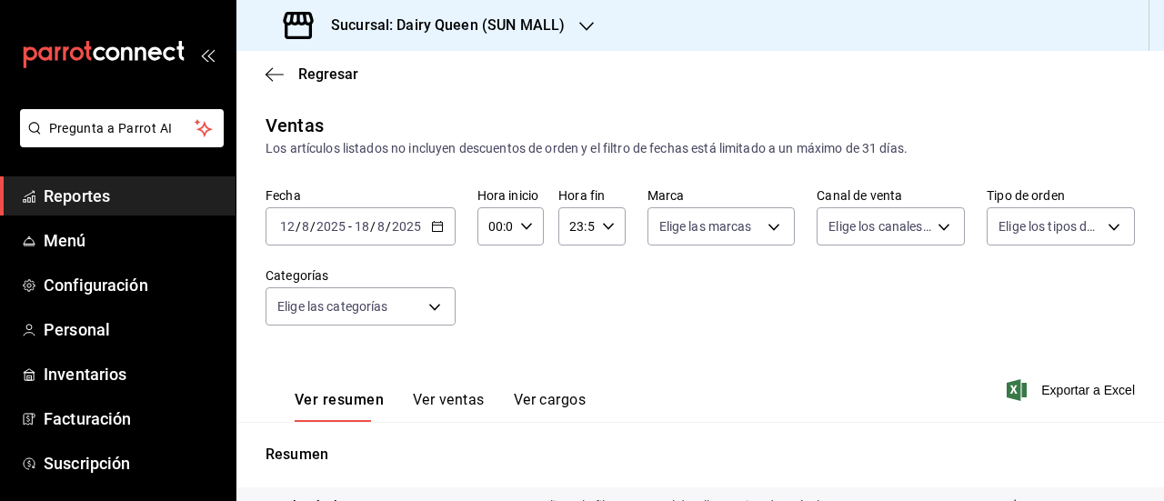
scroll to position [354, 0]
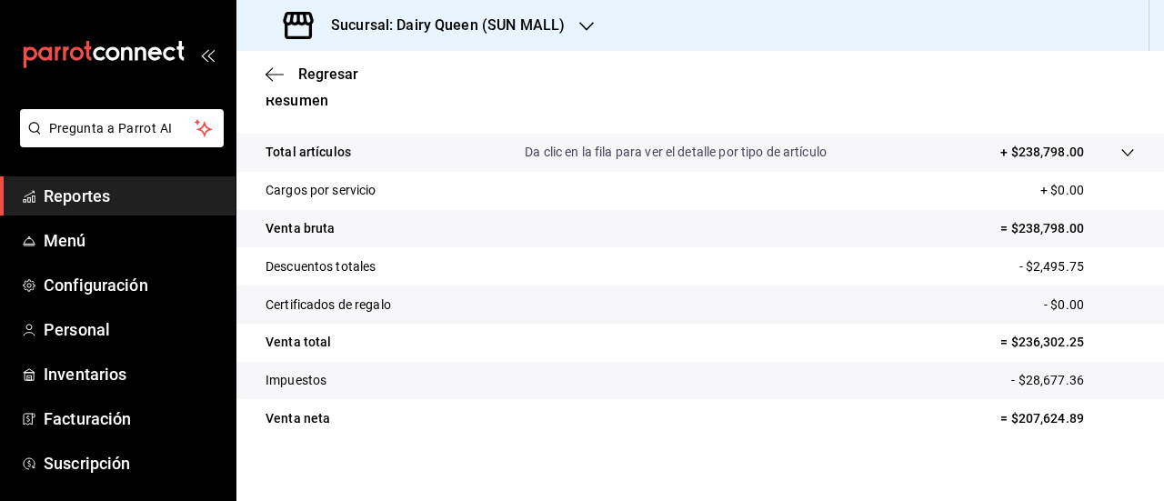
click at [593, 34] on div "Sucursal: Dairy Queen (SUN MALL)" at bounding box center [426, 25] width 350 height 51
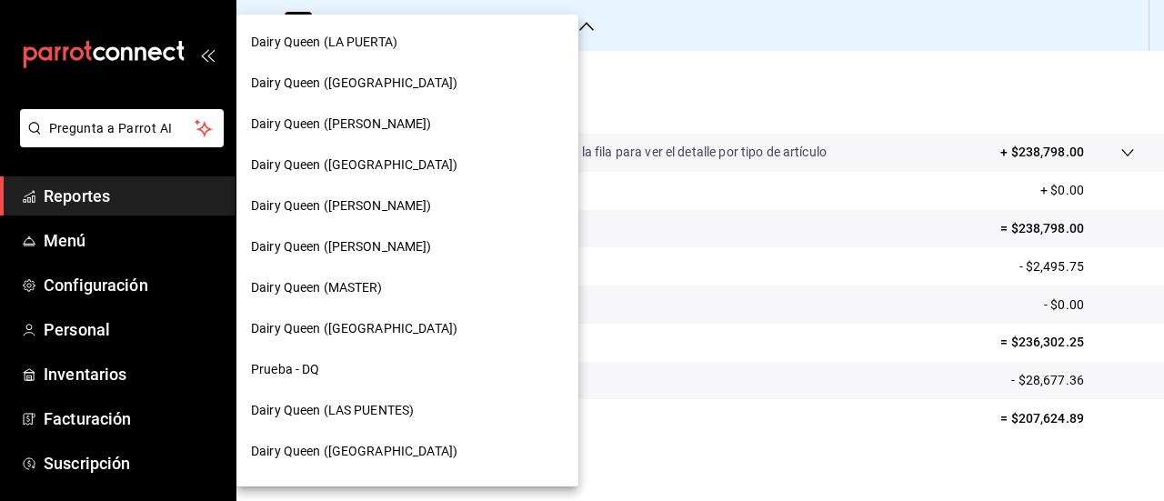
scroll to position [893, 0]
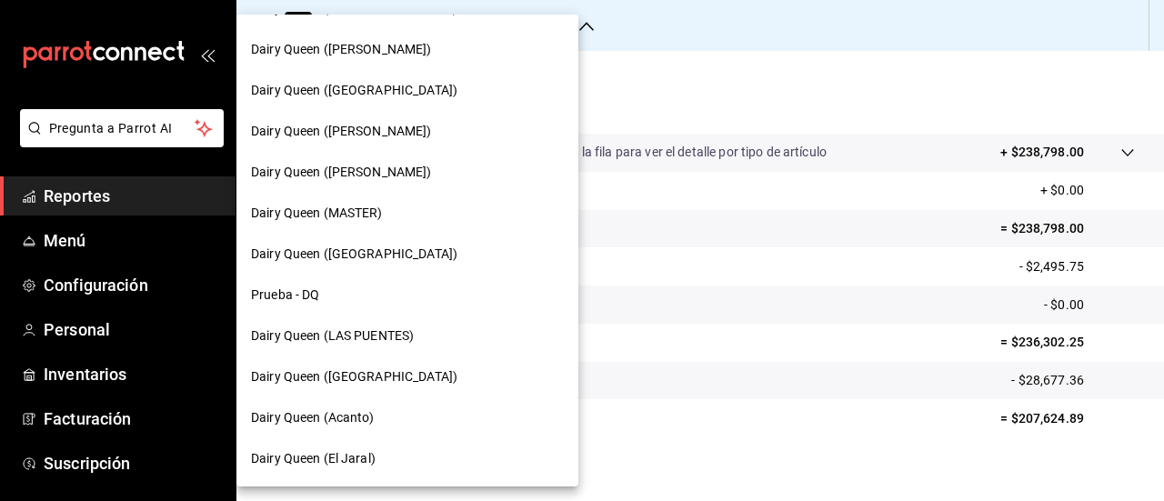
click at [387, 425] on div "Dairy Queen (Acanto)" at bounding box center [407, 417] width 313 height 19
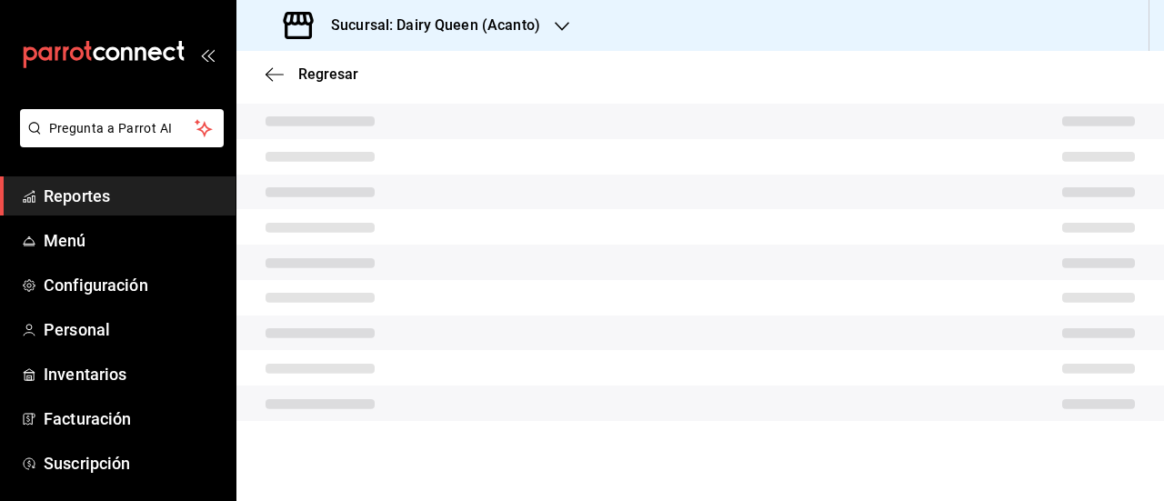
scroll to position [354, 0]
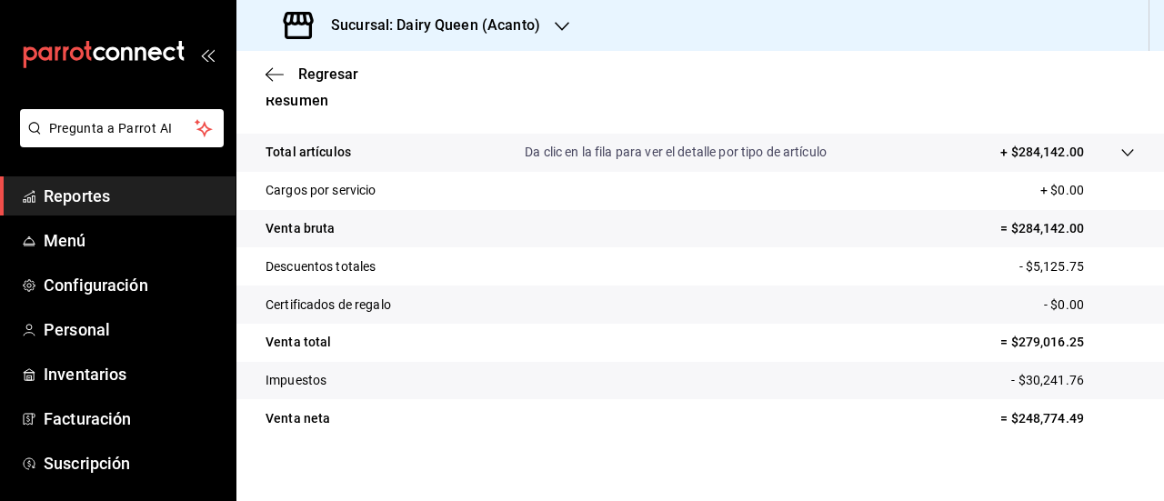
click at [558, 29] on icon "button" at bounding box center [562, 26] width 15 height 15
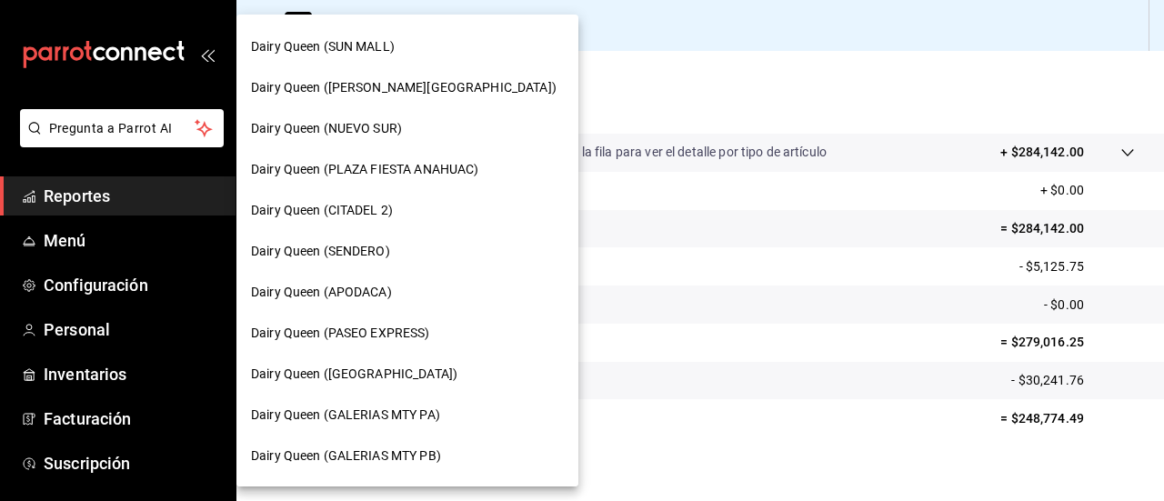
scroll to position [455, 0]
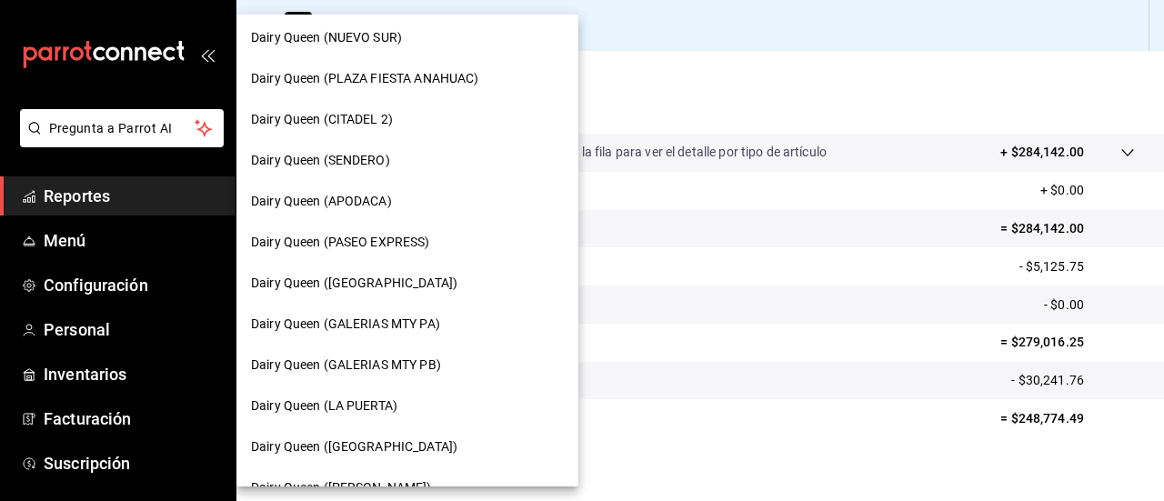
click at [388, 205] on span "Dairy Queen (APODACA)" at bounding box center [321, 201] width 141 height 19
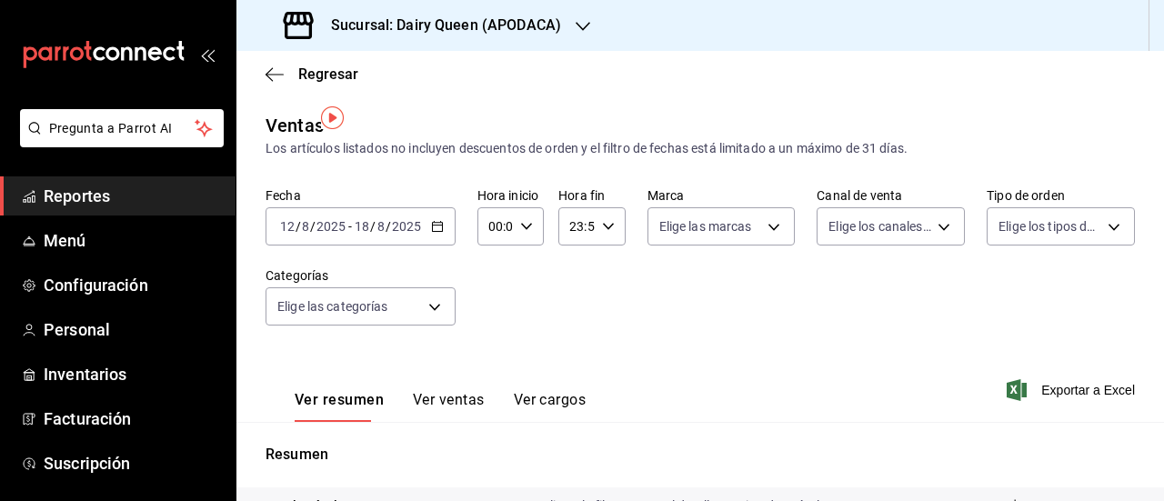
scroll to position [354, 0]
